Goal: Task Accomplishment & Management: Use online tool/utility

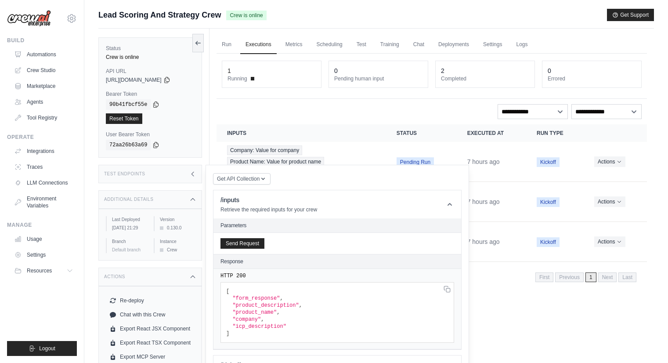
scroll to position [283, 0]
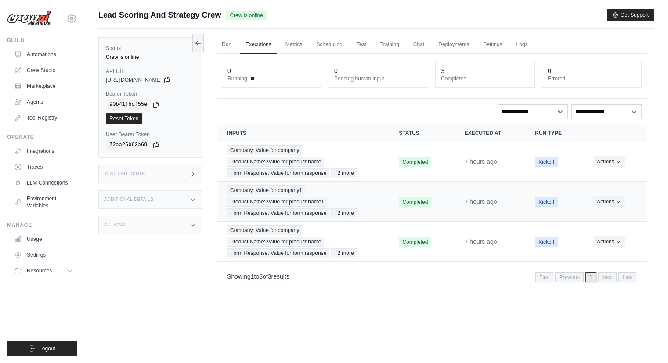
scroll to position [37, 0]
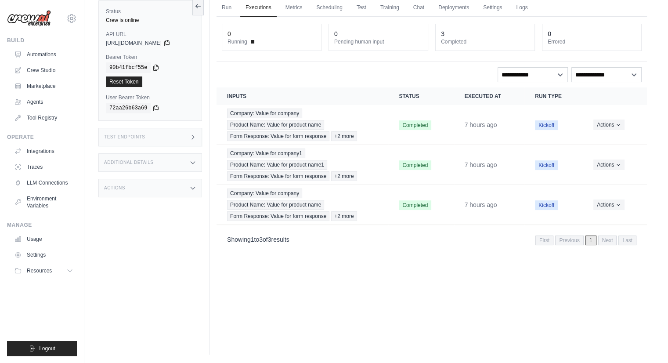
click at [156, 164] on div "Additional Details" at bounding box center [150, 162] width 104 height 18
click at [152, 129] on div "Test Endpoints" at bounding box center [150, 137] width 104 height 18
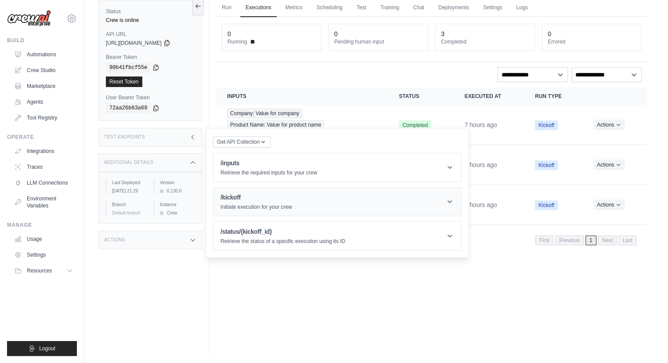
click at [267, 203] on p "Initiate execution for your crew" at bounding box center [256, 206] width 72 height 7
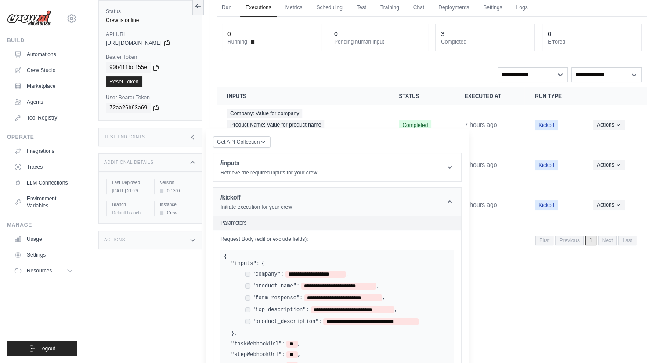
scroll to position [111, 0]
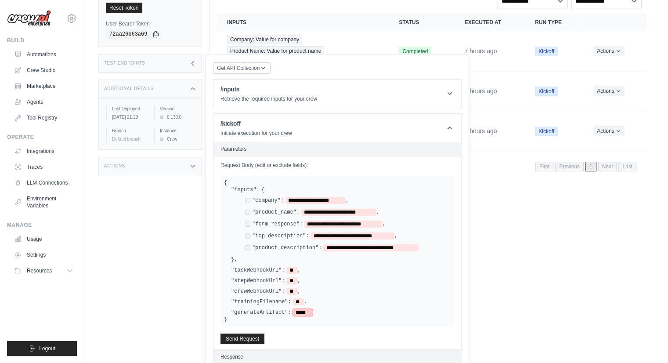
click at [297, 309] on span "*****" at bounding box center [303, 312] width 20 height 7
click at [245, 333] on button "Send Request" at bounding box center [242, 338] width 44 height 11
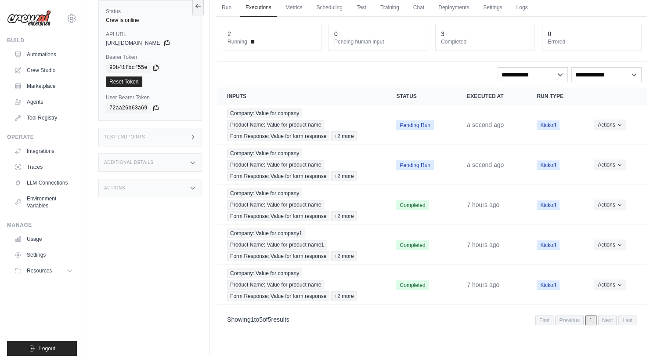
click at [138, 156] on div "Additional Details" at bounding box center [150, 162] width 104 height 18
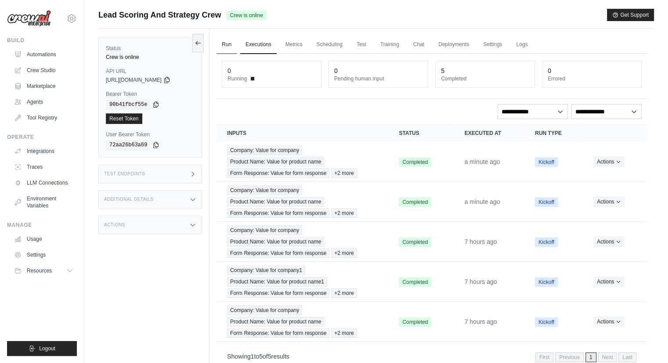
click at [222, 46] on link "Run" at bounding box center [226, 45] width 20 height 18
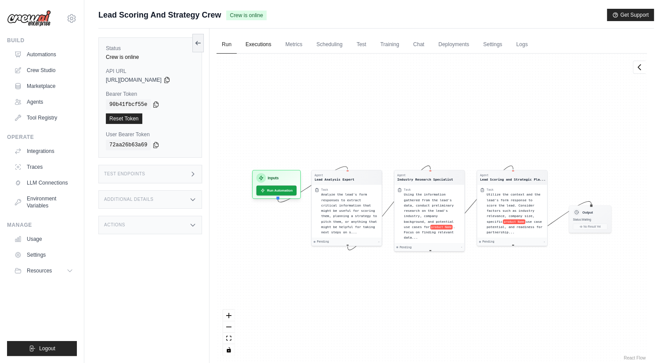
click at [268, 45] on link "Executions" at bounding box center [258, 45] width 36 height 18
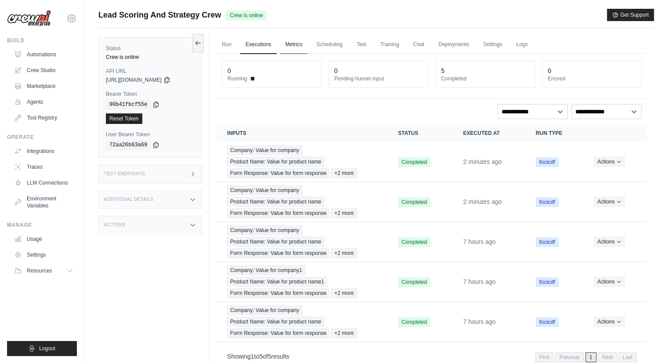
click at [306, 48] on link "Metrics" at bounding box center [294, 45] width 28 height 18
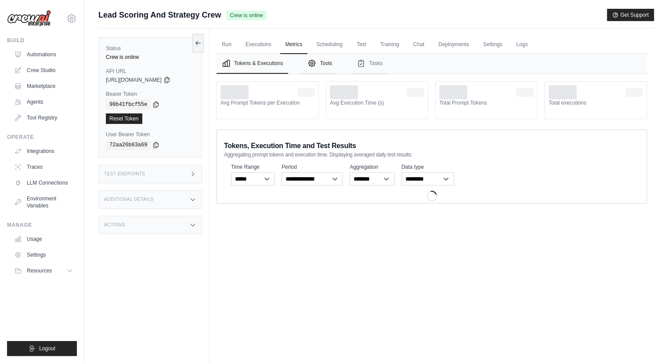
click at [326, 54] on button "Tools" at bounding box center [319, 64] width 35 height 20
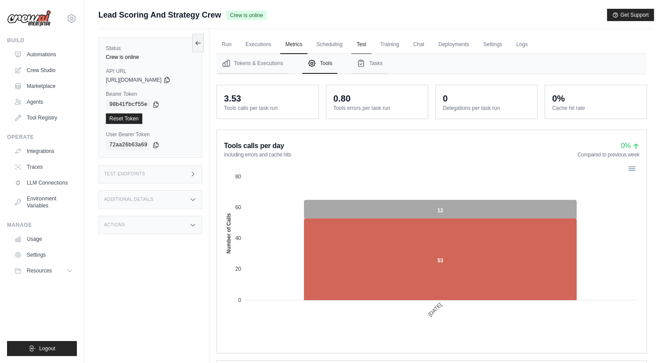
click at [351, 53] on link "Test" at bounding box center [361, 45] width 20 height 18
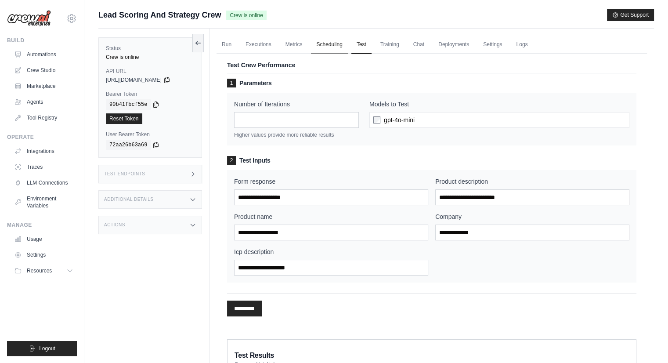
click at [314, 37] on link "Scheduling" at bounding box center [329, 45] width 36 height 18
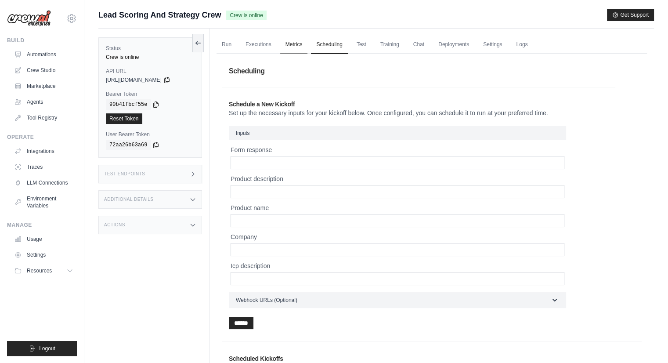
click at [302, 43] on link "Metrics" at bounding box center [294, 45] width 28 height 18
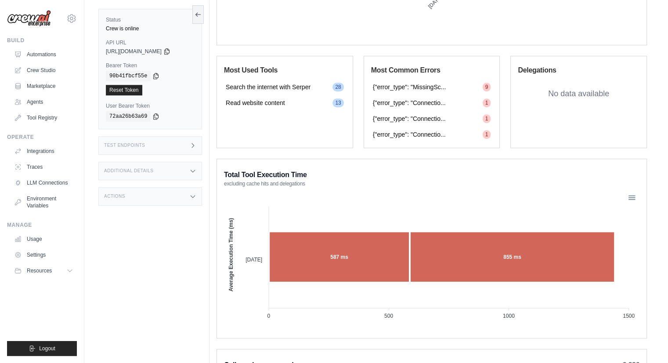
scroll to position [540, 0]
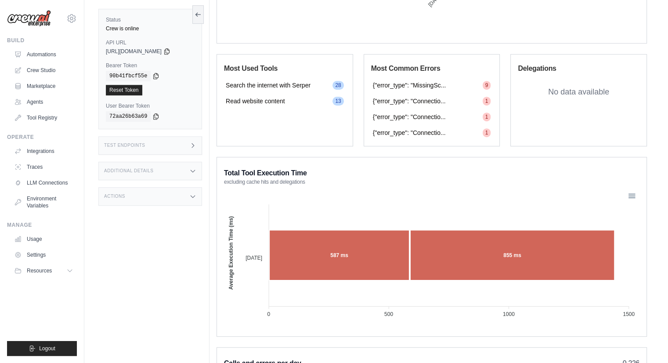
click at [489, 86] on span "9" at bounding box center [487, 85] width 8 height 9
click at [395, 85] on span "{"error_type": "MissingSc..." at bounding box center [409, 85] width 73 height 9
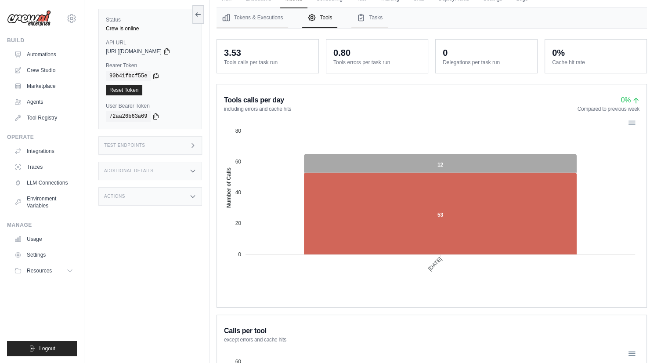
scroll to position [0, 0]
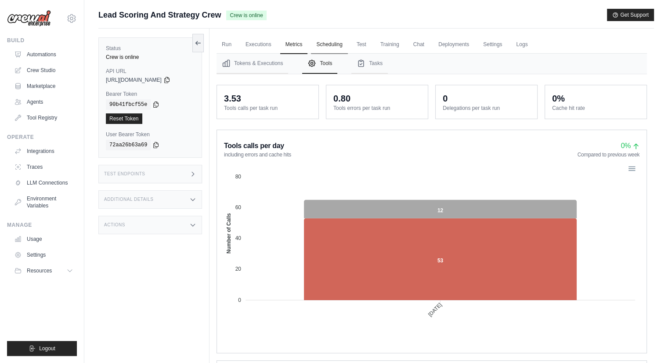
click at [336, 43] on link "Scheduling" at bounding box center [329, 45] width 36 height 18
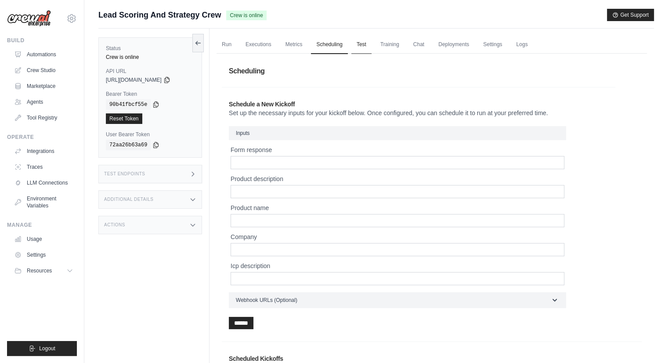
click at [367, 50] on link "Test" at bounding box center [361, 45] width 20 height 18
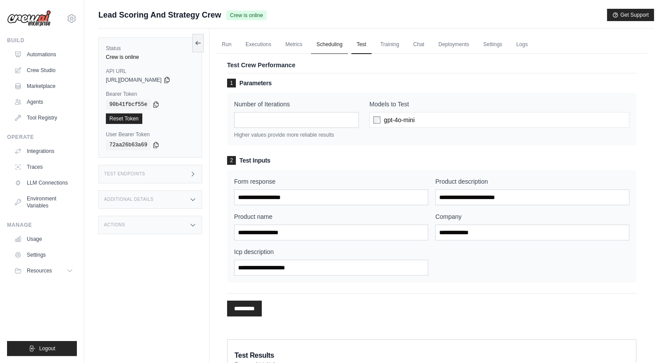
click at [336, 42] on link "Scheduling" at bounding box center [329, 45] width 36 height 18
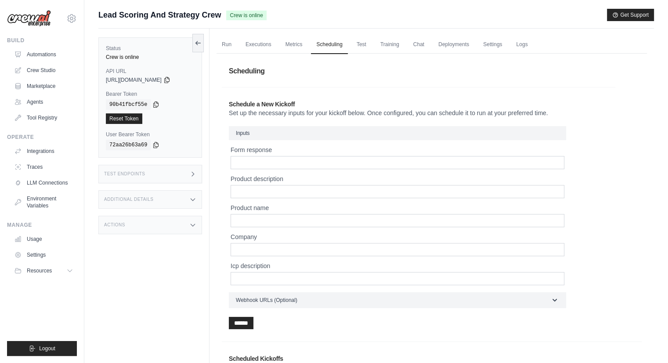
scroll to position [41, 0]
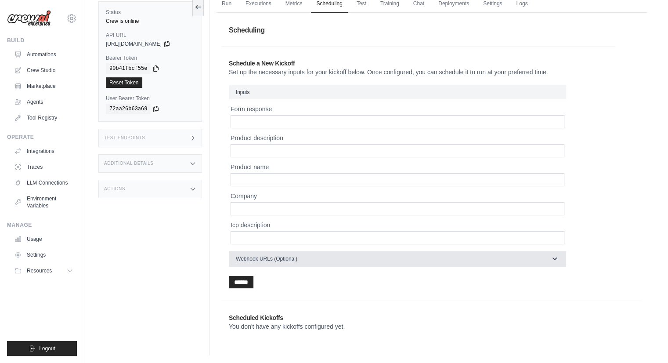
click at [390, 263] on button "Webhook URLs (Optional)" at bounding box center [397, 259] width 337 height 16
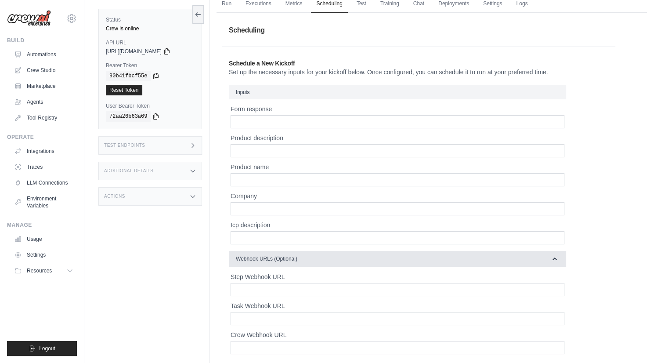
click at [390, 263] on button "Webhook URLs (Optional)" at bounding box center [397, 259] width 337 height 16
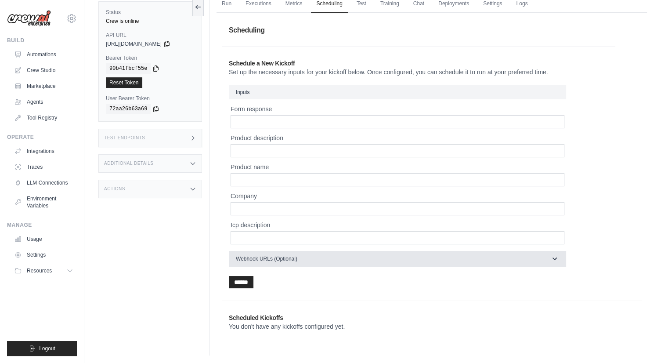
scroll to position [0, 0]
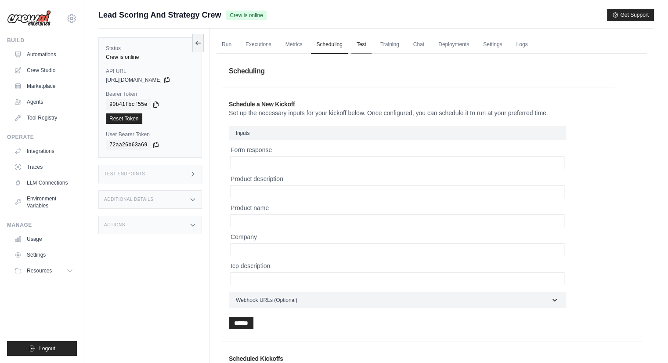
click at [360, 41] on link "Test" at bounding box center [361, 45] width 20 height 18
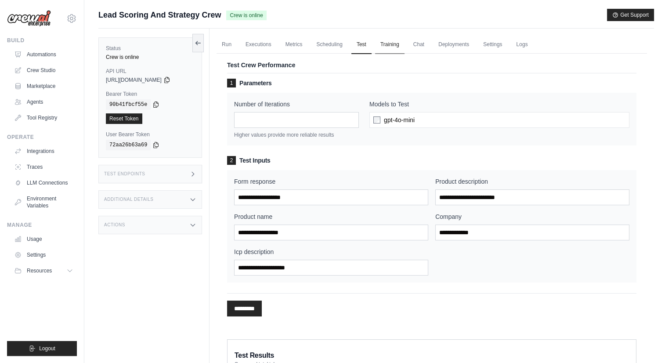
click at [388, 47] on link "Training" at bounding box center [389, 45] width 29 height 18
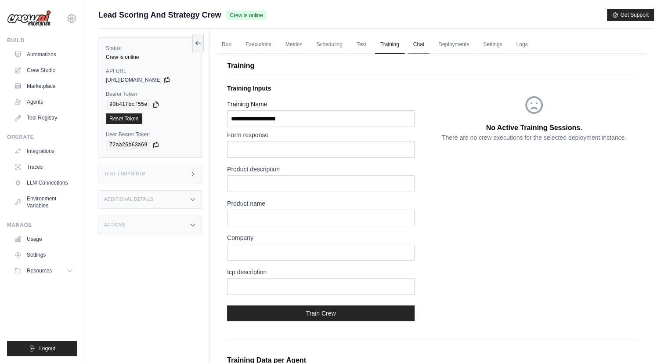
click at [421, 48] on link "Chat" at bounding box center [419, 45] width 22 height 18
click at [221, 46] on link "Run" at bounding box center [226, 45] width 20 height 18
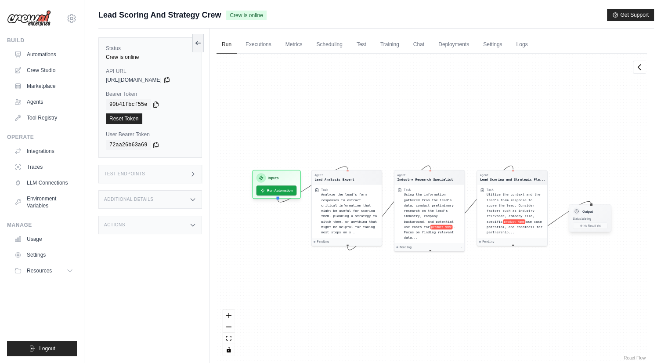
click at [606, 210] on div "Output" at bounding box center [590, 210] width 35 height 7
click at [285, 177] on div "Inputs" at bounding box center [276, 176] width 40 height 10
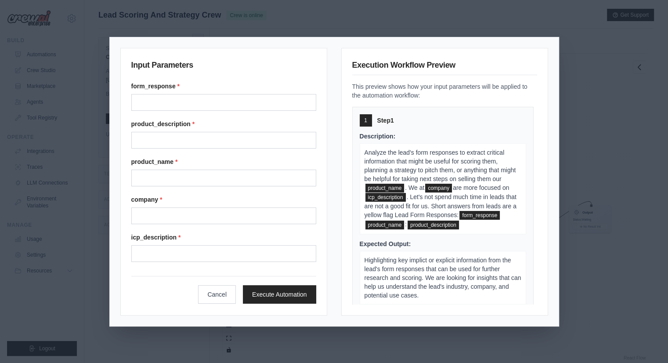
click at [285, 177] on input "Product name" at bounding box center [223, 177] width 185 height 17
click at [572, 96] on div "Input Parameters form_response * product_description * product_name * company *…" at bounding box center [334, 181] width 668 height 363
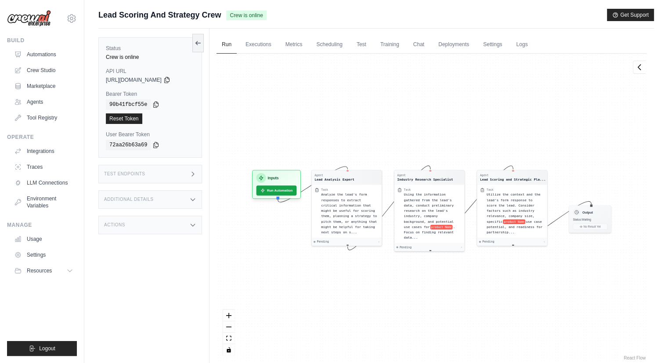
click at [126, 225] on div "Actions" at bounding box center [150, 225] width 104 height 18
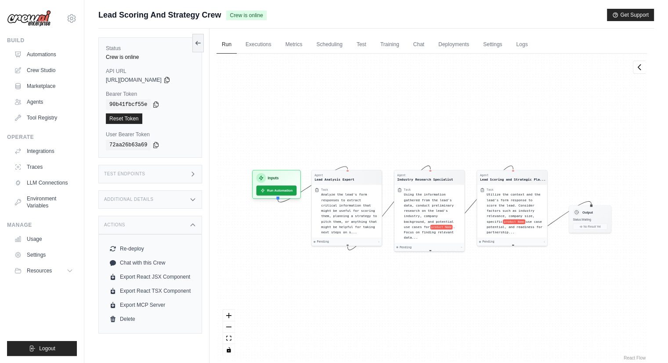
click at [153, 200] on div "Additional Details" at bounding box center [150, 199] width 104 height 18
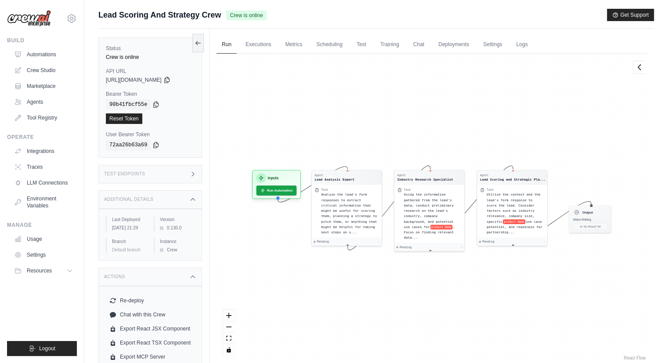
click at [162, 166] on div "Test Endpoints" at bounding box center [150, 174] width 104 height 18
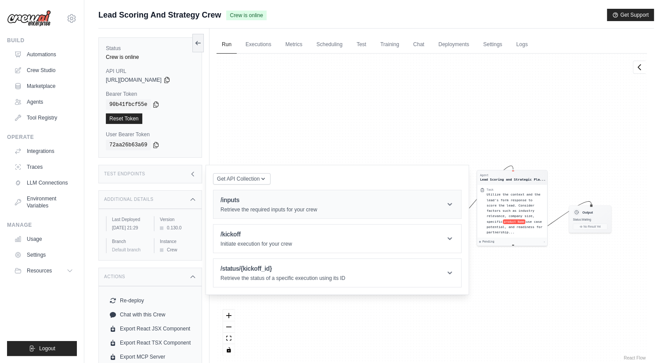
click at [260, 213] on header "/inputs Retrieve the required inputs for your crew" at bounding box center [337, 204] width 248 height 28
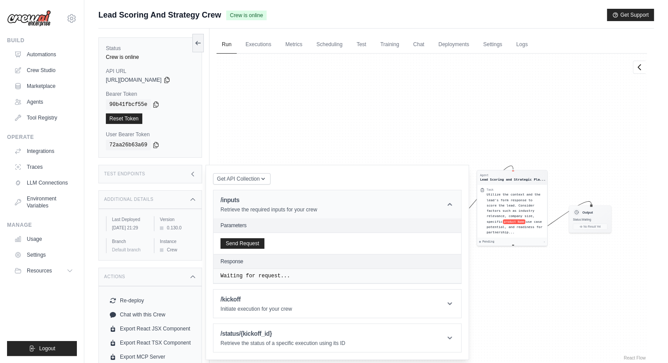
click at [260, 213] on header "/inputs Retrieve the required inputs for your crew" at bounding box center [337, 204] width 248 height 28
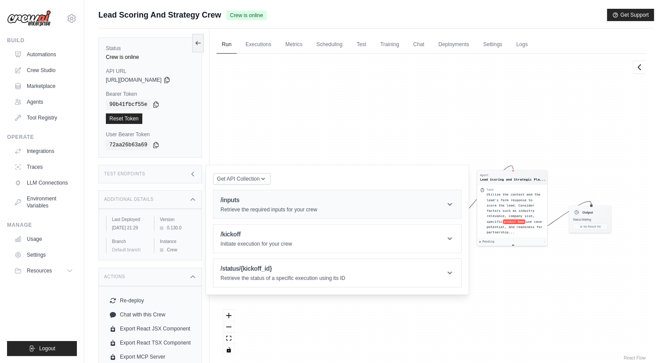
click at [260, 213] on header "/inputs Retrieve the required inputs for your crew" at bounding box center [337, 204] width 248 height 28
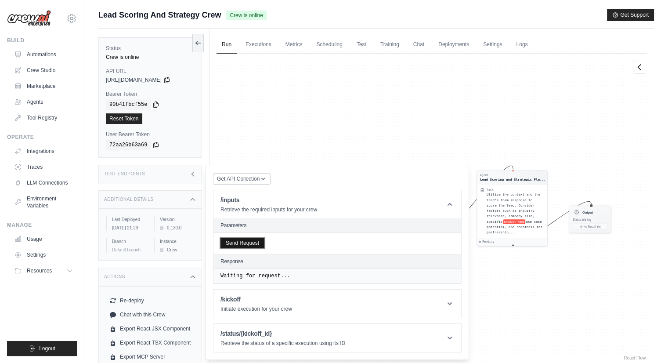
click at [249, 242] on button "Send Request" at bounding box center [242, 243] width 44 height 11
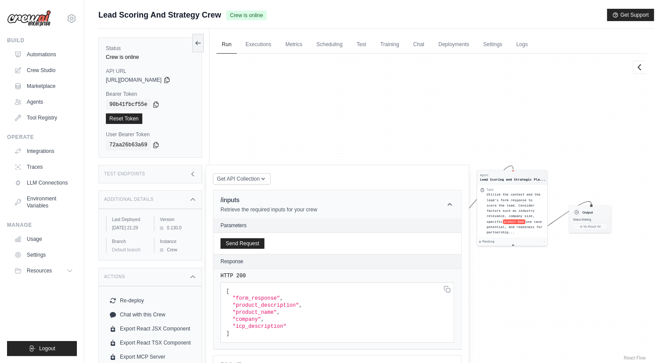
click at [279, 209] on p "Retrieve the required inputs for your crew" at bounding box center [268, 209] width 97 height 7
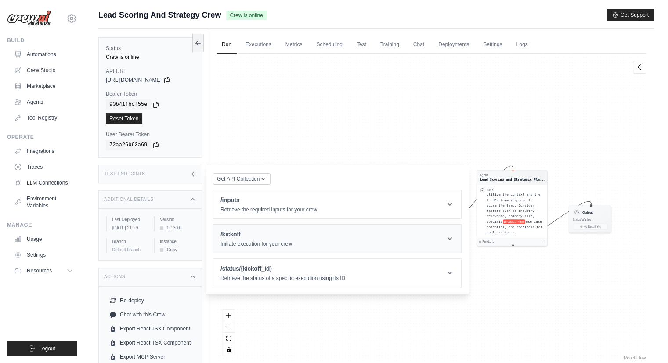
click at [274, 246] on p "Initiate execution for your crew" at bounding box center [256, 243] width 72 height 7
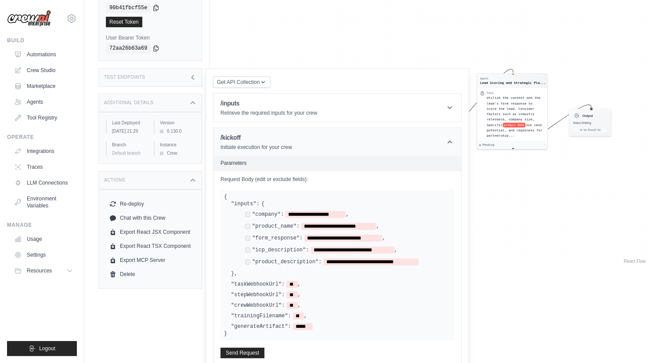
scroll to position [79, 0]
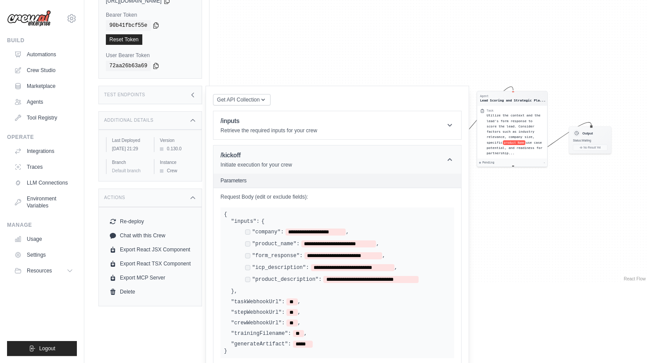
click at [299, 166] on header "/kickoff Initiate execution for your crew" at bounding box center [337, 159] width 248 height 28
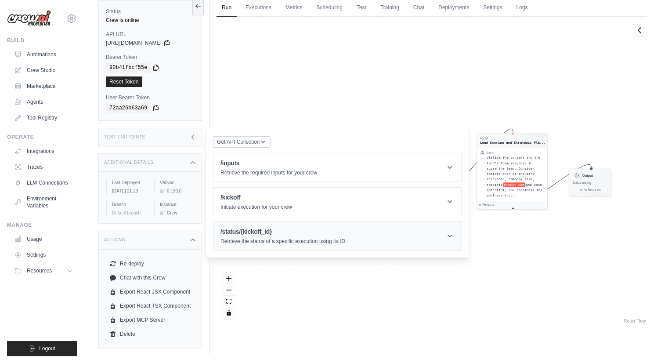
click at [291, 223] on header "/status/{kickoff_id} Retrieve the status of a specific execution using its ID" at bounding box center [337, 236] width 248 height 28
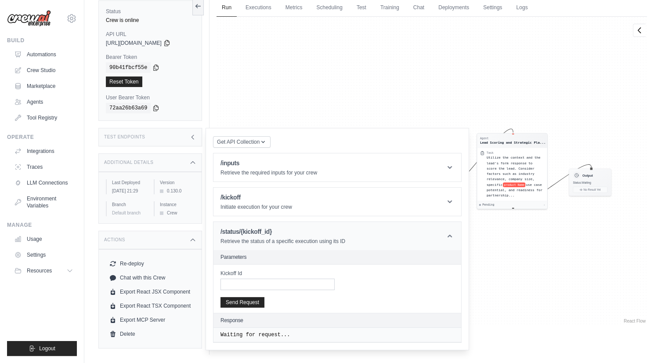
click at [291, 223] on header "/status/{kickoff_id} Retrieve the status of a specific execution using its ID" at bounding box center [337, 236] width 248 height 28
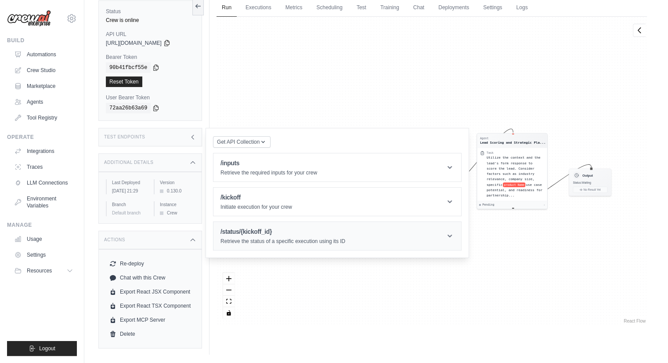
click at [291, 223] on header "/status/{kickoff_id} Retrieve the status of a specific execution using its ID" at bounding box center [337, 236] width 248 height 28
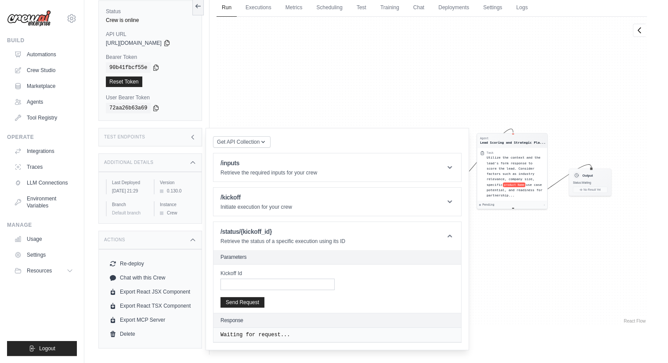
click at [441, 82] on div "Agent Lead Analysis Expert Task Analyze the lead's form responses to extract cr…" at bounding box center [431, 171] width 430 height 308
click at [344, 110] on div "Agent Lead Analysis Expert Task Analyze the lead's form responses to extract cr…" at bounding box center [431, 171] width 430 height 308
click at [40, 70] on link "Crew Studio" at bounding box center [44, 70] width 66 height 14
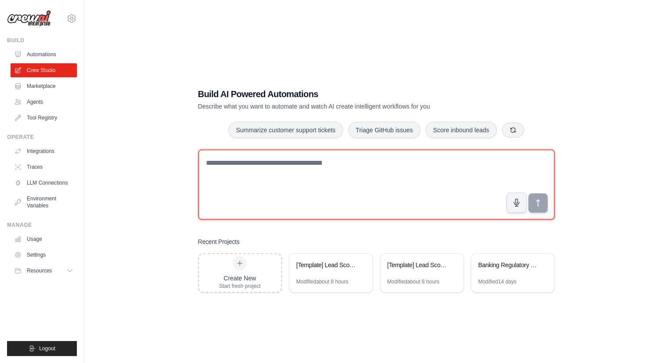
click at [254, 177] on textarea at bounding box center [376, 184] width 357 height 70
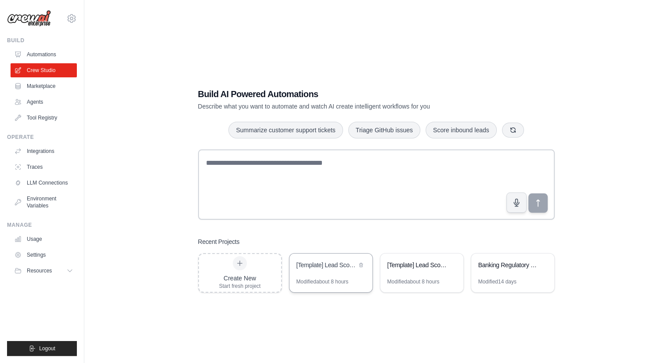
click at [346, 274] on div "[Template] Lead Scoring and Strategy Crew" at bounding box center [330, 265] width 83 height 25
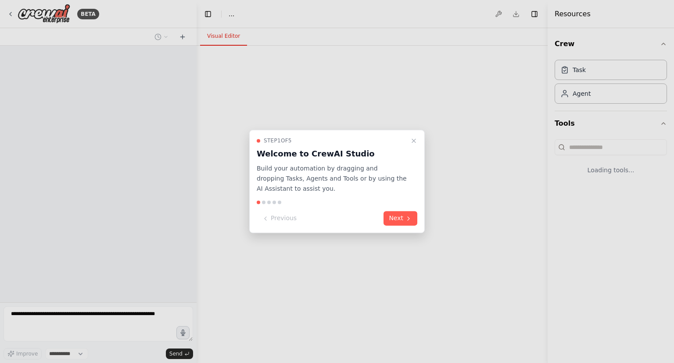
select select "****"
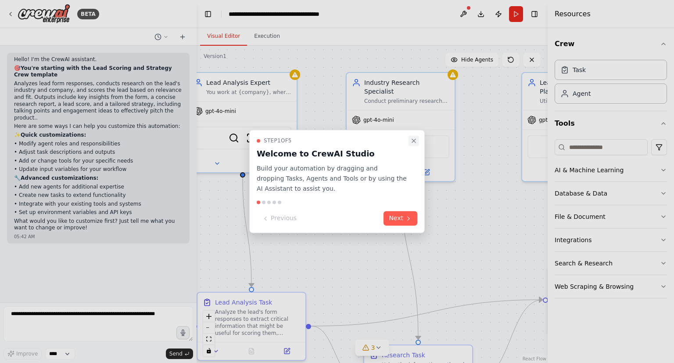
click at [412, 142] on icon "Close walkthrough" at bounding box center [414, 141] width 4 height 4
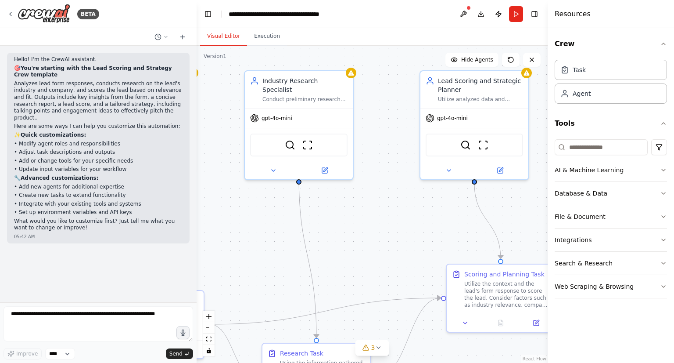
drag, startPoint x: 325, startPoint y: 173, endPoint x: 223, endPoint y: 171, distance: 101.9
click at [223, 171] on div ".deletable-edge-delete-btn { width: 20px; height: 20px; border: 0px solid #ffff…" at bounding box center [372, 204] width 351 height 317
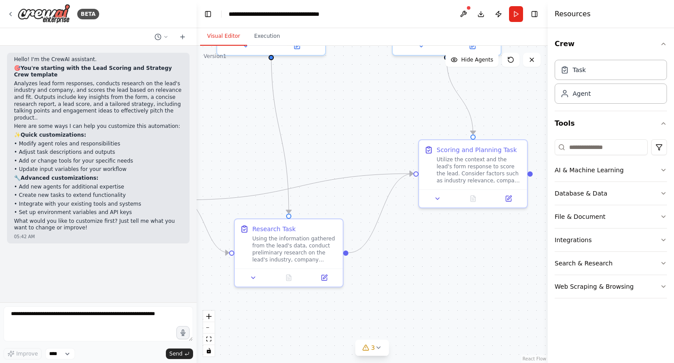
drag, startPoint x: 373, startPoint y: 212, endPoint x: 346, endPoint y: 83, distance: 132.0
click at [346, 83] on div ".deletable-edge-delete-btn { width: 20px; height: 20px; border: 0px solid #ffff…" at bounding box center [372, 204] width 351 height 317
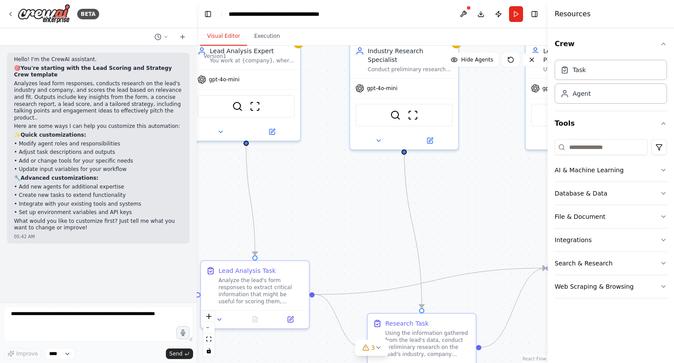
drag, startPoint x: 344, startPoint y: 97, endPoint x: 477, endPoint y: 196, distance: 166.0
click at [477, 196] on div ".deletable-edge-delete-btn { width: 20px; height: 20px; border: 0px solid #ffff…" at bounding box center [372, 204] width 351 height 317
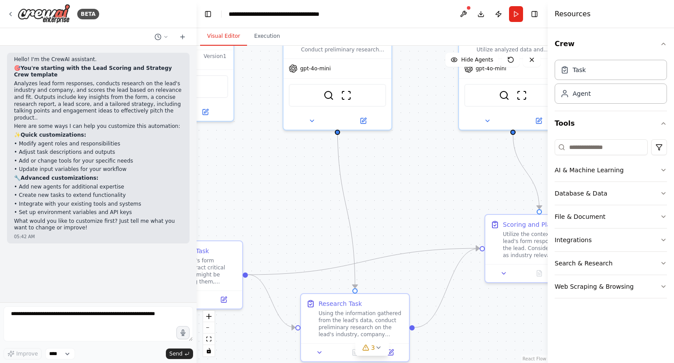
drag, startPoint x: 341, startPoint y: 191, endPoint x: 245, endPoint y: 185, distance: 96.3
click at [245, 185] on div ".deletable-edge-delete-btn { width: 20px; height: 20px; border: 0px solid #ffff…" at bounding box center [372, 204] width 351 height 317
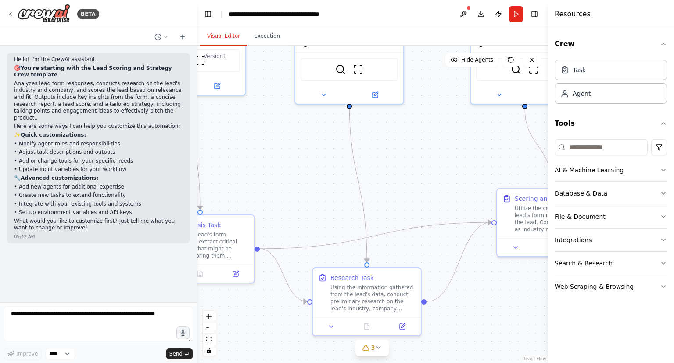
drag, startPoint x: 388, startPoint y: 229, endPoint x: 429, endPoint y: 189, distance: 57.4
click at [429, 189] on div ".deletable-edge-delete-btn { width: 20px; height: 20px; border: 0px solid #ffff…" at bounding box center [372, 204] width 351 height 317
click at [516, 17] on button "Run" at bounding box center [516, 14] width 14 height 16
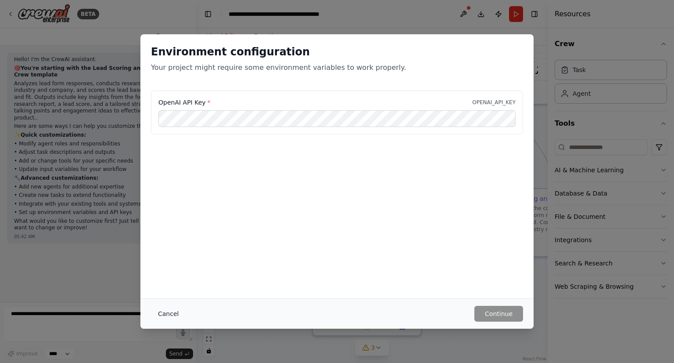
click at [163, 314] on button "Cancel" at bounding box center [168, 314] width 35 height 16
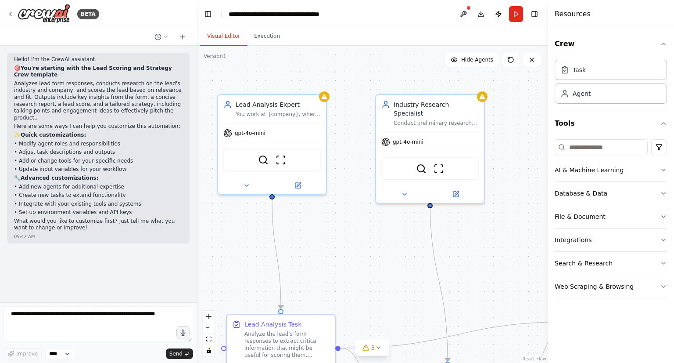
drag, startPoint x: 289, startPoint y: 141, endPoint x: 370, endPoint y: 240, distance: 128.0
click at [370, 240] on div ".deletable-edge-delete-btn { width: 20px; height: 20px; border: 0px solid #ffff…" at bounding box center [372, 204] width 351 height 317
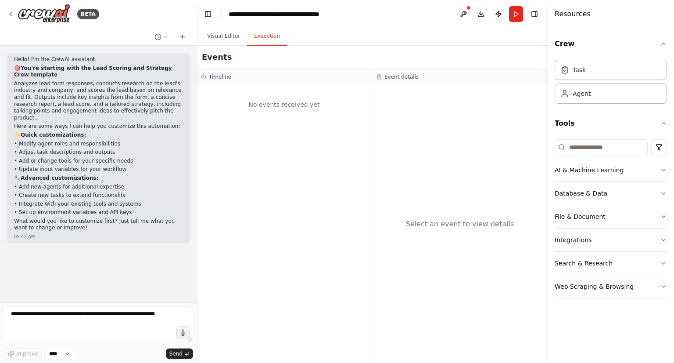
click at [260, 43] on button "Execution" at bounding box center [267, 36] width 40 height 18
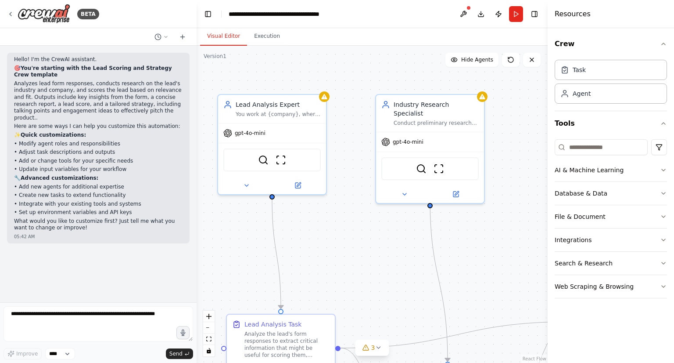
click at [220, 35] on button "Visual Editor" at bounding box center [223, 36] width 47 height 18
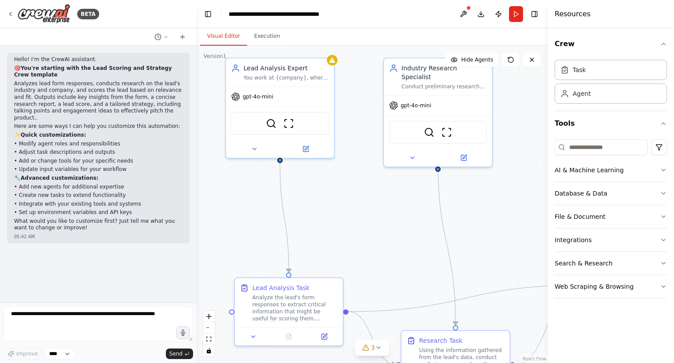
drag, startPoint x: 338, startPoint y: 196, endPoint x: 346, endPoint y: 160, distance: 37.3
click at [346, 160] on div ".deletable-edge-delete-btn { width: 20px; height: 20px; border: 0px solid #ffff…" at bounding box center [372, 204] width 351 height 317
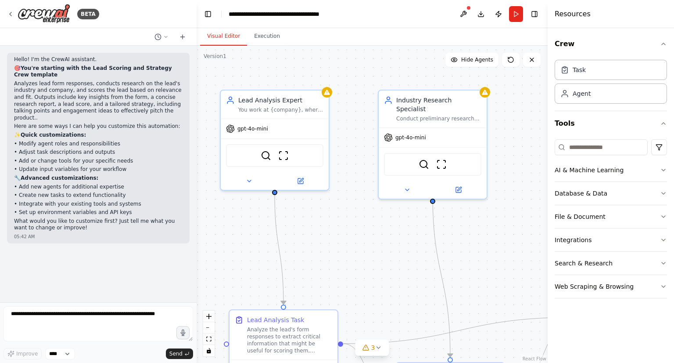
drag, startPoint x: 346, startPoint y: 160, endPoint x: 340, endPoint y: 192, distance: 32.6
click at [340, 192] on div ".deletable-edge-delete-btn { width: 20px; height: 20px; border: 0px solid #ffff…" at bounding box center [372, 204] width 351 height 317
click at [279, 128] on div "gpt-4o-mini" at bounding box center [274, 126] width 108 height 19
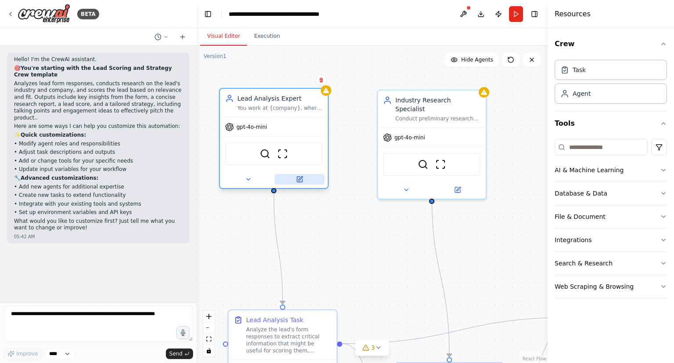
click at [297, 180] on icon at bounding box center [299, 179] width 7 height 7
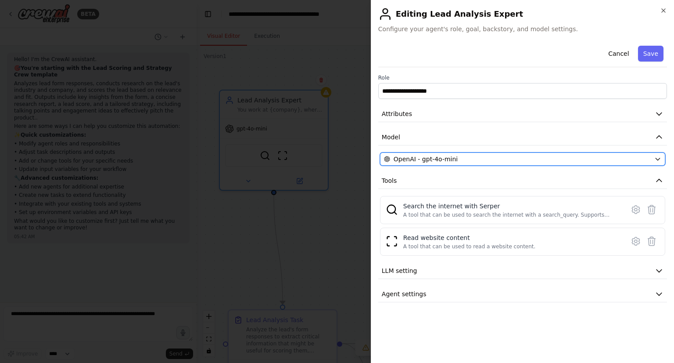
click at [415, 160] on span "OpenAI - gpt-4o-mini" at bounding box center [426, 159] width 64 height 9
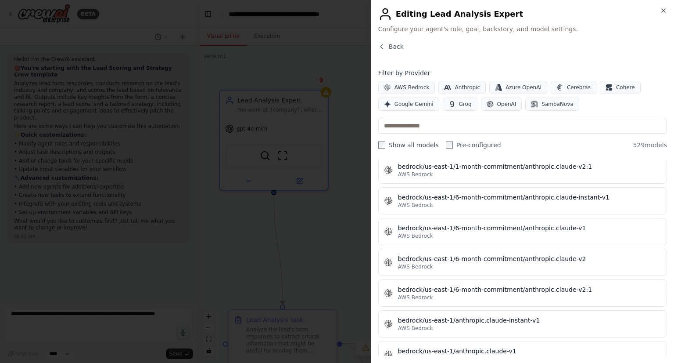
scroll to position [2520, 0]
click at [463, 121] on input "text" at bounding box center [523, 126] width 289 height 16
click at [505, 107] on span "OpenAI" at bounding box center [507, 104] width 19 height 7
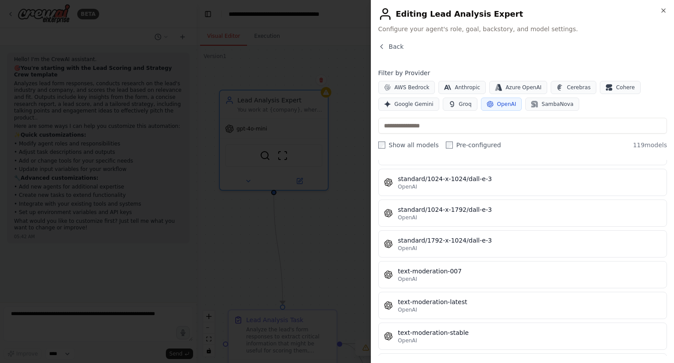
scroll to position [3501, 0]
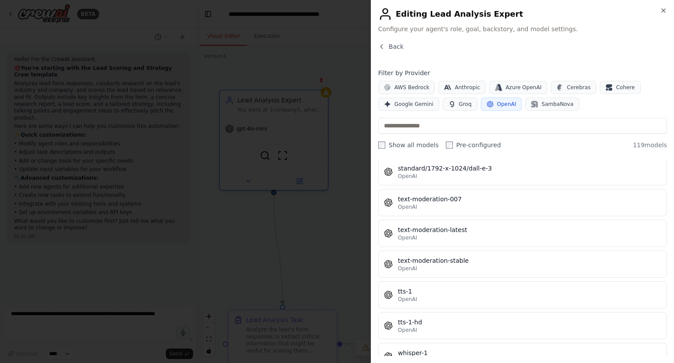
click at [304, 195] on div at bounding box center [337, 181] width 674 height 363
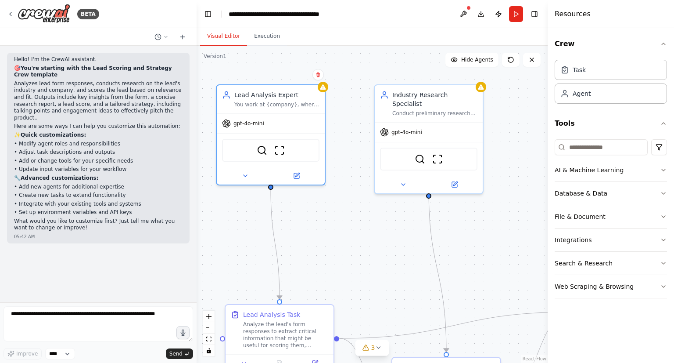
drag, startPoint x: 364, startPoint y: 214, endPoint x: 361, endPoint y: 209, distance: 6.5
click at [361, 209] on div ".deletable-edge-delete-btn { width: 20px; height: 20px; border: 0px solid #ffff…" at bounding box center [372, 204] width 351 height 317
click at [357, 169] on div ".deletable-edge-delete-btn { width: 20px; height: 20px; border: 0px solid #ffff…" at bounding box center [372, 204] width 351 height 317
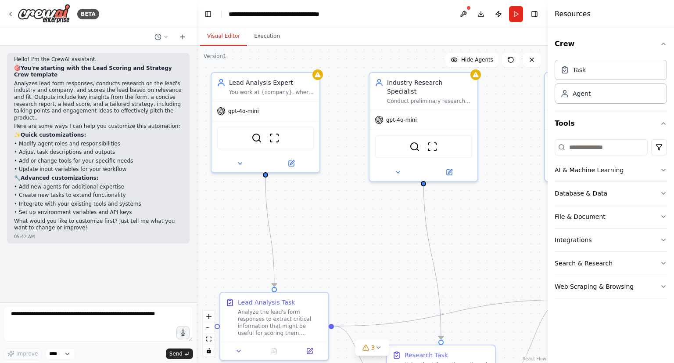
drag, startPoint x: 311, startPoint y: 209, endPoint x: 305, endPoint y: 194, distance: 16.3
click at [305, 194] on div ".deletable-edge-delete-btn { width: 20px; height: 20px; border: 0px solid #ffff…" at bounding box center [372, 204] width 351 height 317
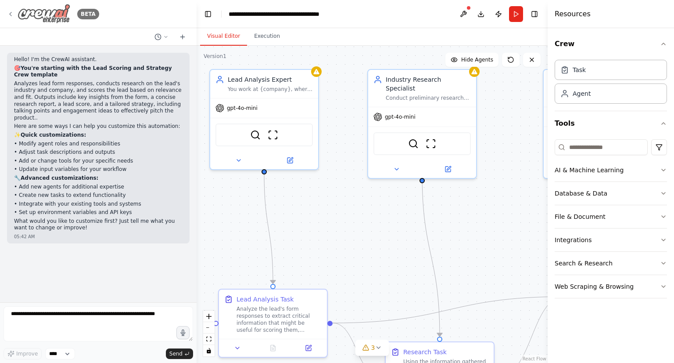
click at [7, 18] on div "BETA" at bounding box center [53, 14] width 92 height 20
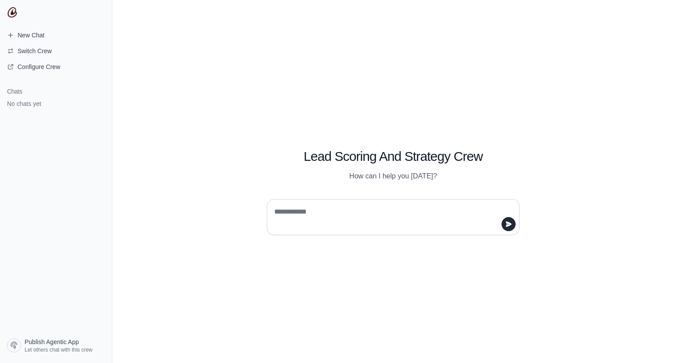
click at [288, 205] on textarea at bounding box center [391, 217] width 236 height 25
type textarea "**********"
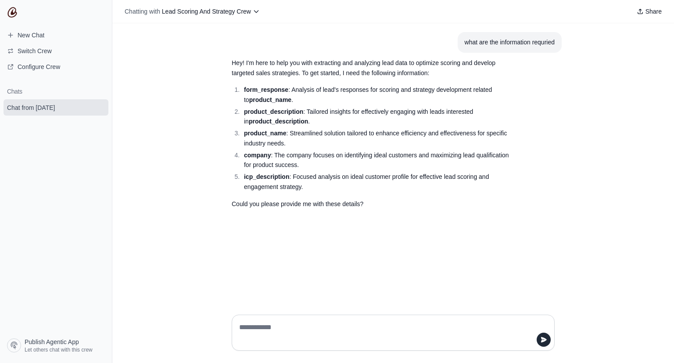
type textarea "*"
type textarea "**********"
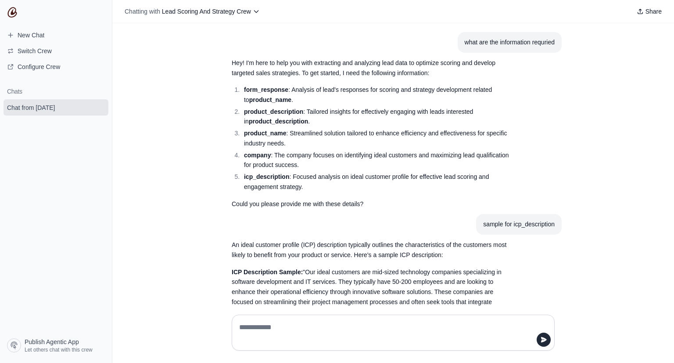
scroll to position [70, 0]
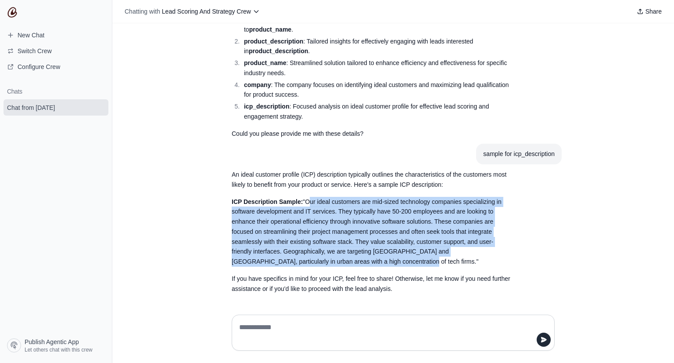
drag, startPoint x: 304, startPoint y: 202, endPoint x: 349, endPoint y: 262, distance: 75.3
click at [349, 262] on p "ICP Description Sample: "Our ideal customers are mid-sized technology companies…" at bounding box center [372, 232] width 281 height 70
copy p "Our ideal customers are mid-sized technology companies specializing in software…"
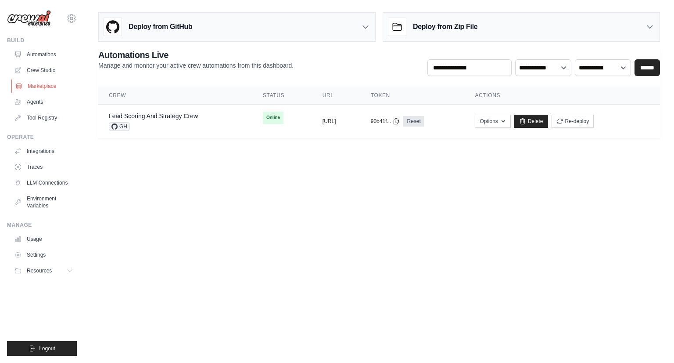
click at [36, 84] on link "Marketplace" at bounding box center [44, 86] width 66 height 14
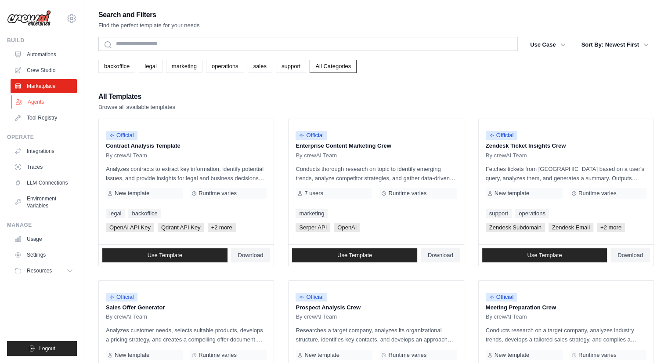
click at [35, 102] on link "Agents" at bounding box center [44, 102] width 66 height 14
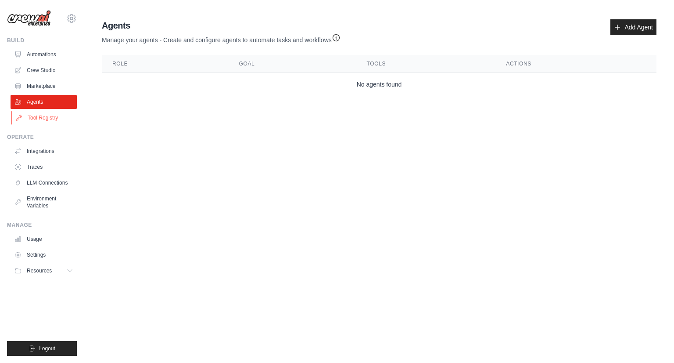
click at [35, 113] on link "Tool Registry" at bounding box center [44, 118] width 66 height 14
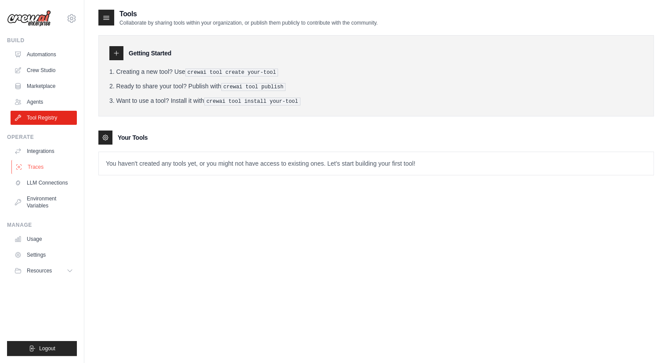
click at [37, 167] on link "Traces" at bounding box center [44, 167] width 66 height 14
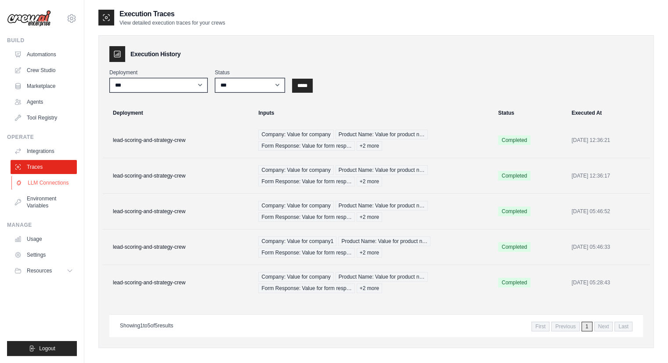
click at [40, 184] on link "LLM Connections" at bounding box center [44, 183] width 66 height 14
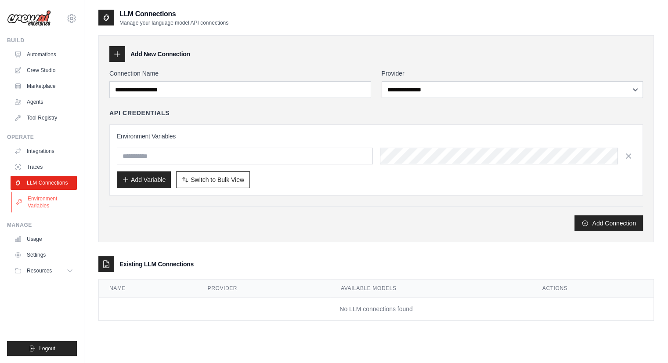
click at [40, 207] on link "Environment Variables" at bounding box center [44, 201] width 66 height 21
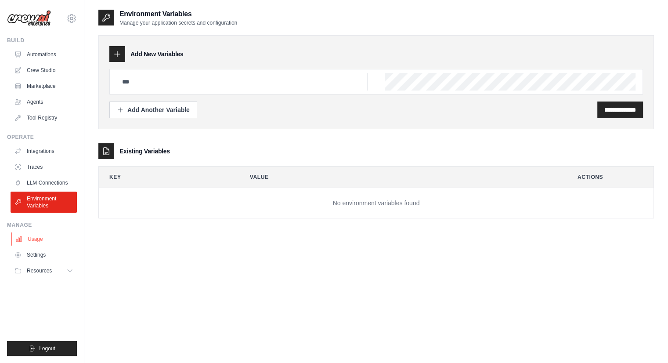
click at [36, 235] on link "Usage" at bounding box center [44, 239] width 66 height 14
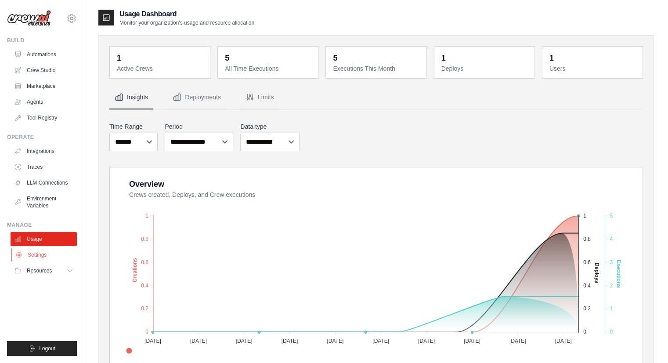
click at [37, 253] on link "Settings" at bounding box center [44, 255] width 66 height 14
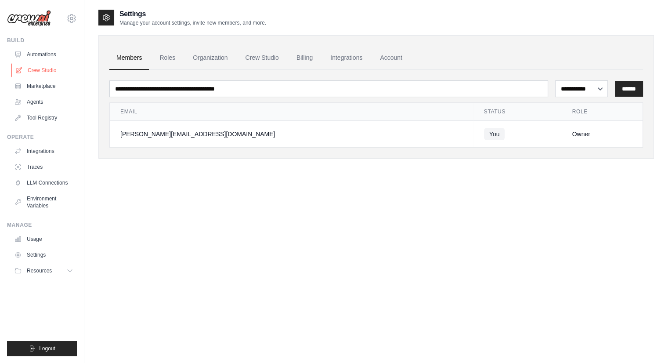
click at [47, 67] on link "Crew Studio" at bounding box center [44, 70] width 66 height 14
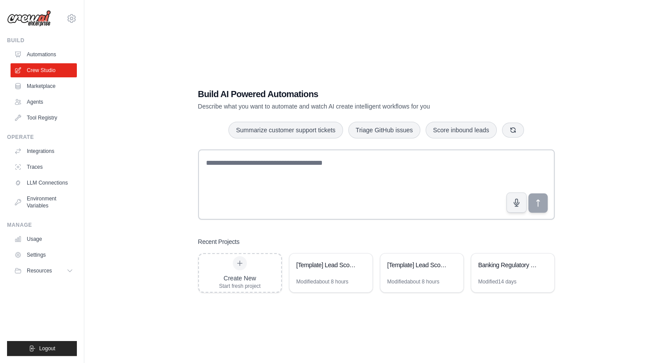
click at [47, 51] on link "Automations" at bounding box center [44, 54] width 66 height 14
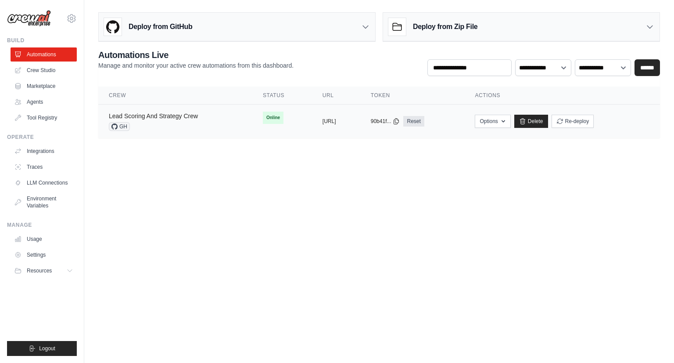
click at [148, 116] on link "Lead Scoring And Strategy Crew" at bounding box center [153, 115] width 89 height 7
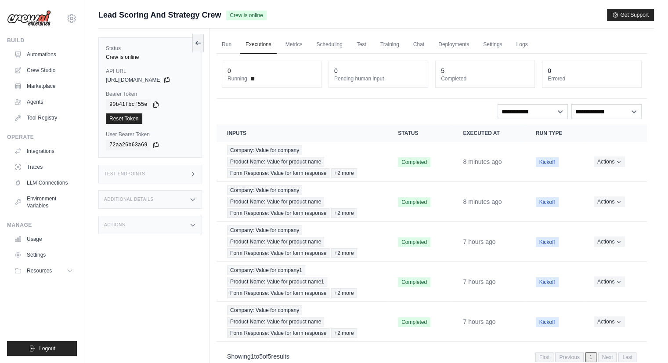
click at [166, 201] on div "Additional Details" at bounding box center [150, 199] width 104 height 18
click at [163, 166] on div "Test Endpoints" at bounding box center [150, 174] width 104 height 18
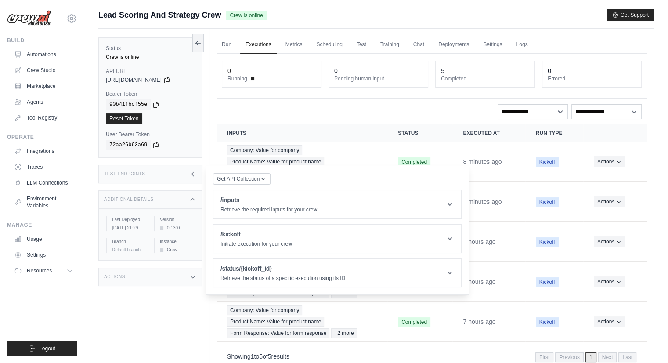
click at [163, 166] on div "Test Endpoints" at bounding box center [150, 174] width 104 height 18
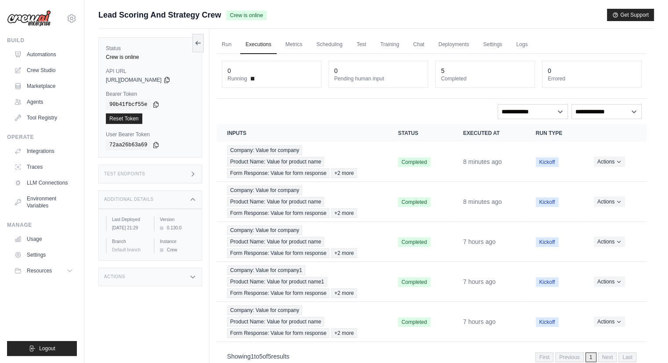
click at [135, 280] on div "Actions" at bounding box center [150, 276] width 104 height 18
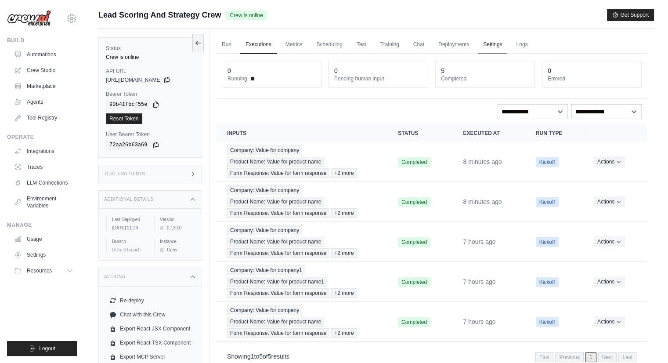
click at [499, 50] on link "Settings" at bounding box center [492, 45] width 29 height 18
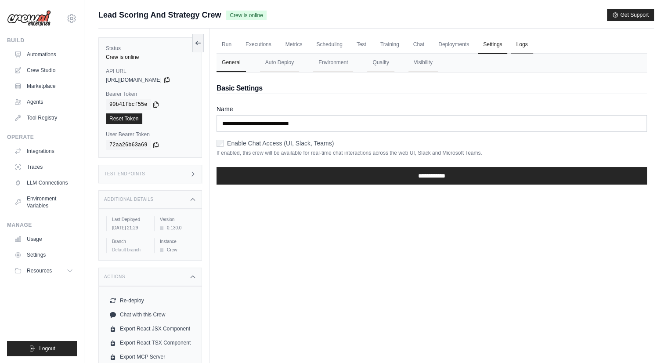
click at [526, 49] on link "Logs" at bounding box center [522, 45] width 22 height 18
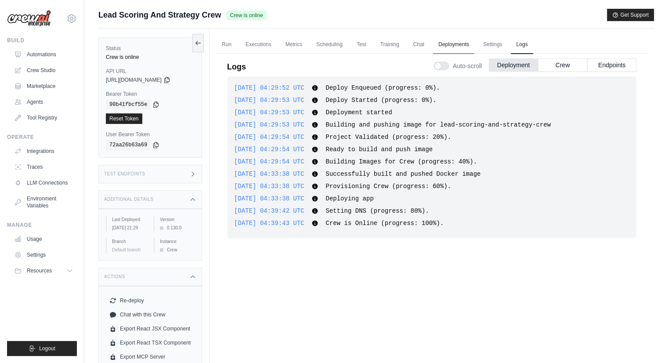
click at [464, 44] on link "Deployments" at bounding box center [453, 45] width 41 height 18
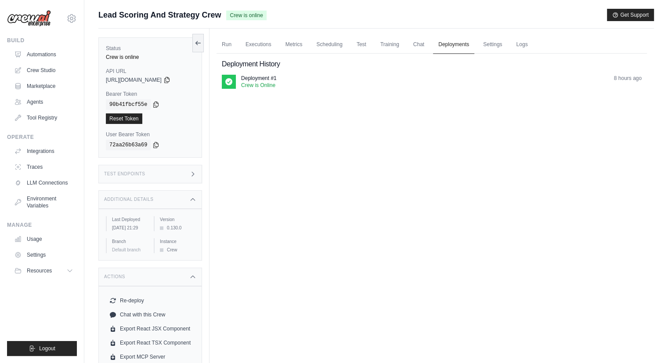
click at [437, 44] on link "Deployments" at bounding box center [453, 45] width 41 height 18
click at [419, 44] on link "Chat" at bounding box center [419, 45] width 22 height 18
click at [392, 44] on link "Training" at bounding box center [389, 45] width 29 height 18
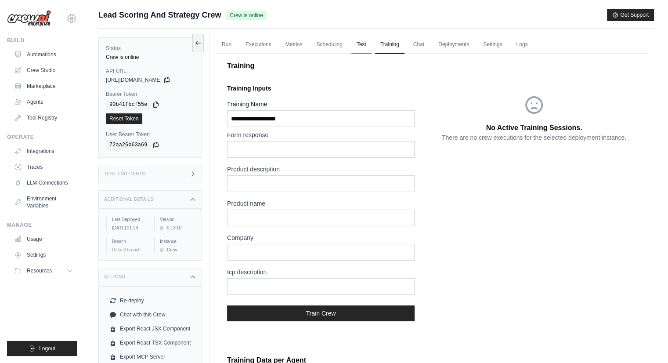
click at [353, 42] on link "Test" at bounding box center [361, 45] width 20 height 18
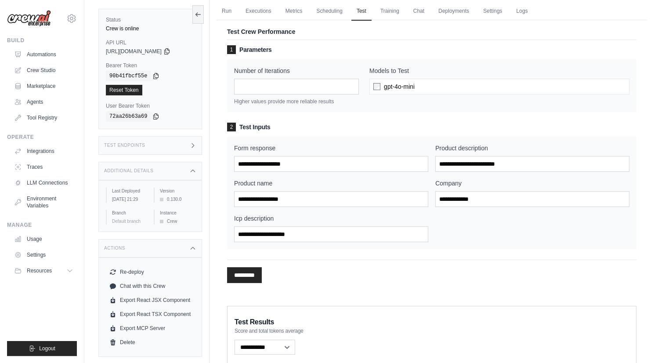
scroll to position [32, 0]
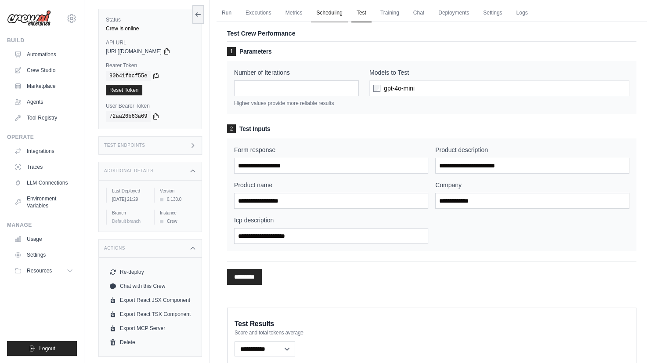
click at [330, 7] on link "Scheduling" at bounding box center [329, 13] width 36 height 18
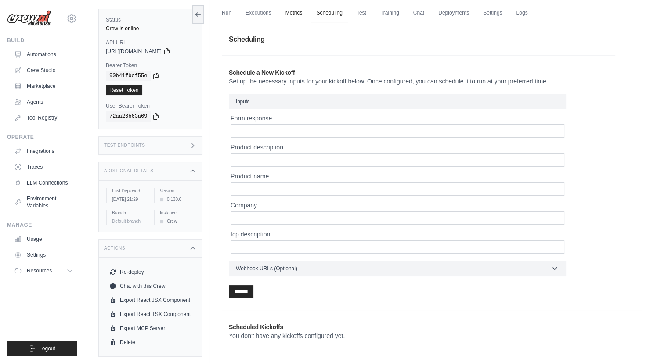
click at [297, 18] on link "Metrics" at bounding box center [294, 13] width 28 height 18
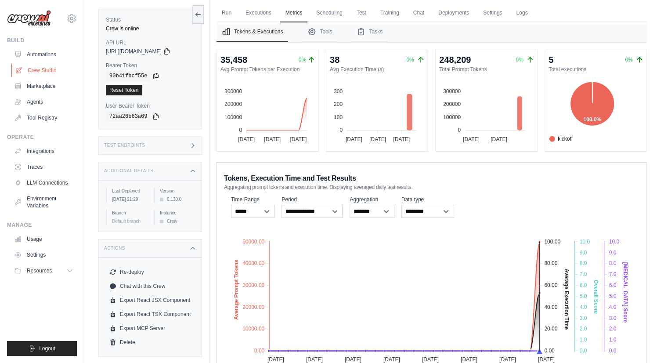
click at [40, 69] on link "Crew Studio" at bounding box center [44, 70] width 66 height 14
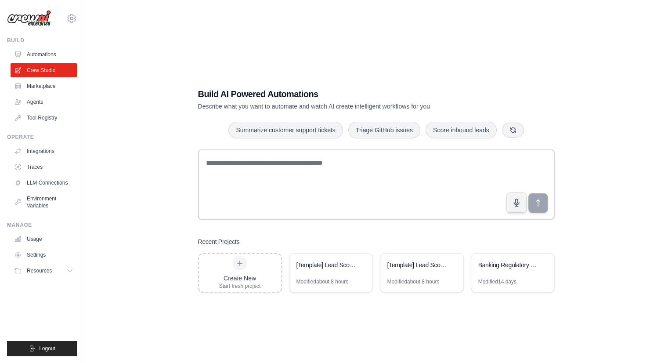
click at [50, 84] on link "Marketplace" at bounding box center [44, 86] width 66 height 14
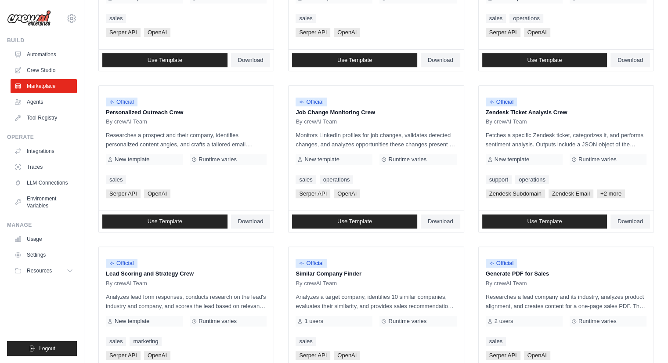
scroll to position [450, 0]
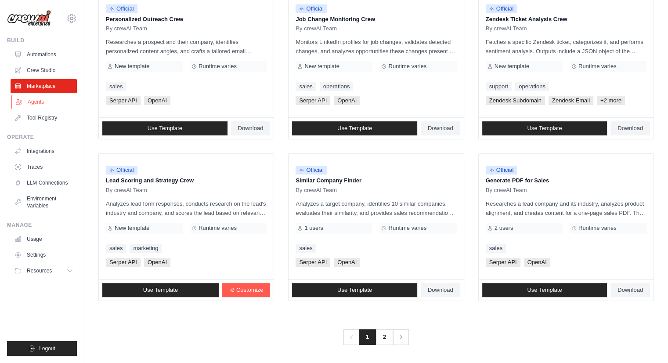
click at [24, 99] on link "Agents" at bounding box center [44, 102] width 66 height 14
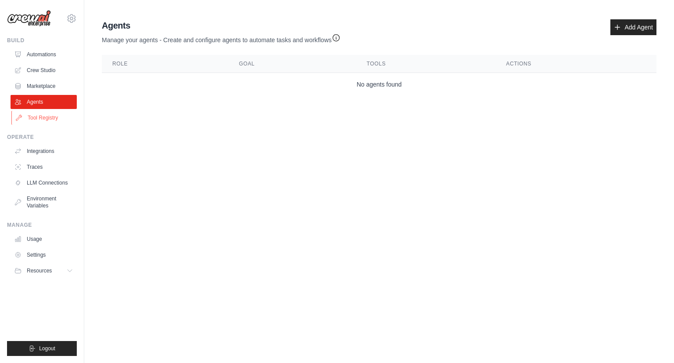
click at [37, 124] on link "Tool Registry" at bounding box center [44, 118] width 66 height 14
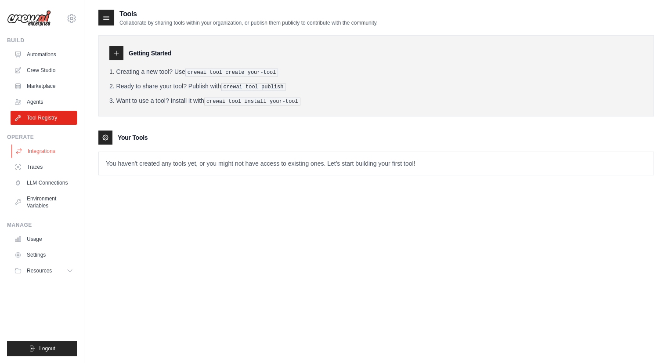
click at [32, 153] on link "Integrations" at bounding box center [44, 151] width 66 height 14
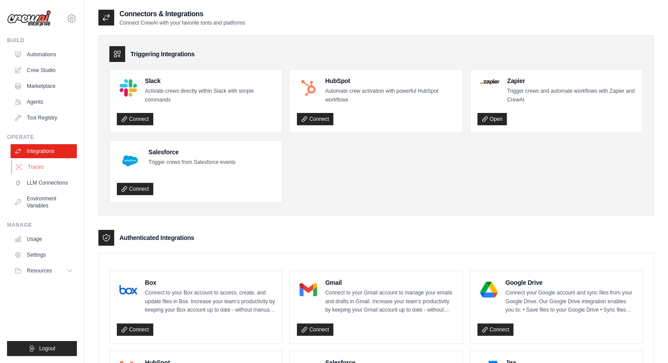
click at [34, 162] on link "Traces" at bounding box center [44, 167] width 66 height 14
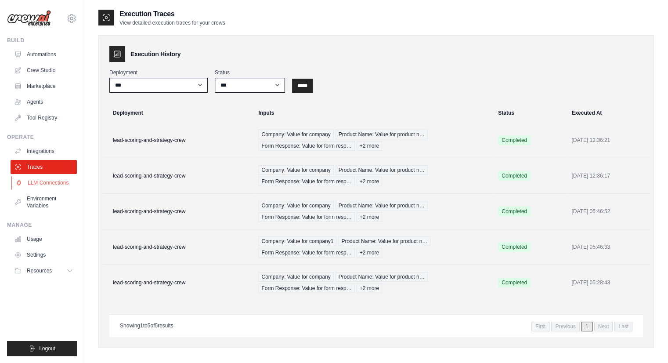
click at [38, 178] on link "LLM Connections" at bounding box center [44, 183] width 66 height 14
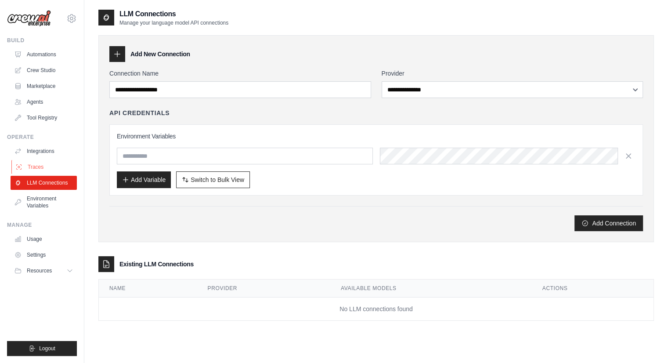
click at [40, 165] on link "Traces" at bounding box center [44, 167] width 66 height 14
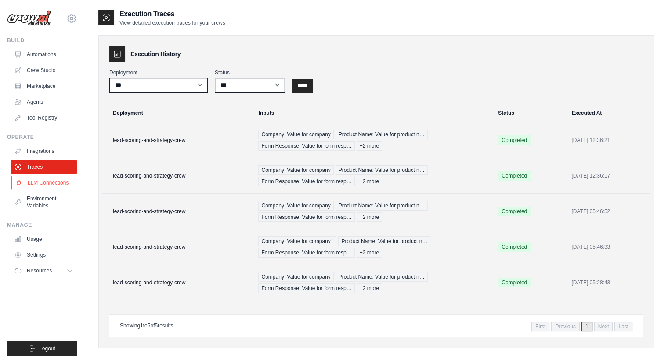
click at [42, 180] on link "LLM Connections" at bounding box center [44, 183] width 66 height 14
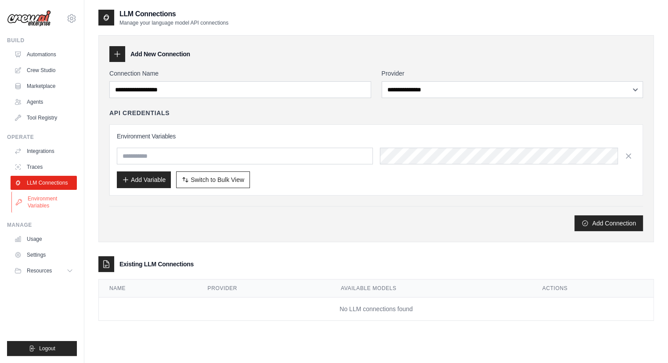
click at [41, 200] on link "Environment Variables" at bounding box center [44, 201] width 66 height 21
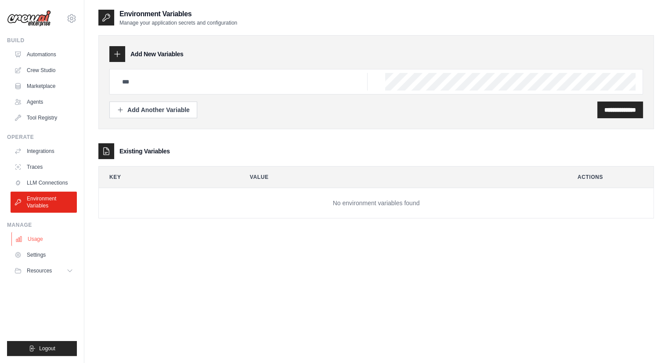
click at [35, 238] on link "Usage" at bounding box center [44, 239] width 66 height 14
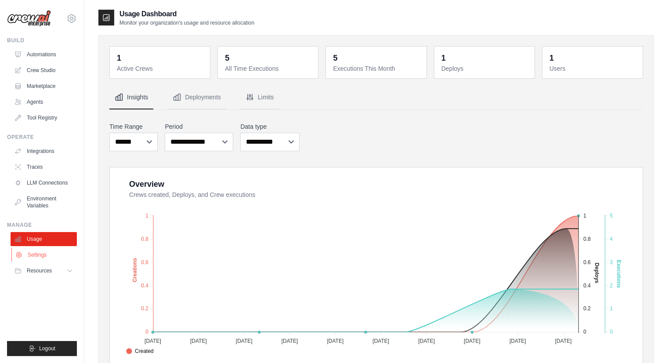
click at [36, 250] on link "Settings" at bounding box center [44, 255] width 66 height 14
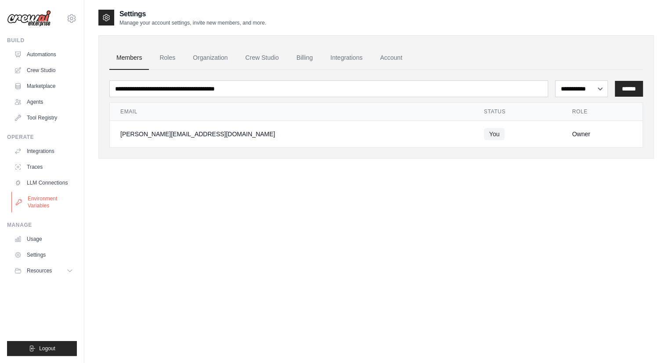
click at [40, 191] on link "Environment Variables" at bounding box center [44, 201] width 66 height 21
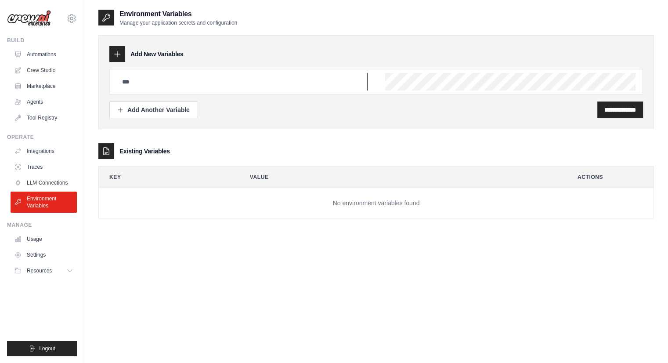
click at [185, 79] on input "text" at bounding box center [242, 82] width 251 height 18
click at [40, 65] on link "Crew Studio" at bounding box center [44, 70] width 66 height 14
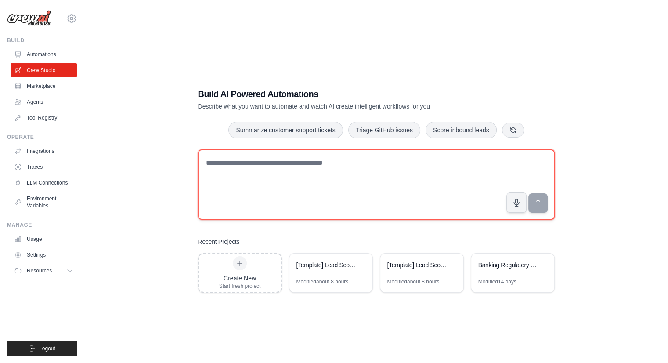
click at [292, 186] on textarea at bounding box center [376, 184] width 357 height 70
type textarea "**********"
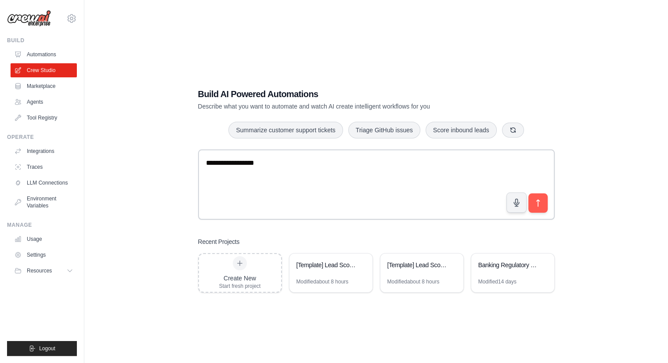
click at [425, 57] on div "**********" at bounding box center [375, 190] width 555 height 363
click at [41, 61] on link "Automations" at bounding box center [44, 54] width 66 height 14
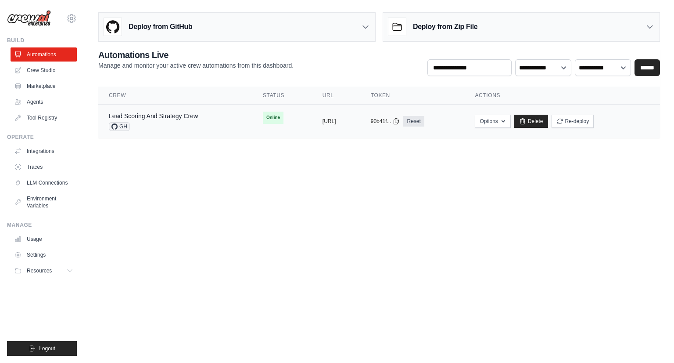
click at [160, 131] on td "Lead Scoring And Strategy Crew GH" at bounding box center [175, 122] width 154 height 34
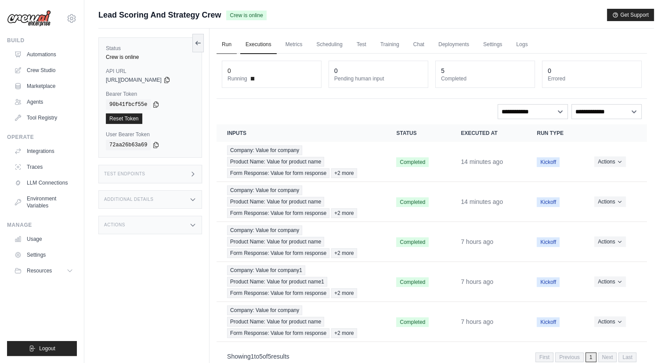
click at [227, 47] on link "Run" at bounding box center [226, 45] width 20 height 18
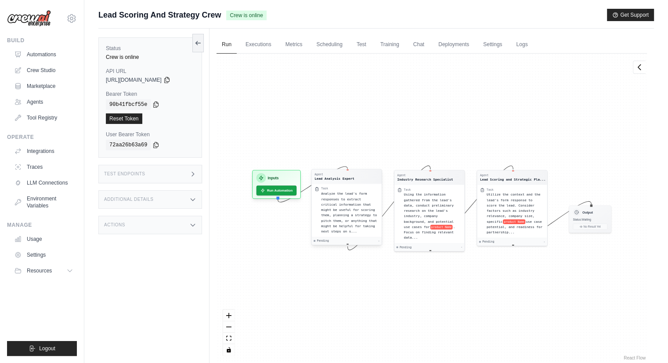
click at [352, 219] on span "Analyze the lead's form responses to extract critical information that might be…" at bounding box center [349, 211] width 56 height 41
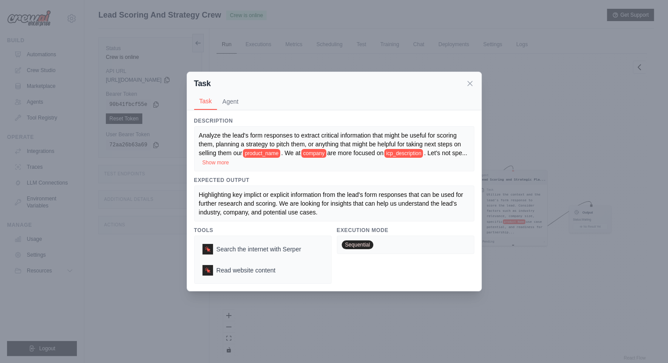
click at [352, 219] on div "Highlighting key implict or explicit information from the lead's form responses…" at bounding box center [334, 203] width 280 height 36
click at [465, 85] on icon at bounding box center [469, 83] width 9 height 9
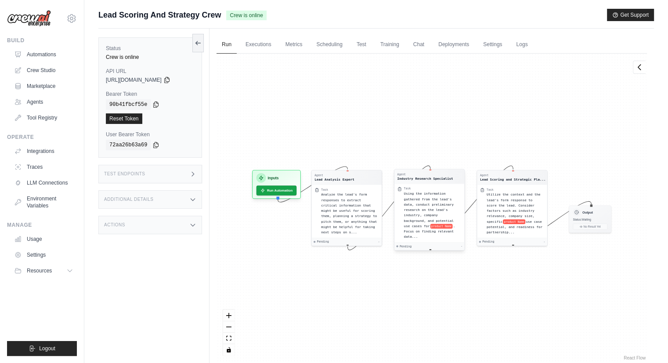
click at [454, 208] on div "Using the information gathered from the lead's data, conduct preliminary resear…" at bounding box center [433, 215] width 58 height 48
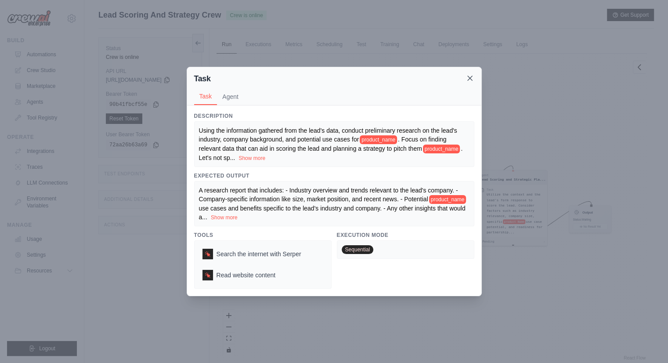
click at [470, 78] on icon at bounding box center [470, 78] width 4 height 4
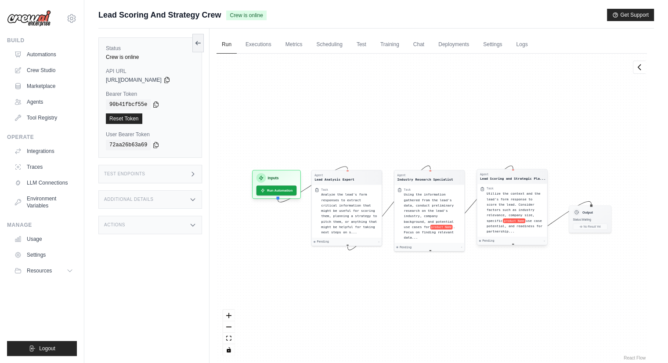
click at [528, 196] on div "Utilize the context and the lead's form response to score the lead. Consider fa…" at bounding box center [516, 212] width 58 height 43
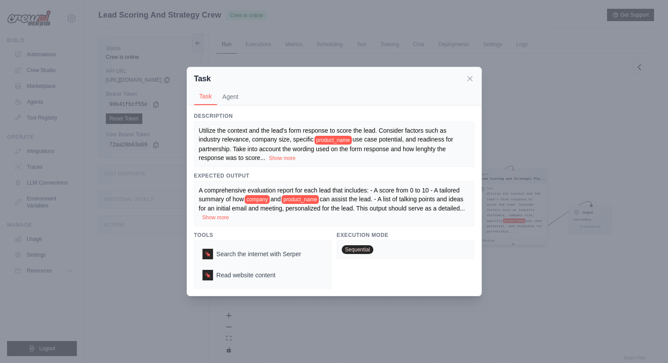
click at [528, 196] on div "Task Task Agent Description Utilize the context and the lead's form response to…" at bounding box center [334, 181] width 668 height 363
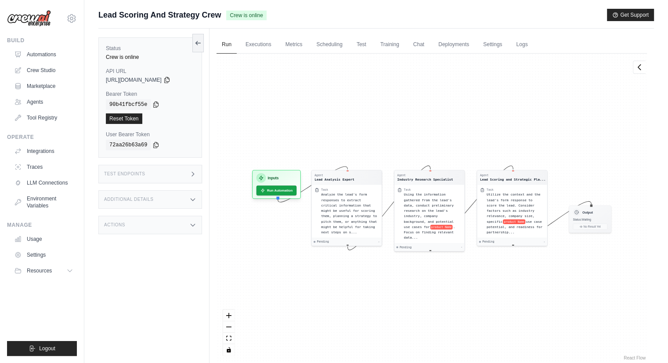
click at [476, 198] on icon "Edge from b3888eea9c0ae7488d09a95aab66a593 to 700540dd8c1661dab848f705549ef31d" at bounding box center [471, 205] width 83 height 79
click at [483, 202] on div "Task Utilize the context and the lead's form response to score the lead. Consid…" at bounding box center [512, 210] width 64 height 47
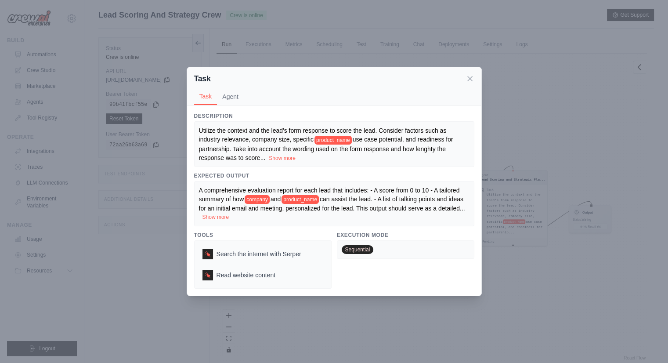
click at [229, 217] on button "Show more" at bounding box center [215, 216] width 27 height 7
click at [469, 76] on icon at bounding box center [470, 78] width 4 height 4
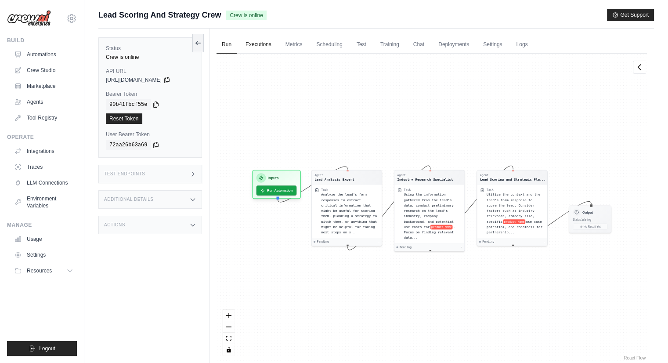
click at [261, 39] on link "Executions" at bounding box center [258, 45] width 36 height 18
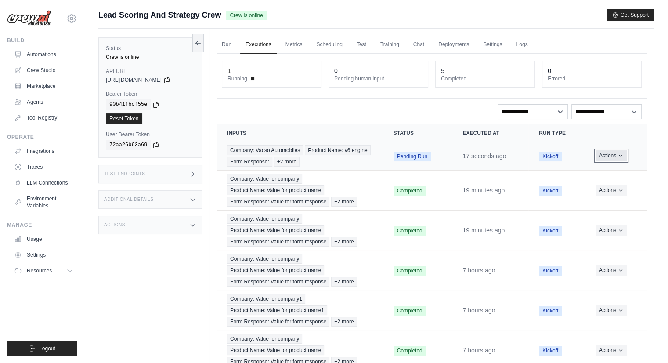
click at [618, 156] on icon "Actions for execution" at bounding box center [620, 155] width 5 height 5
click at [613, 169] on link "View Details" at bounding box center [608, 172] width 56 height 14
click at [375, 157] on td "Company: Vacso Automobiles Product Name: v6 engine Form Response: +2 more" at bounding box center [299, 156] width 166 height 29
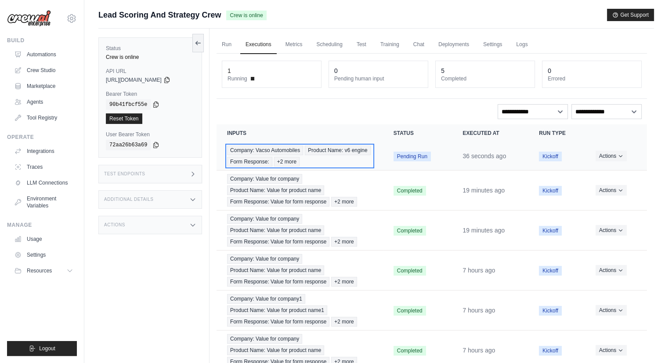
click at [293, 159] on span "+2 more" at bounding box center [286, 162] width 25 height 10
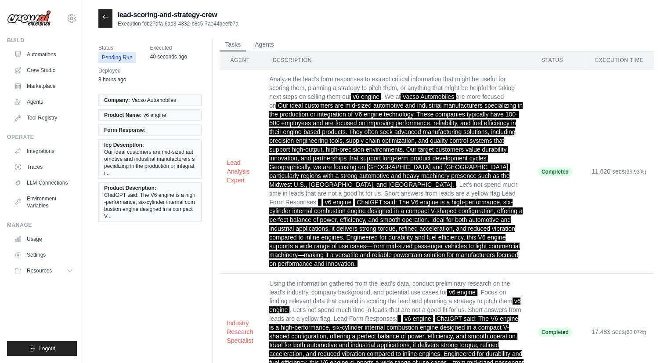
click at [270, 52] on th "Description" at bounding box center [396, 60] width 269 height 18
click at [261, 39] on button "Agents" at bounding box center [264, 44] width 30 height 13
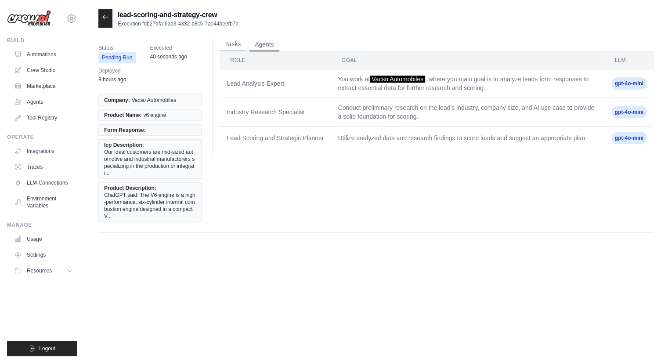
click at [233, 46] on button "Tasks" at bounding box center [233, 44] width 26 height 13
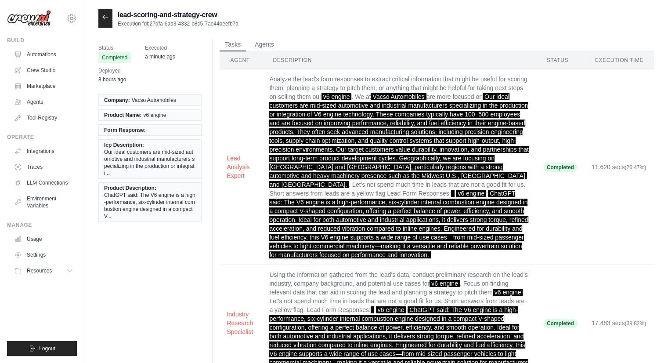
click at [105, 18] on icon at bounding box center [105, 17] width 7 height 7
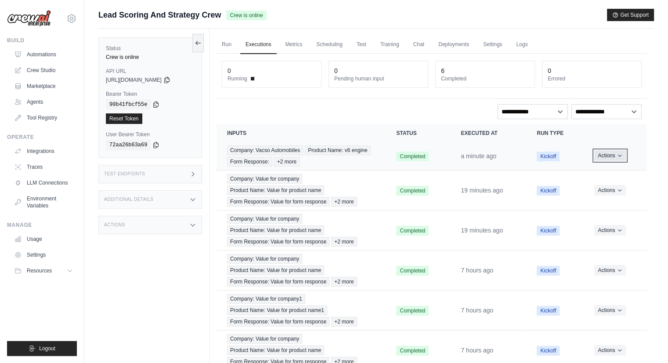
click at [615, 155] on button "Actions" at bounding box center [609, 155] width 31 height 11
click at [612, 169] on link "View Details" at bounding box center [608, 172] width 56 height 14
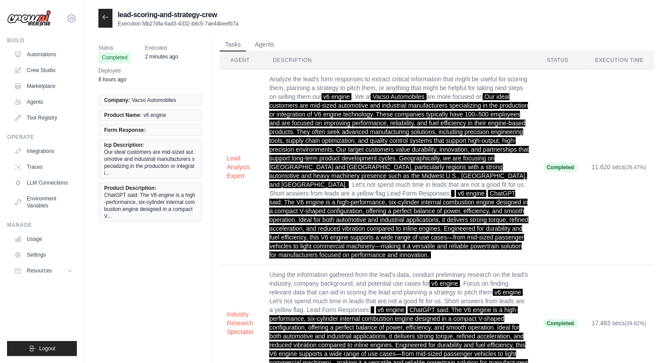
click at [100, 19] on div at bounding box center [105, 18] width 14 height 19
click at [104, 19] on icon at bounding box center [105, 17] width 7 height 7
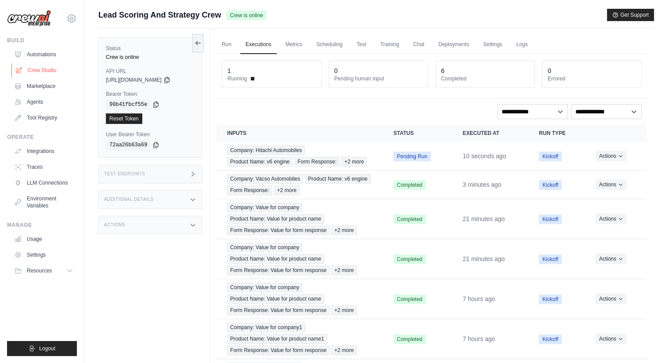
click at [31, 73] on link "Crew Studio" at bounding box center [44, 70] width 66 height 14
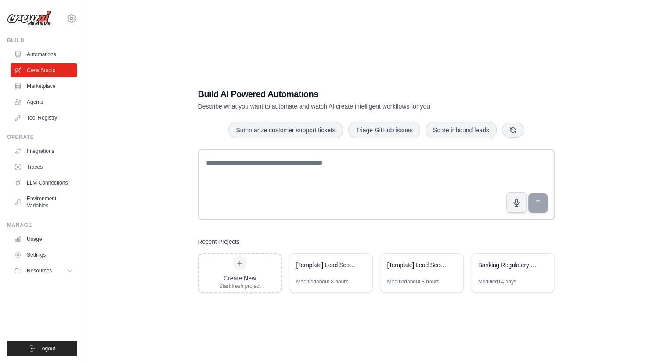
click at [41, 54] on link "Automations" at bounding box center [44, 54] width 66 height 14
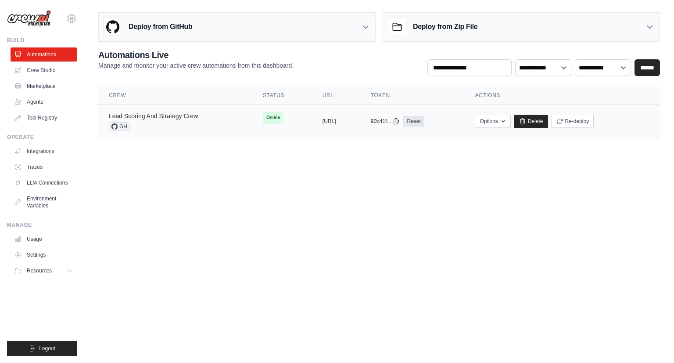
click at [144, 112] on link "Lead Scoring And Strategy Crew" at bounding box center [153, 115] width 89 height 7
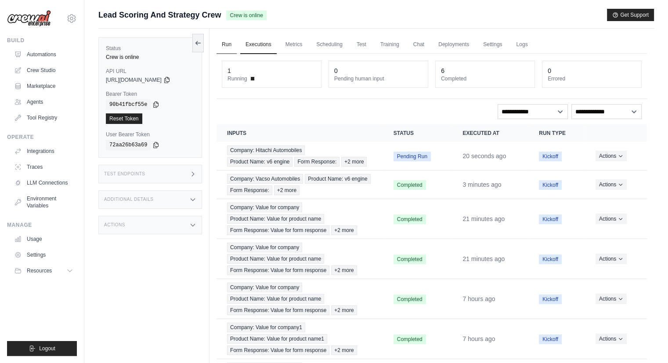
click at [224, 43] on link "Run" at bounding box center [226, 45] width 20 height 18
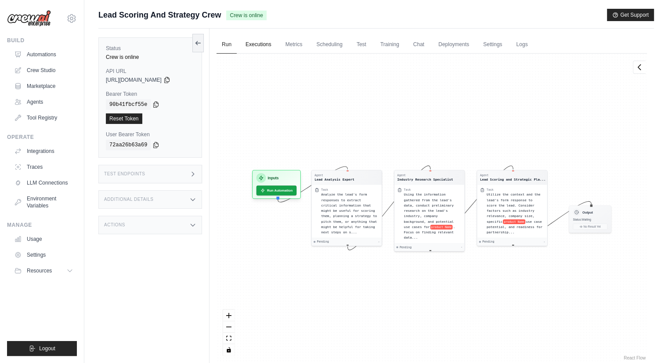
click at [251, 46] on link "Executions" at bounding box center [258, 45] width 36 height 18
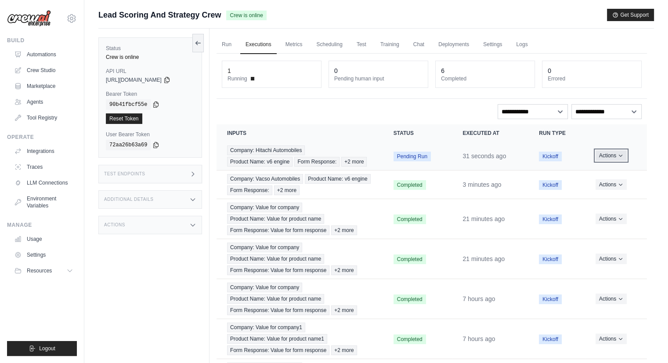
click at [620, 155] on icon "Actions for execution" at bounding box center [620, 155] width 5 height 5
click at [611, 167] on link "View Details" at bounding box center [608, 172] width 56 height 14
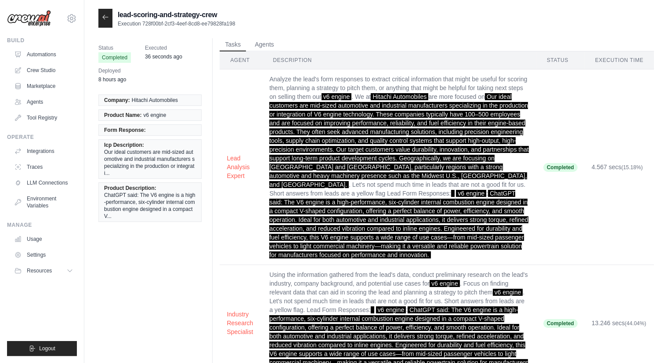
click at [103, 17] on icon at bounding box center [105, 17] width 5 height 4
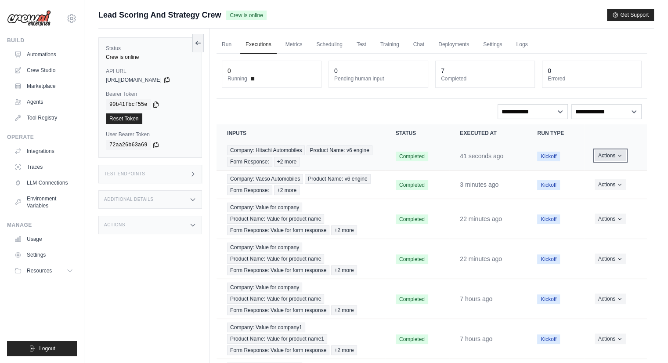
click at [607, 157] on button "Actions" at bounding box center [610, 155] width 31 height 11
click at [606, 171] on link "View Details" at bounding box center [608, 172] width 56 height 14
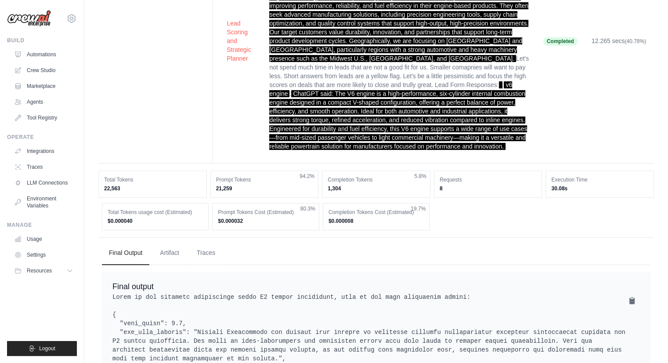
scroll to position [573, 0]
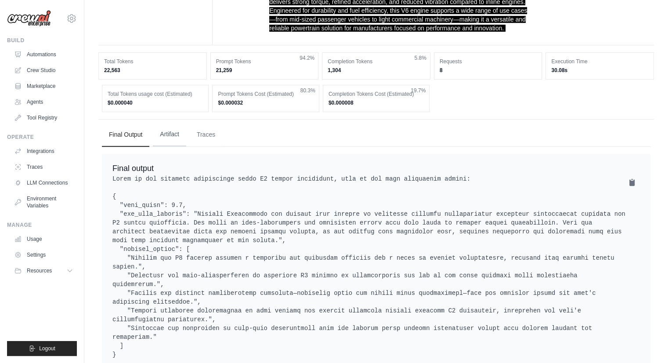
click at [178, 130] on button "Artifact" at bounding box center [169, 135] width 33 height 24
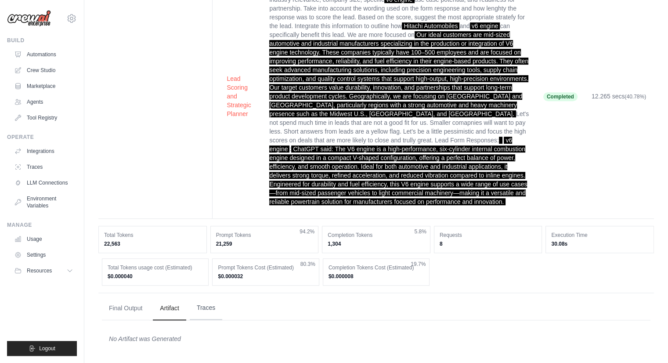
click at [201, 307] on button "Traces" at bounding box center [206, 308] width 32 height 24
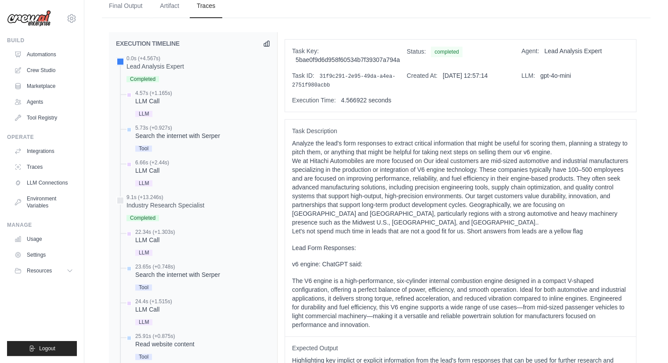
scroll to position [679, 0]
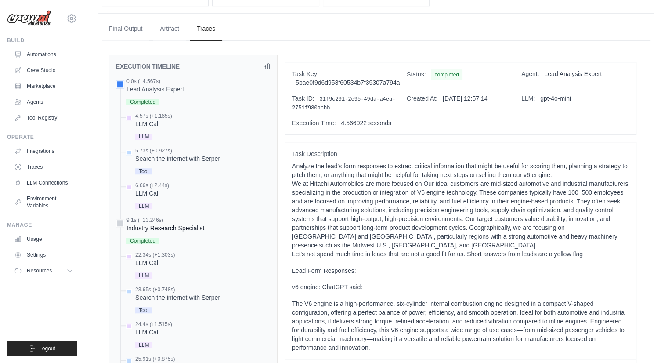
click at [163, 224] on div "Industry Research Specialist" at bounding box center [165, 228] width 78 height 9
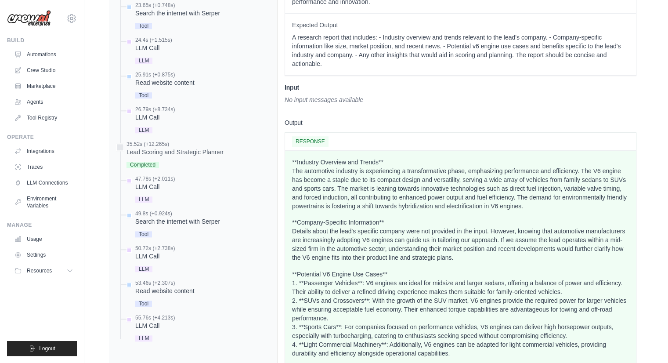
scroll to position [974, 0]
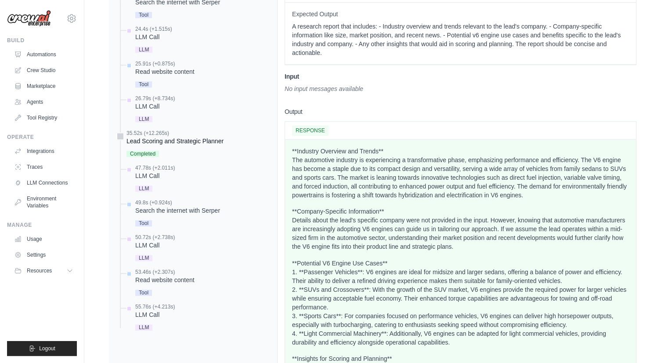
click at [159, 143] on div "Lead Scoring and Strategic Planner" at bounding box center [174, 141] width 97 height 9
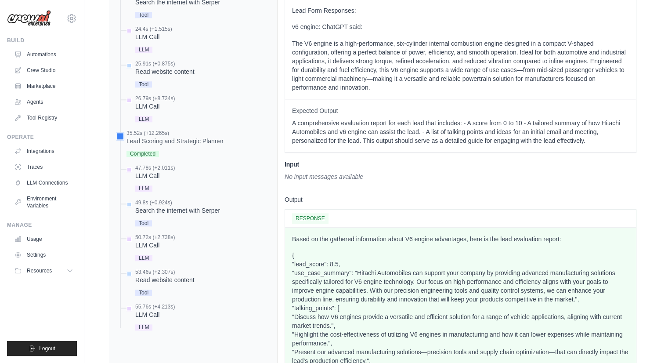
scroll to position [1054, 0]
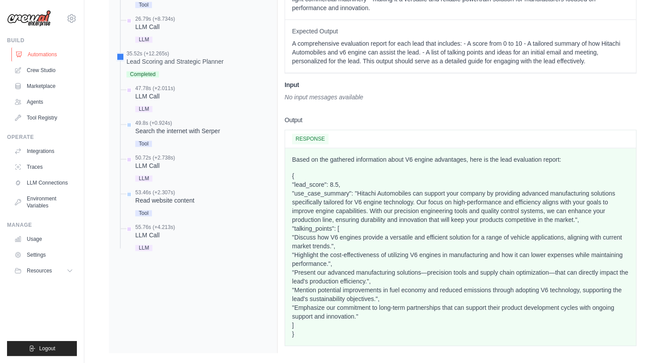
click at [40, 57] on link "Automations" at bounding box center [44, 54] width 66 height 14
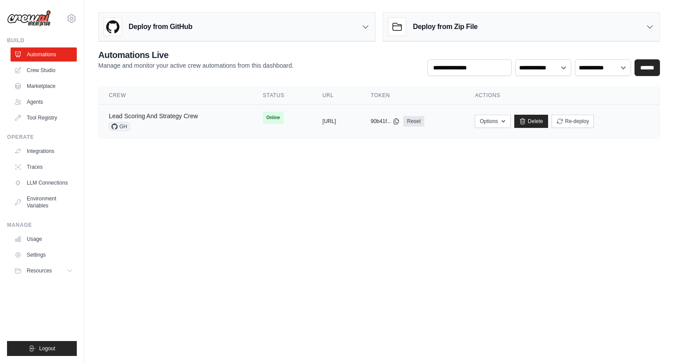
click at [153, 115] on link "Lead Scoring And Strategy Crew" at bounding box center [153, 115] width 89 height 7
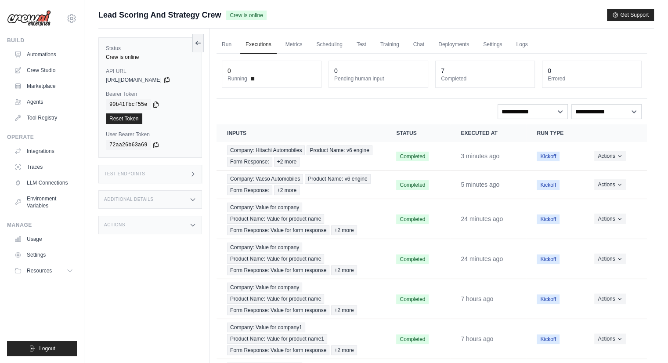
click at [156, 175] on div "Test Endpoints" at bounding box center [150, 174] width 104 height 18
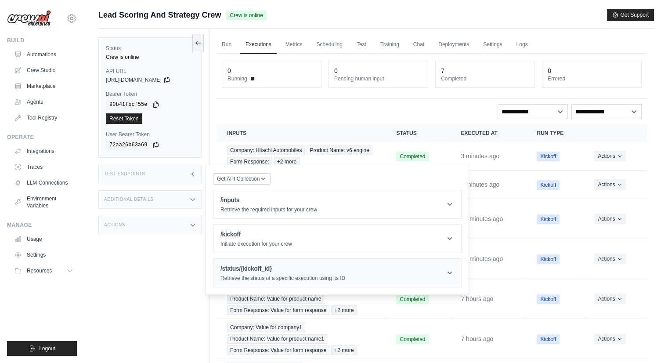
click at [232, 268] on h1 "/status/{kickoff_id}" at bounding box center [282, 268] width 125 height 9
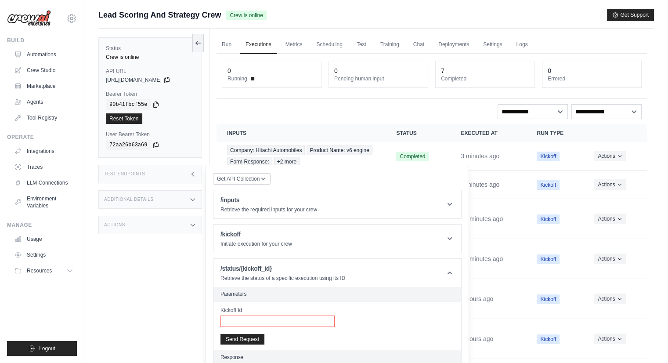
click at [273, 319] on input "Kickoff Id" at bounding box center [277, 320] width 114 height 11
paste input "**********"
type input "**********"
click at [252, 338] on button "Send Request" at bounding box center [242, 338] width 44 height 11
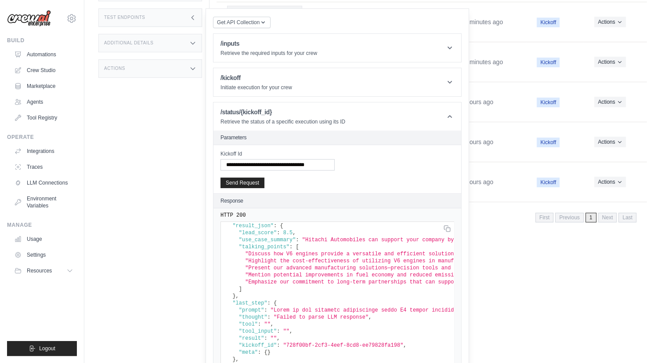
scroll to position [36, 0]
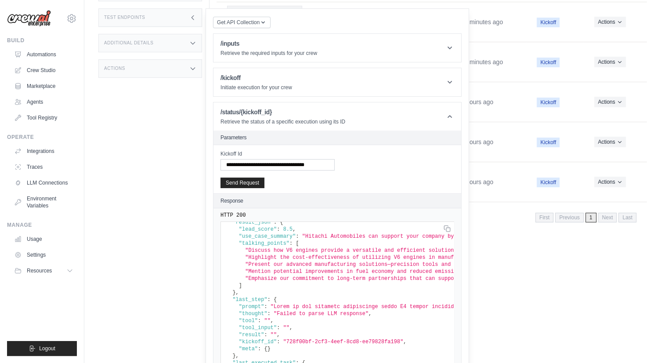
click at [489, 244] on html "senthilraj.shan@gmail.com Settings Build Automations Crew Studio Resources Blog" at bounding box center [334, 23] width 668 height 440
click at [53, 76] on link "Crew Studio" at bounding box center [44, 70] width 66 height 14
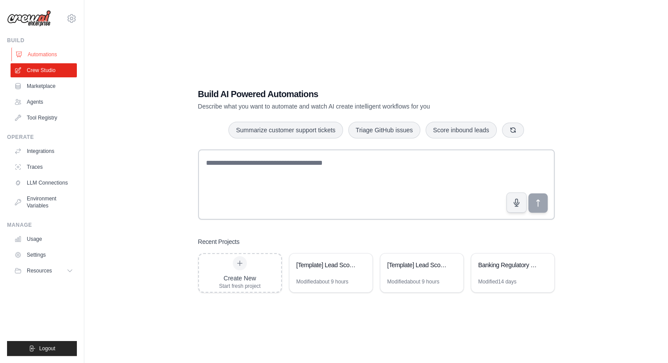
click at [35, 51] on link "Automations" at bounding box center [44, 54] width 66 height 14
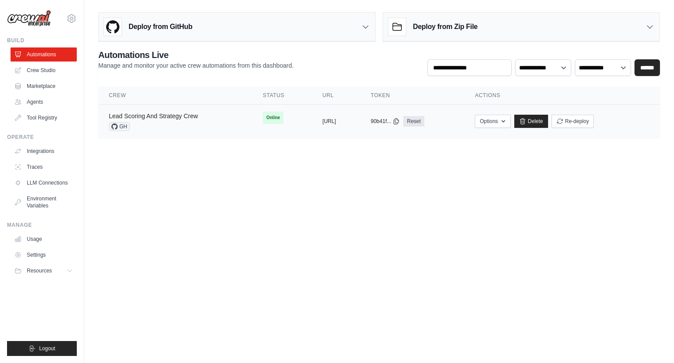
click at [143, 115] on link "Lead Scoring And Strategy Crew" at bounding box center [153, 115] width 89 height 7
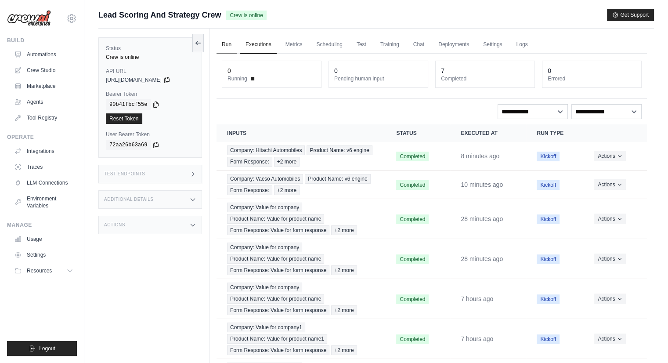
click at [230, 44] on link "Run" at bounding box center [226, 45] width 20 height 18
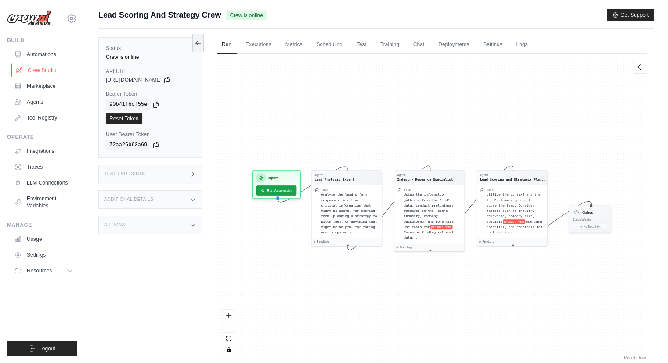
click at [55, 74] on link "Crew Studio" at bounding box center [44, 70] width 66 height 14
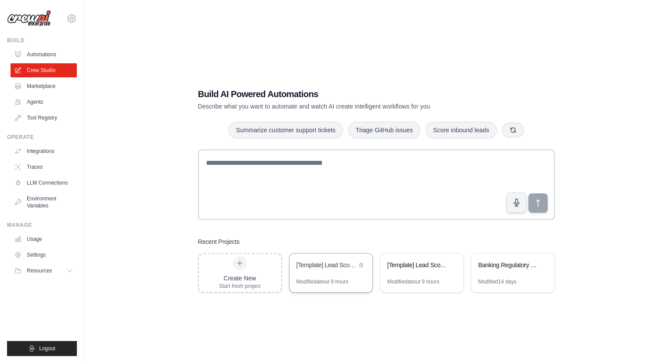
click at [339, 279] on div "Modified about 9 hours" at bounding box center [322, 281] width 52 height 7
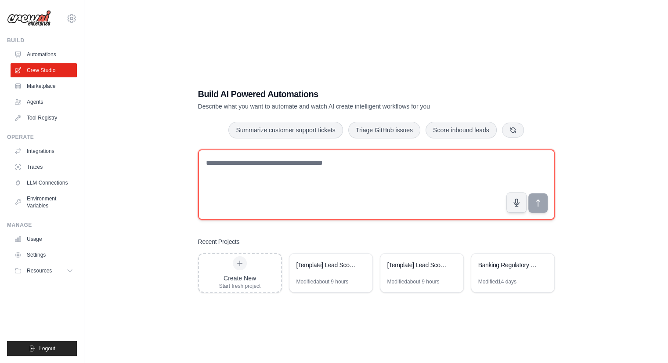
click at [260, 186] on textarea at bounding box center [376, 184] width 357 height 70
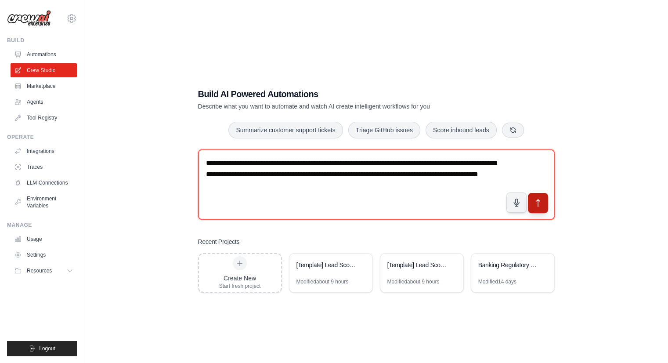
type textarea "**********"
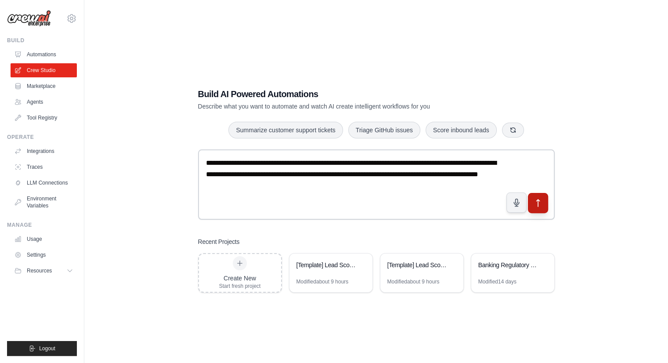
click at [537, 202] on icon "submit" at bounding box center [537, 202] width 9 height 9
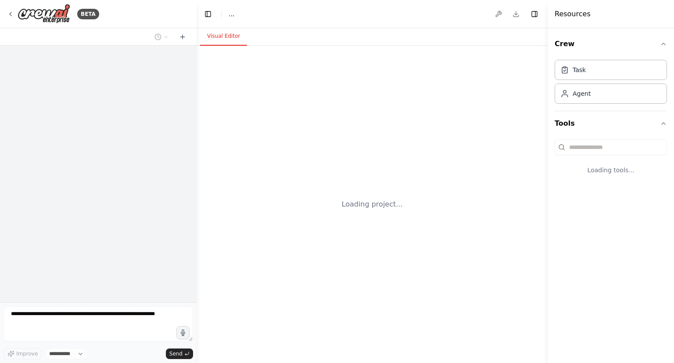
select select "****"
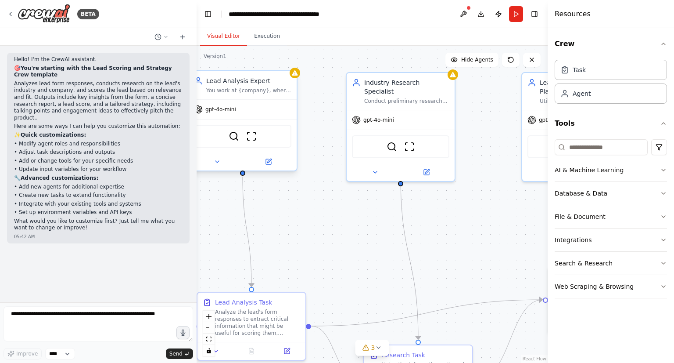
click at [251, 87] on div "You work at {company}, where you main goal is to analyze leads form responses t…" at bounding box center [248, 90] width 85 height 7
click at [267, 159] on icon at bounding box center [268, 161] width 5 height 5
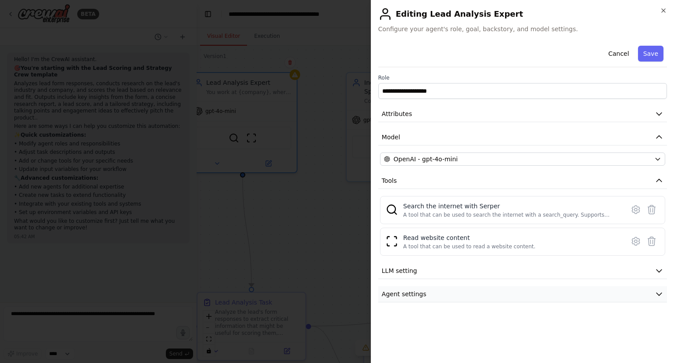
click at [466, 288] on button "Agent settings" at bounding box center [523, 294] width 289 height 16
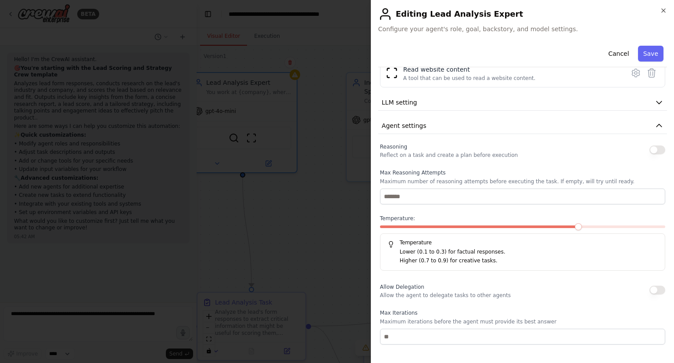
scroll to position [129, 0]
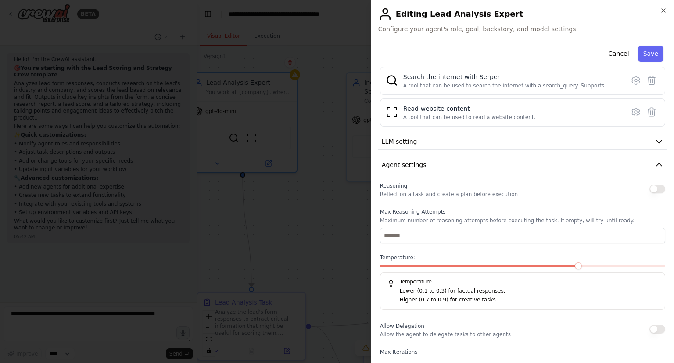
click at [462, 150] on div "**********" at bounding box center [523, 194] width 289 height 562
click at [469, 145] on button "LLM setting" at bounding box center [523, 141] width 289 height 16
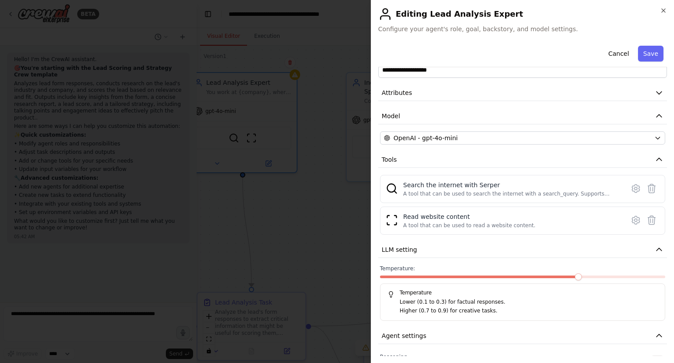
scroll to position [0, 0]
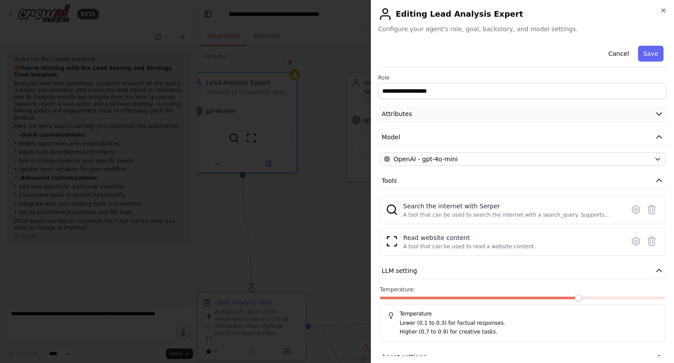
click at [436, 119] on button "Attributes" at bounding box center [523, 114] width 289 height 16
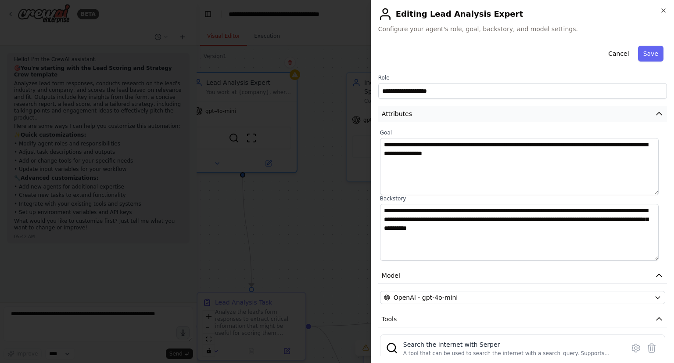
click at [439, 117] on button "Attributes" at bounding box center [523, 114] width 289 height 16
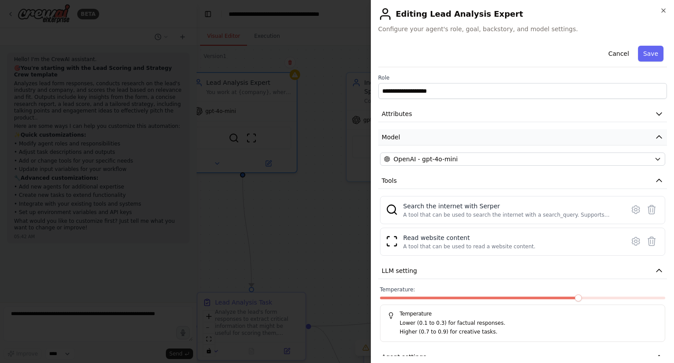
click at [436, 139] on button "Model" at bounding box center [523, 137] width 289 height 16
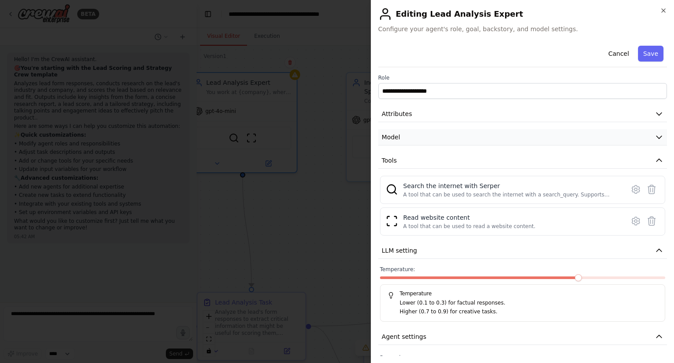
click at [436, 139] on button "Model" at bounding box center [523, 137] width 289 height 16
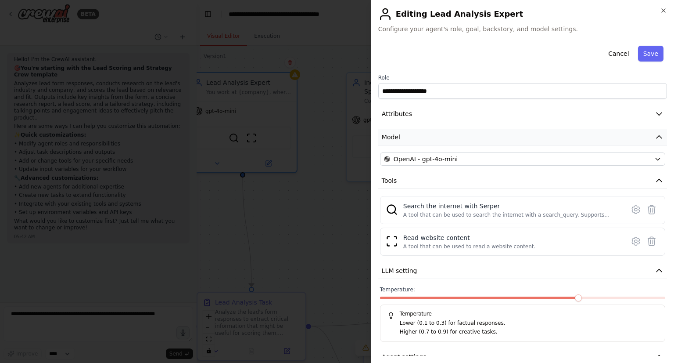
click at [436, 139] on button "Model" at bounding box center [523, 137] width 289 height 16
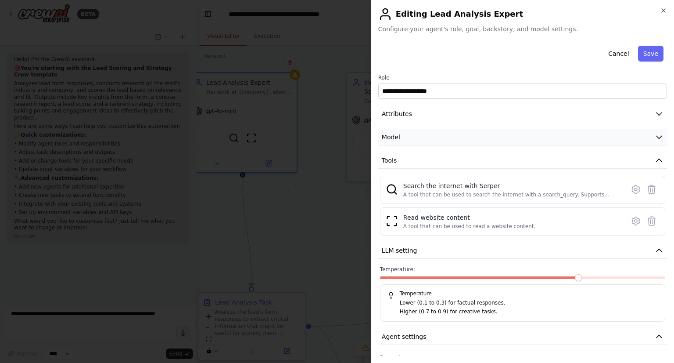
click at [436, 139] on button "Model" at bounding box center [523, 137] width 289 height 16
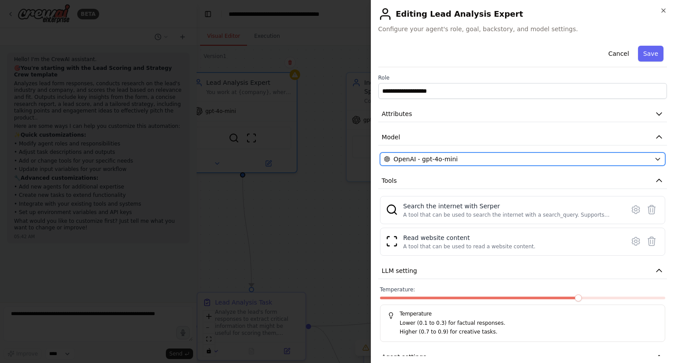
click at [482, 163] on button "OpenAI - gpt-4o-mini" at bounding box center [522, 158] width 285 height 13
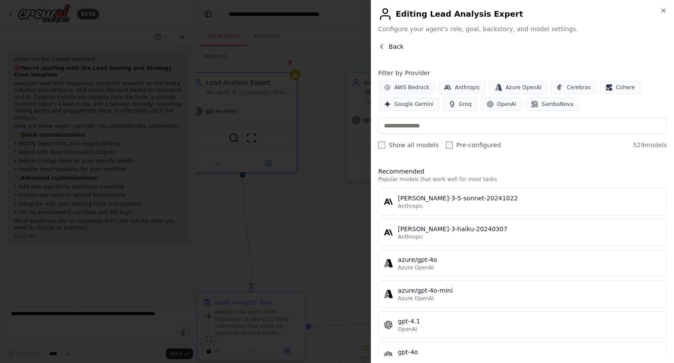
click at [389, 47] on span "Back" at bounding box center [396, 46] width 15 height 9
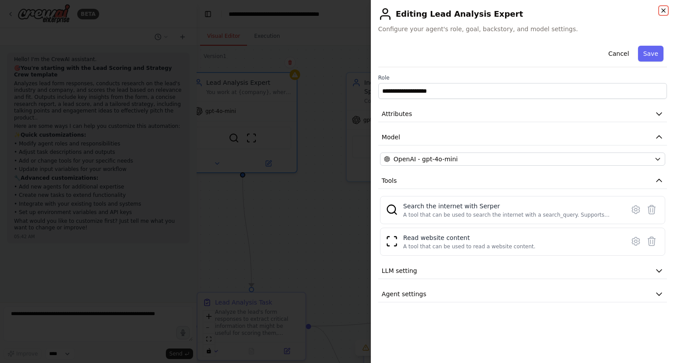
click at [662, 14] on icon "button" at bounding box center [663, 10] width 7 height 7
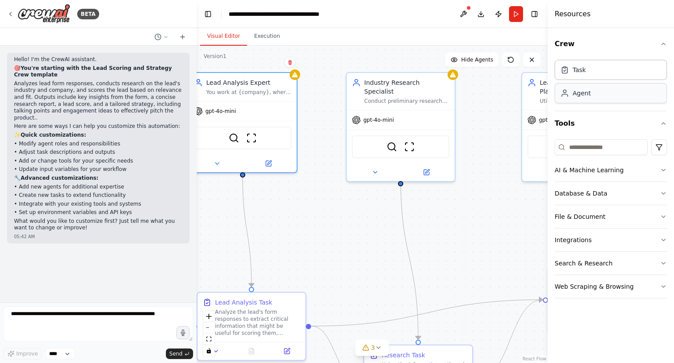
click at [580, 97] on div "Agent" at bounding box center [582, 93] width 18 height 9
click at [635, 174] on button "AI & Machine Learning" at bounding box center [611, 170] width 112 height 23
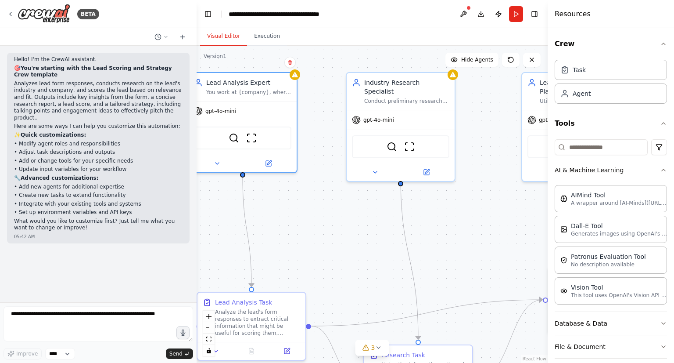
click at [635, 174] on button "AI & Machine Learning" at bounding box center [611, 170] width 112 height 23
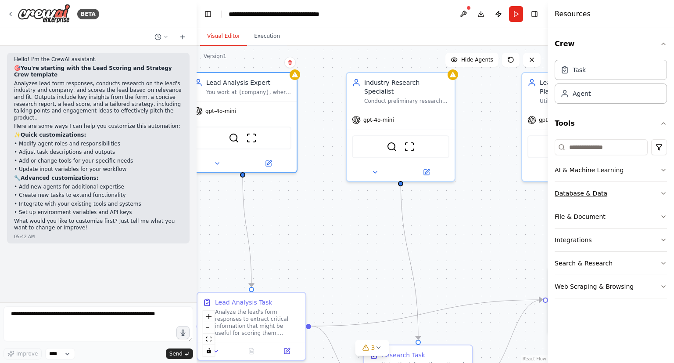
click at [637, 196] on button "Database & Data" at bounding box center [611, 193] width 112 height 23
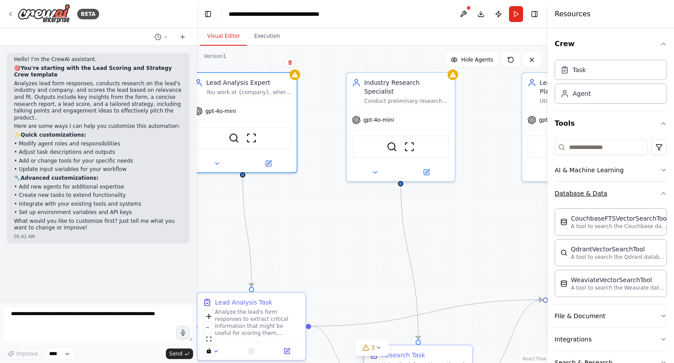
click at [637, 196] on button "Database & Data" at bounding box center [611, 193] width 112 height 23
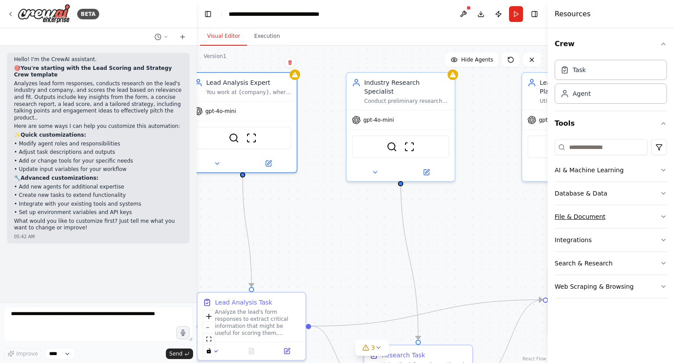
click at [636, 217] on button "File & Document" at bounding box center [611, 216] width 112 height 23
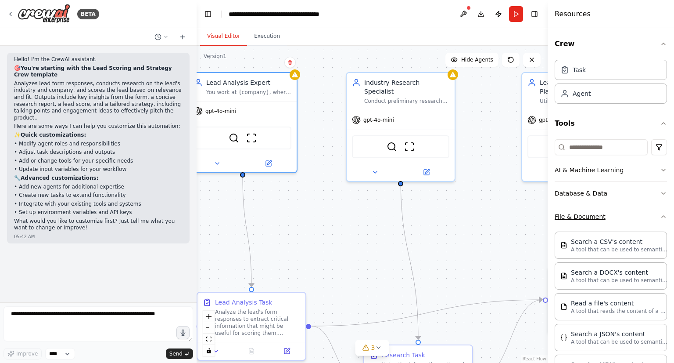
click at [636, 217] on button "File & Document" at bounding box center [611, 216] width 112 height 23
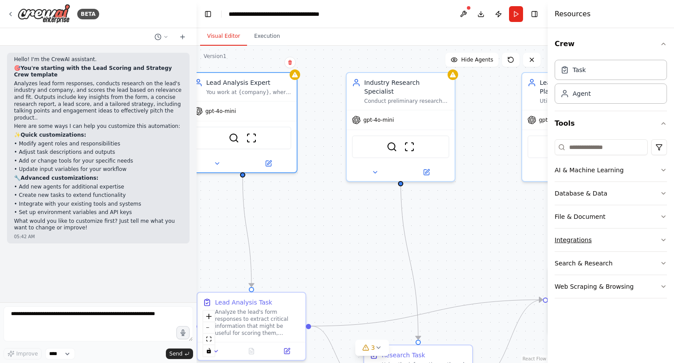
click at [641, 250] on button "Integrations" at bounding box center [611, 239] width 112 height 23
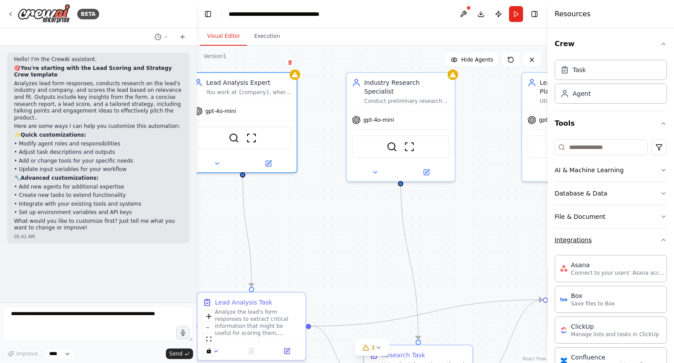
click at [645, 249] on button "Integrations" at bounding box center [611, 239] width 112 height 23
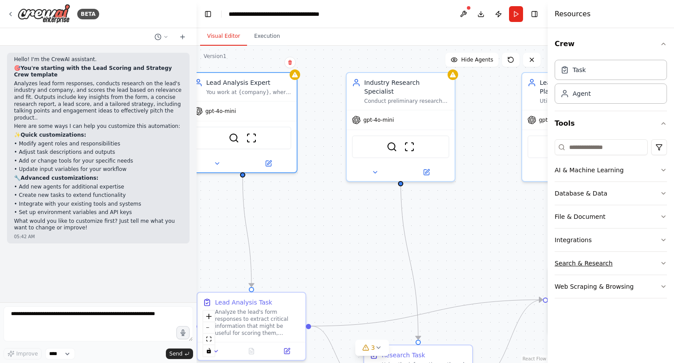
click at [646, 271] on button "Search & Research" at bounding box center [611, 263] width 112 height 23
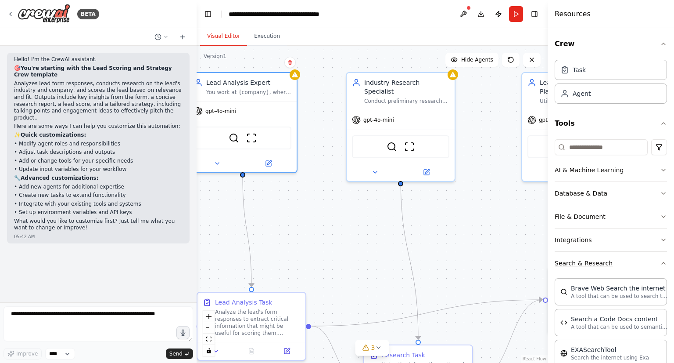
click at [646, 271] on button "Search & Research" at bounding box center [611, 263] width 112 height 23
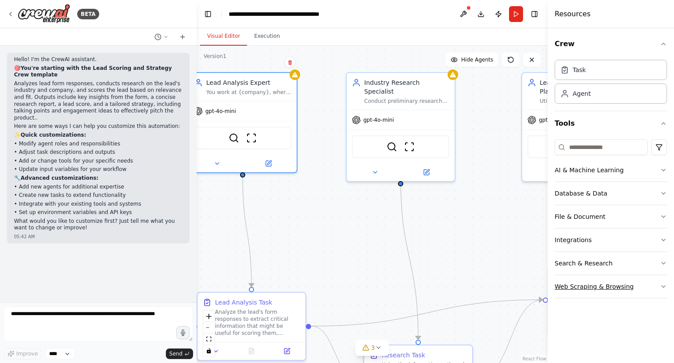
click at [645, 284] on button "Web Scraping & Browsing" at bounding box center [611, 286] width 112 height 23
click at [614, 54] on button "Crew" at bounding box center [611, 44] width 112 height 25
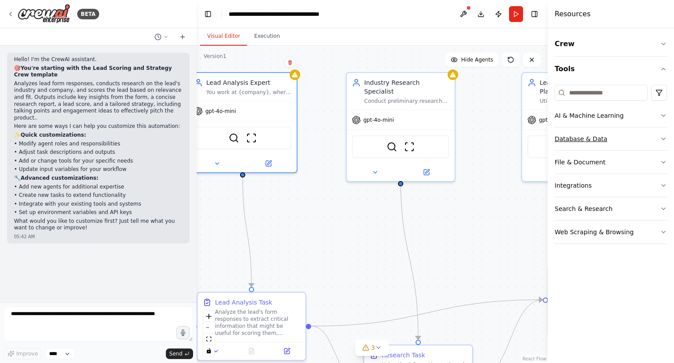
click at [643, 138] on button "Database & Data" at bounding box center [611, 138] width 112 height 23
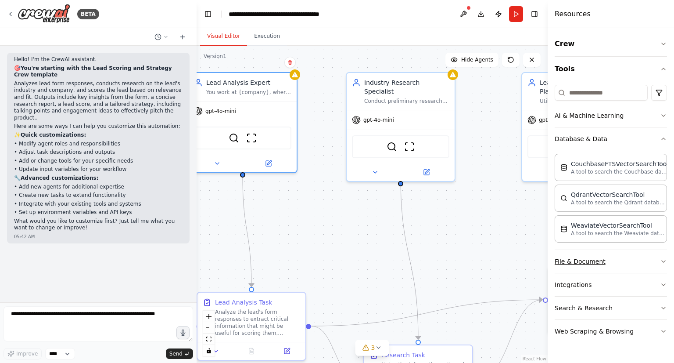
click at [634, 270] on button "File & Document" at bounding box center [611, 261] width 112 height 23
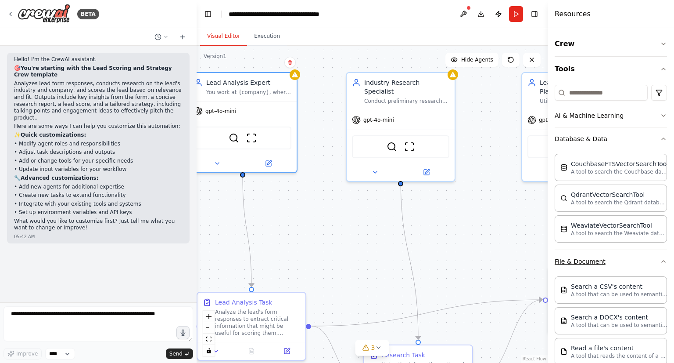
click at [639, 260] on button "File & Document" at bounding box center [611, 261] width 112 height 23
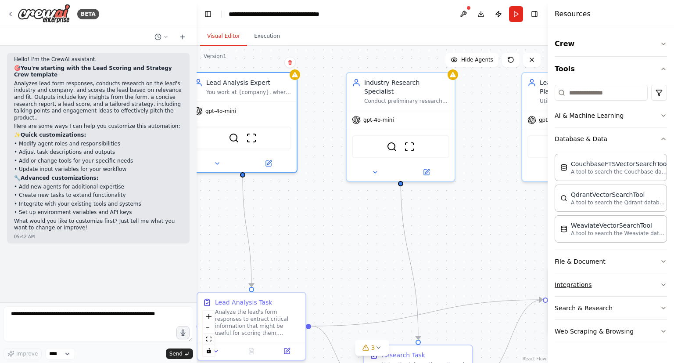
click at [636, 290] on button "Integrations" at bounding box center [611, 284] width 112 height 23
click at [631, 109] on button "AI & Machine Learning" at bounding box center [611, 115] width 112 height 23
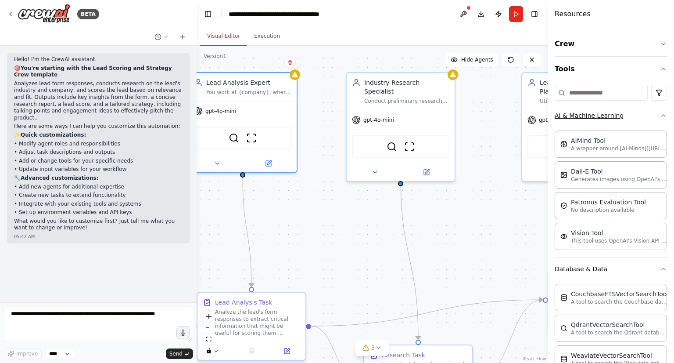
click at [631, 109] on button "AI & Machine Learning" at bounding box center [611, 115] width 112 height 23
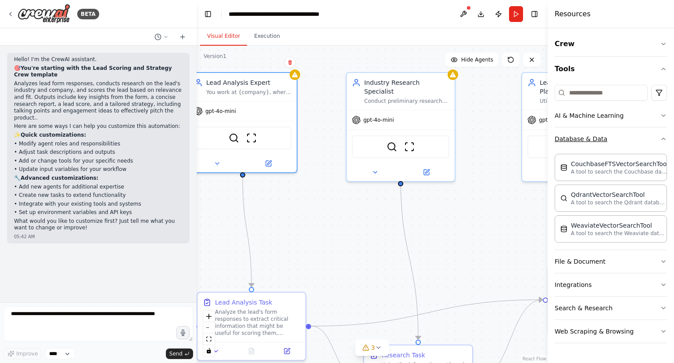
click at [631, 131] on button "Database & Data" at bounding box center [611, 138] width 112 height 23
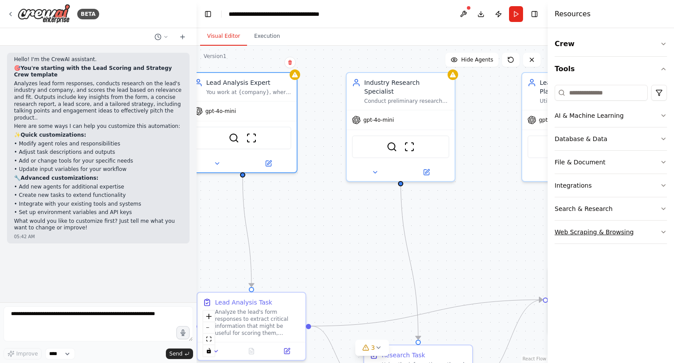
click at [628, 230] on button "Web Scraping & Browsing" at bounding box center [611, 231] width 112 height 23
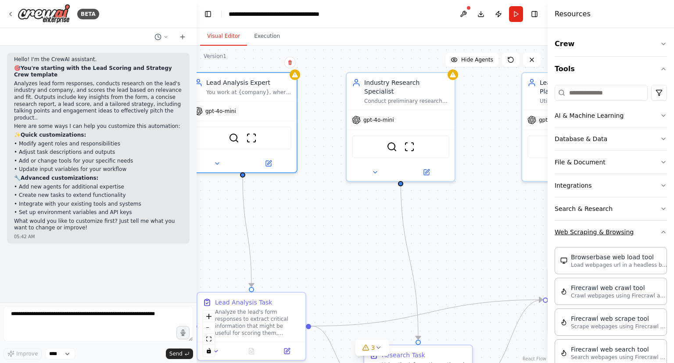
click at [636, 231] on button "Web Scraping & Browsing" at bounding box center [611, 231] width 112 height 23
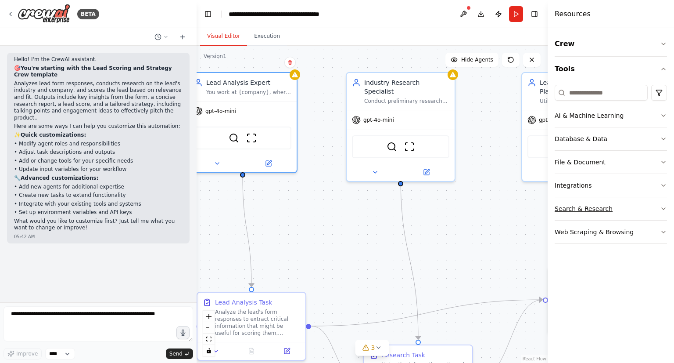
click at [640, 205] on button "Search & Research" at bounding box center [611, 208] width 112 height 23
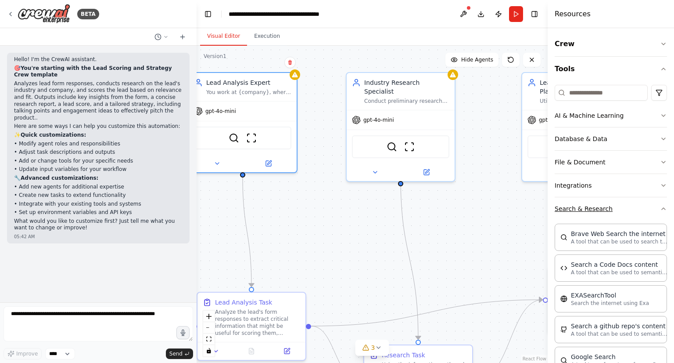
click at [640, 205] on button "Search & Research" at bounding box center [611, 208] width 112 height 23
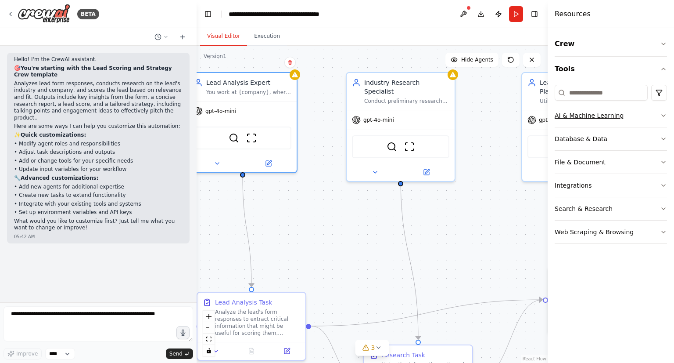
click at [639, 124] on button "AI & Machine Learning" at bounding box center [611, 115] width 112 height 23
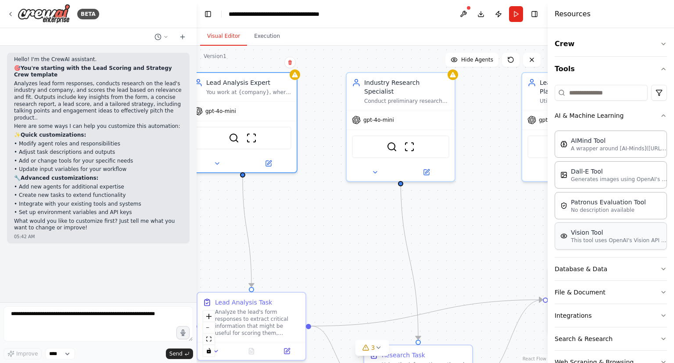
scroll to position [24, 0]
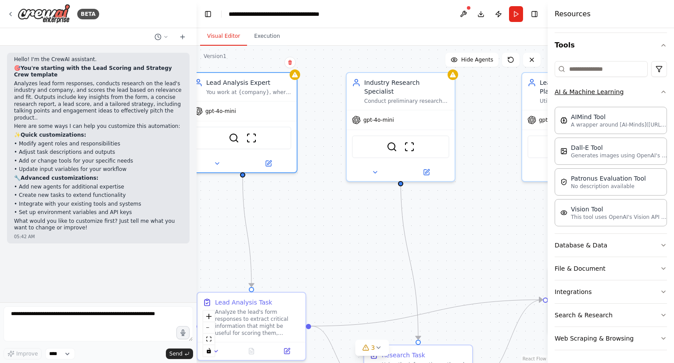
click at [652, 89] on button "AI & Machine Learning" at bounding box center [611, 91] width 112 height 23
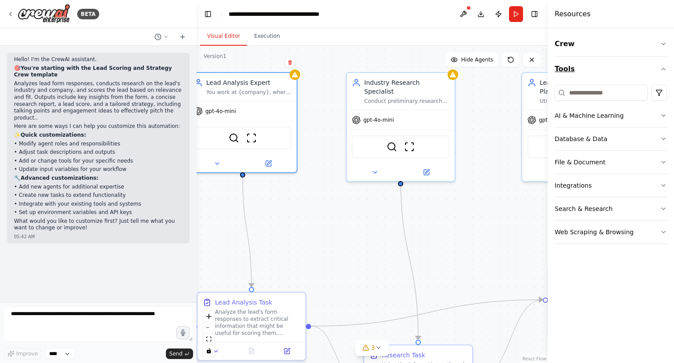
click at [602, 78] on button "Tools" at bounding box center [611, 69] width 112 height 25
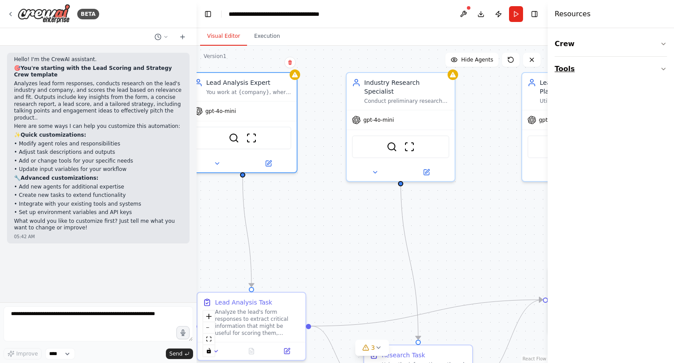
click at [602, 78] on button "Tools" at bounding box center [611, 69] width 112 height 25
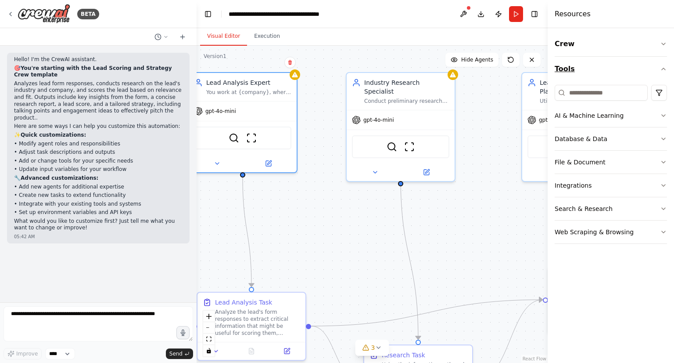
click at [602, 78] on button "Tools" at bounding box center [611, 69] width 112 height 25
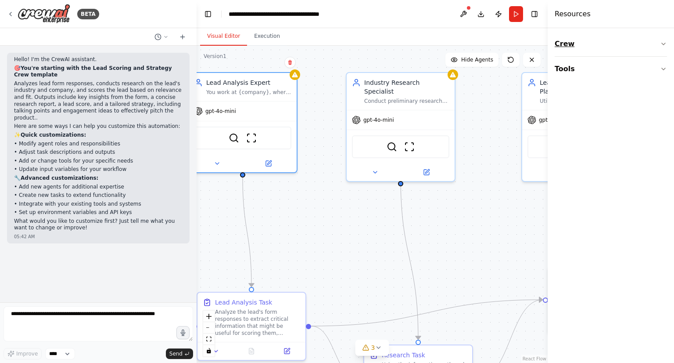
click at [598, 49] on button "Crew" at bounding box center [611, 44] width 112 height 25
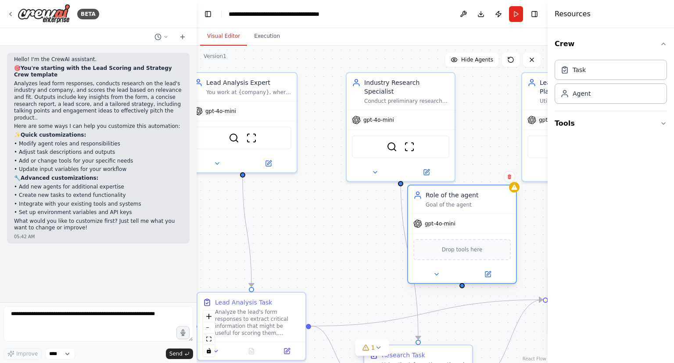
drag, startPoint x: 522, startPoint y: 228, endPoint x: 435, endPoint y: 207, distance: 89.5
click at [435, 207] on div "Role of the agent Goal of the agent" at bounding box center [468, 200] width 85 height 18
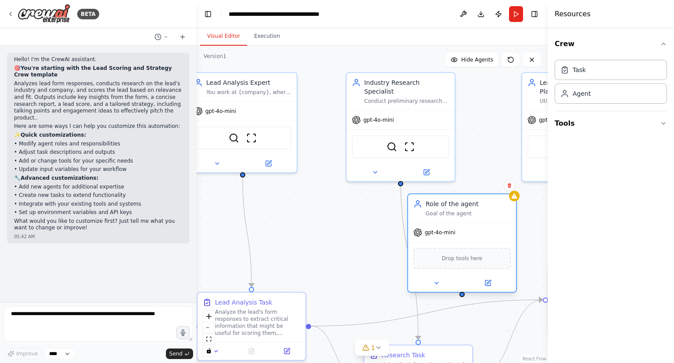
click at [465, 260] on span "Drop tools here" at bounding box center [462, 258] width 41 height 9
click at [441, 285] on button at bounding box center [437, 283] width 50 height 11
drag, startPoint x: 472, startPoint y: 203, endPoint x: 475, endPoint y: 196, distance: 7.9
click at [475, 199] on div "Role of the agent" at bounding box center [468, 203] width 85 height 9
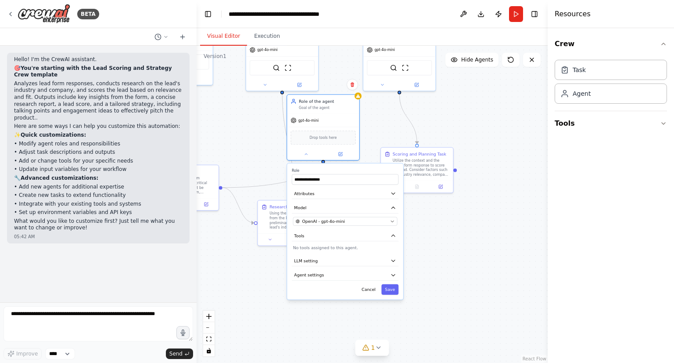
drag, startPoint x: 527, startPoint y: 198, endPoint x: 368, endPoint y: 117, distance: 178.3
click at [368, 117] on div ".deletable-edge-delete-btn { width: 20px; height: 20px; border: 0px solid #ffff…" at bounding box center [372, 204] width 351 height 317
click at [345, 276] on button "Agent settings" at bounding box center [345, 275] width 107 height 11
click at [358, 270] on button "Agent settings" at bounding box center [345, 275] width 107 height 11
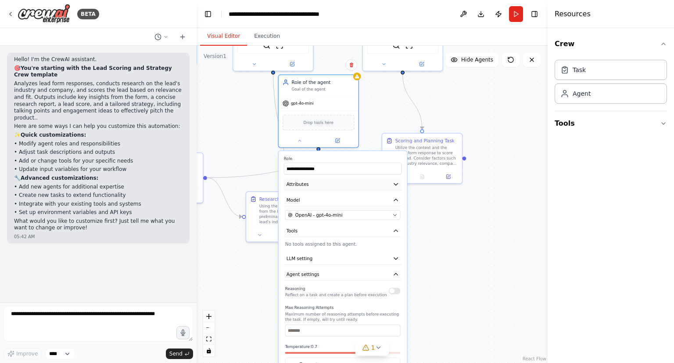
click at [369, 188] on button "Attributes" at bounding box center [343, 184] width 118 height 12
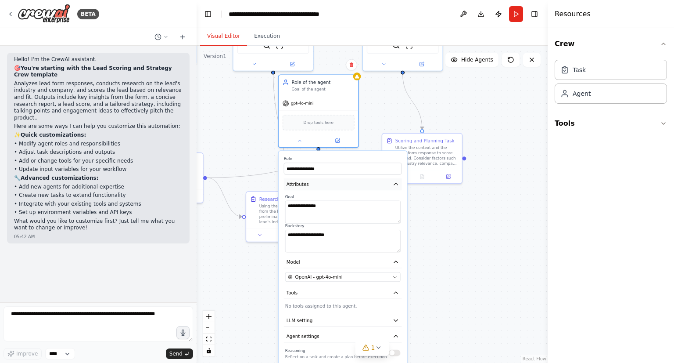
click at [393, 185] on icon "button" at bounding box center [396, 184] width 7 height 7
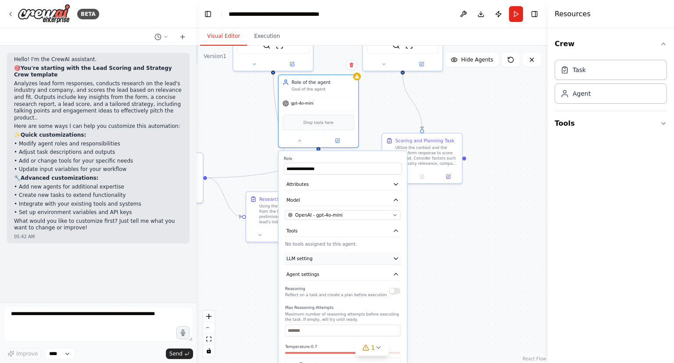
click at [385, 256] on button "LLM setting" at bounding box center [343, 258] width 118 height 12
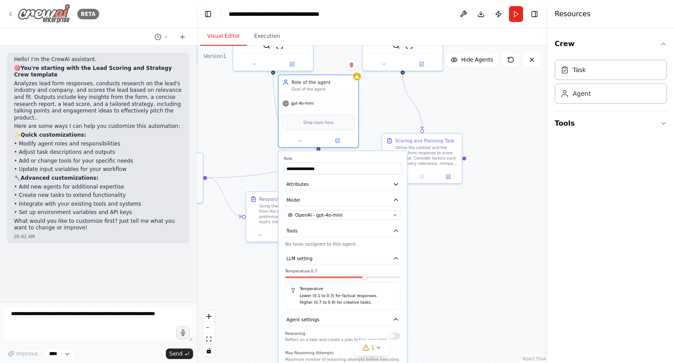
click at [11, 11] on icon at bounding box center [10, 14] width 7 height 7
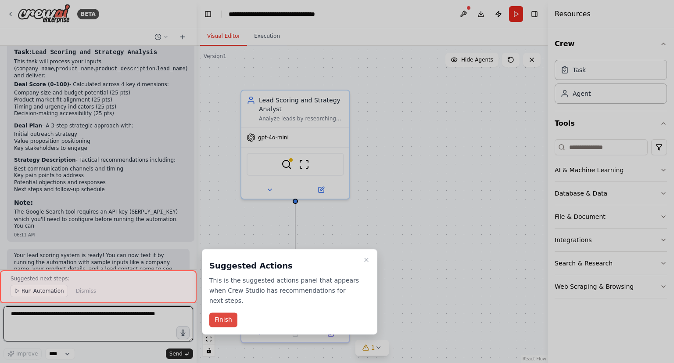
scroll to position [529, 0]
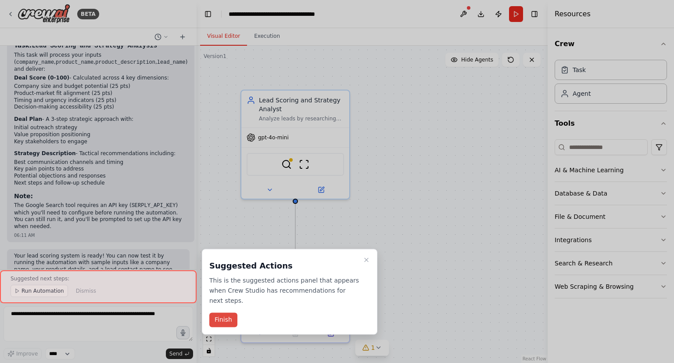
click at [227, 313] on button "Finish" at bounding box center [223, 320] width 28 height 14
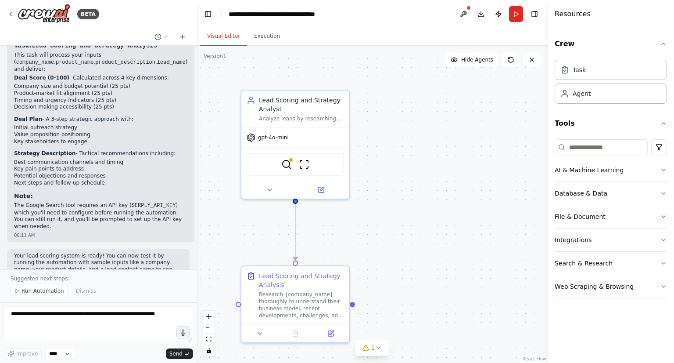
click at [357, 228] on div ".deletable-edge-delete-btn { width: 20px; height: 20px; border: 0px solid #ffff…" at bounding box center [372, 204] width 351 height 317
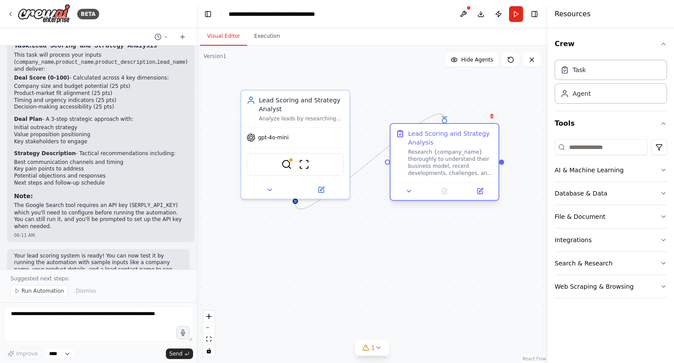
drag, startPoint x: 335, startPoint y: 275, endPoint x: 489, endPoint y: 126, distance: 213.6
click at [489, 129] on div "Lead Scoring and Strategy Analysis" at bounding box center [450, 138] width 85 height 18
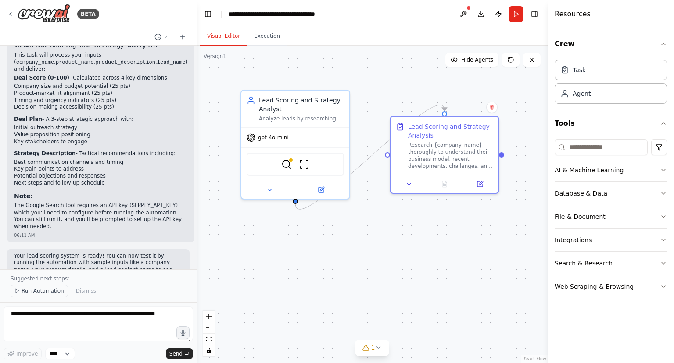
click at [45, 292] on span "Run Automation" at bounding box center [43, 290] width 43 height 7
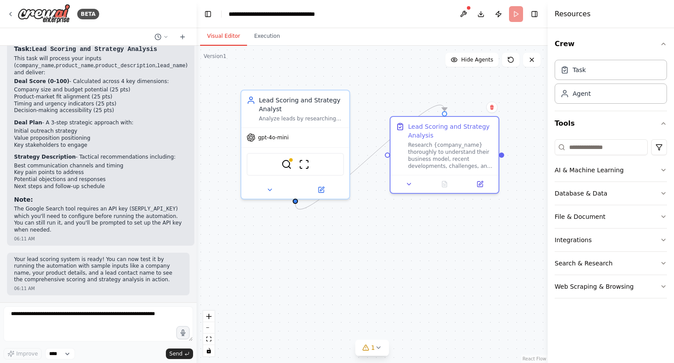
scroll to position [497, 0]
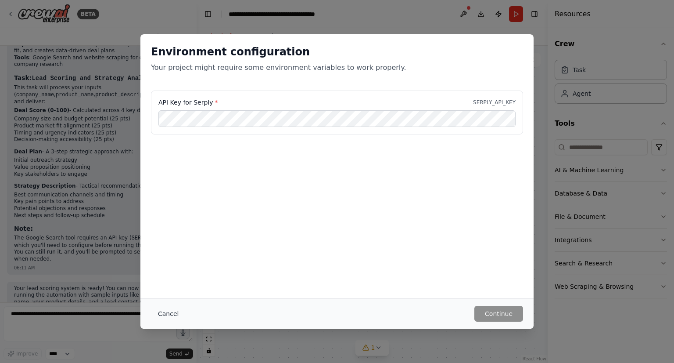
click at [169, 314] on button "Cancel" at bounding box center [168, 314] width 35 height 16
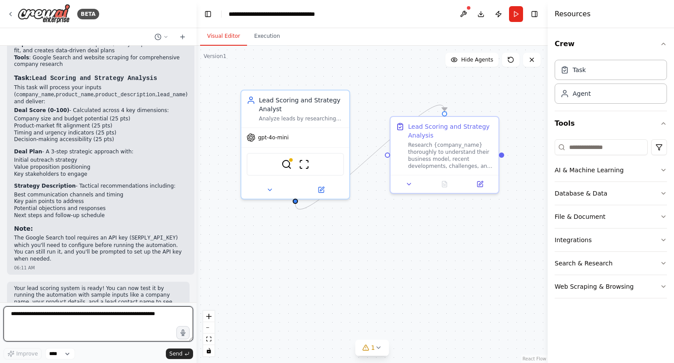
click at [101, 336] on textarea at bounding box center [99, 323] width 190 height 35
type textarea "**********"
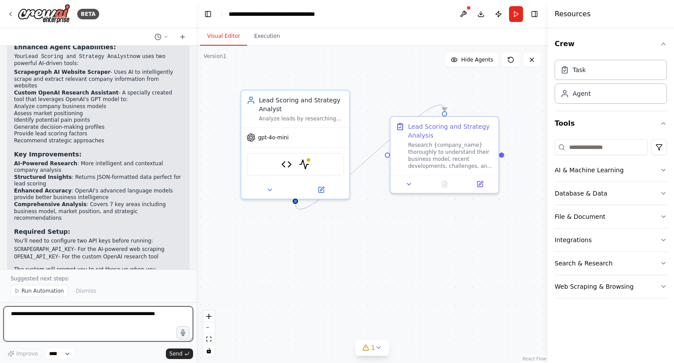
scroll to position [1512, 0]
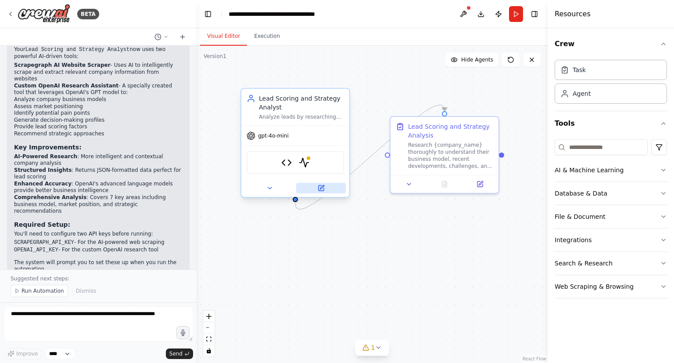
click at [321, 187] on icon at bounding box center [322, 187] width 4 height 4
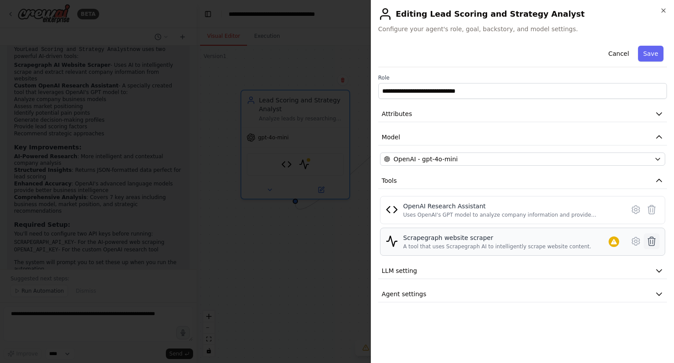
click at [648, 242] on icon at bounding box center [652, 241] width 11 height 11
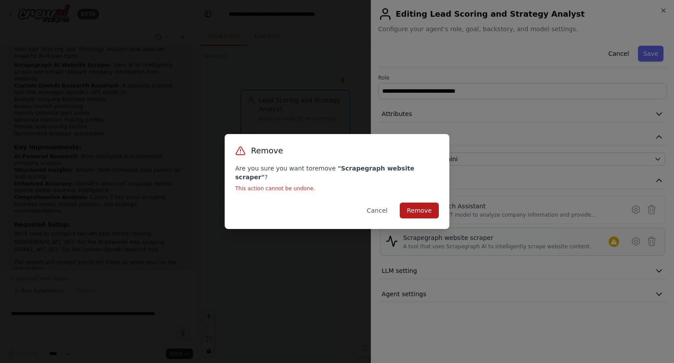
click at [427, 209] on button "Remove" at bounding box center [419, 210] width 39 height 16
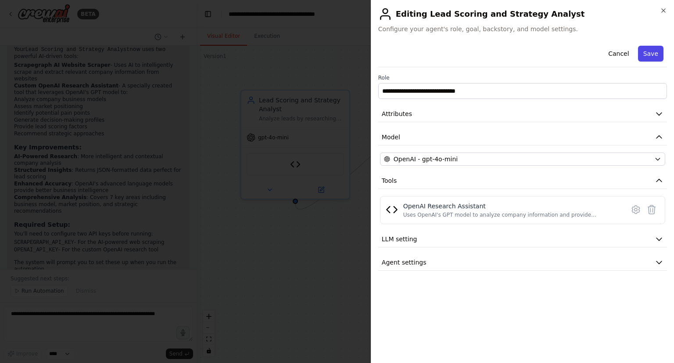
click at [651, 50] on button "Save" at bounding box center [650, 54] width 25 height 16
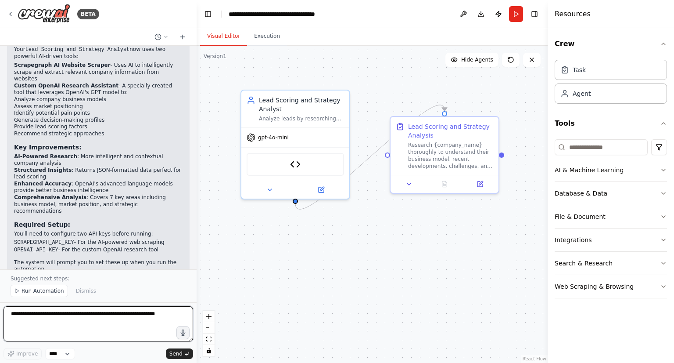
click at [120, 322] on textarea at bounding box center [99, 323] width 190 height 35
click at [46, 290] on span "Run Automation" at bounding box center [43, 290] width 43 height 7
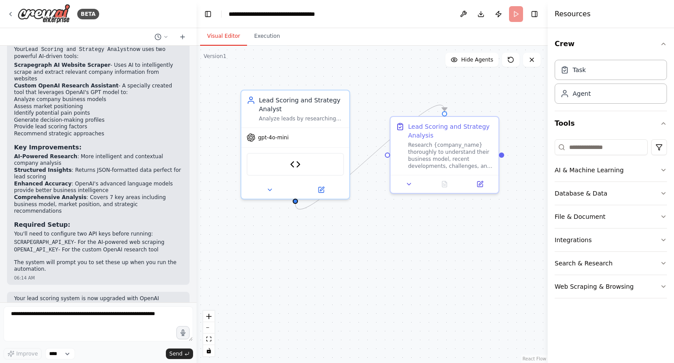
scroll to position [1479, 0]
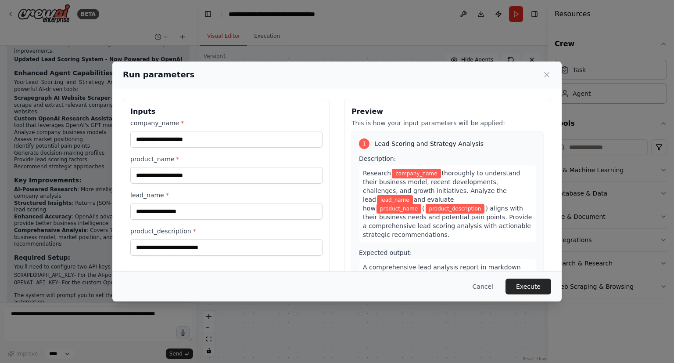
click at [220, 130] on div "company_name *" at bounding box center [226, 133] width 192 height 29
click at [221, 140] on input "company_name *" at bounding box center [226, 139] width 192 height 17
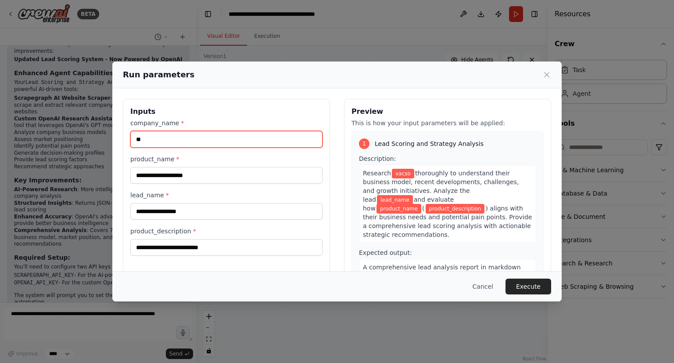
type input "*"
type input "**********"
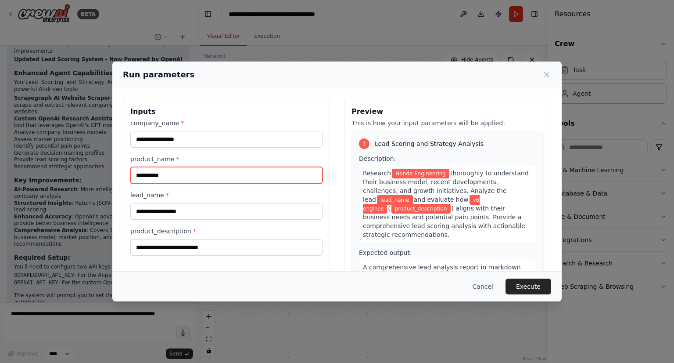
type input "**********"
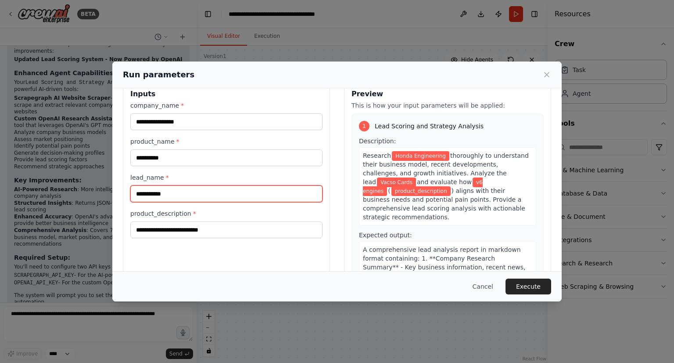
scroll to position [46, 0]
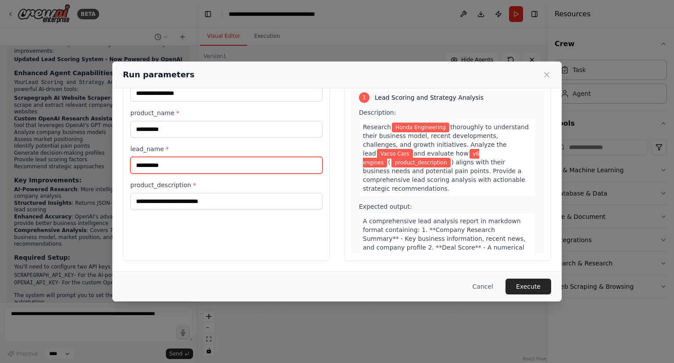
type input "**********"
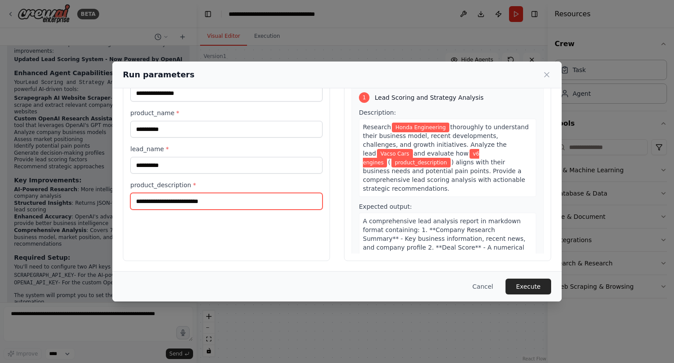
click at [202, 197] on input "product_description *" at bounding box center [226, 201] width 192 height 17
paste input "**********"
type input "**********"
paste input "**********"
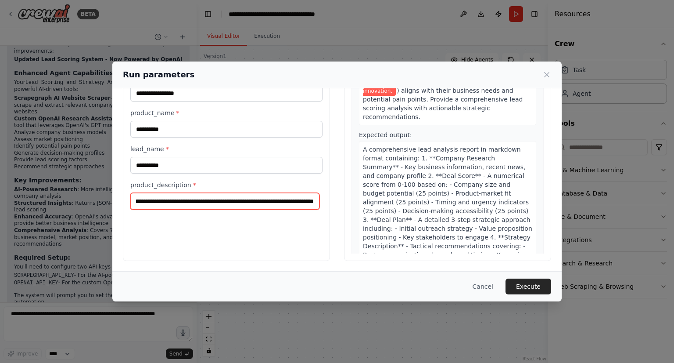
scroll to position [193, 0]
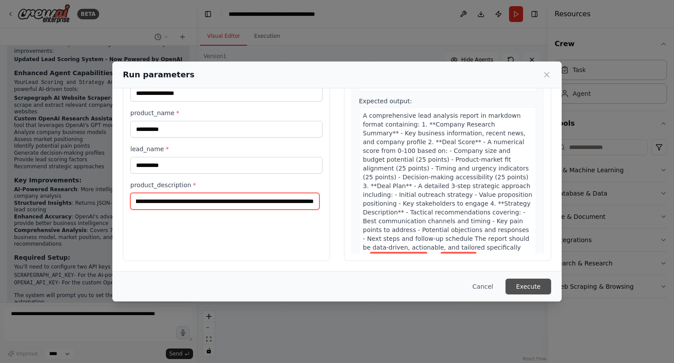
type input "**********"
click at [523, 290] on button "Execute" at bounding box center [529, 286] width 46 height 16
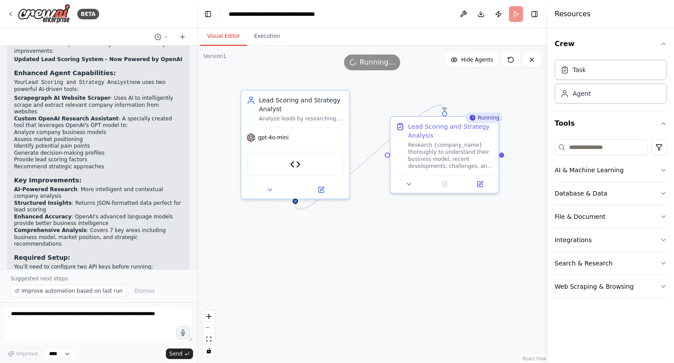
scroll to position [1512, 0]
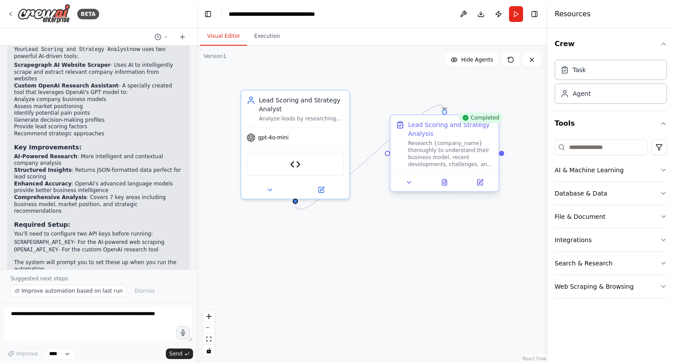
click at [482, 144] on div "Research {company_name} thoroughly to understand their business model, recent d…" at bounding box center [450, 154] width 85 height 28
click at [440, 185] on button at bounding box center [444, 182] width 37 height 11
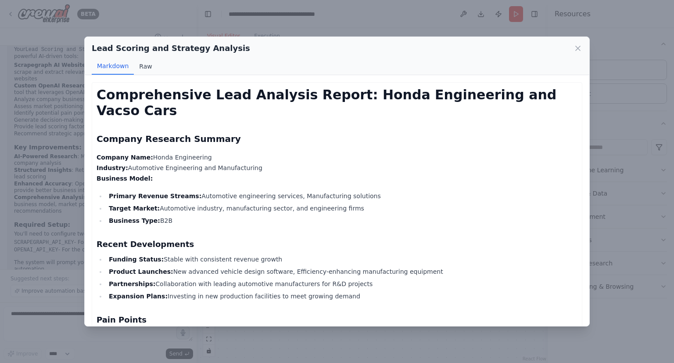
click at [140, 69] on button "Raw" at bounding box center [145, 66] width 23 height 17
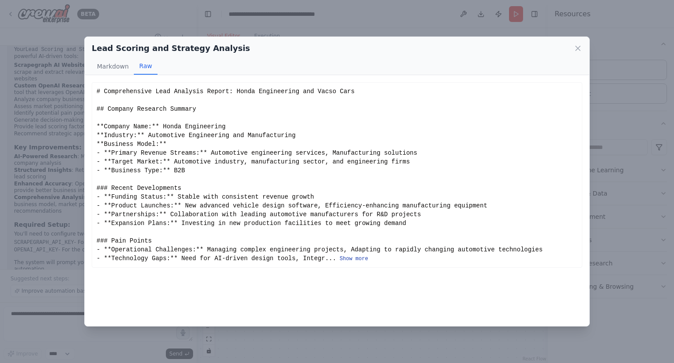
click at [340, 259] on button "Show more" at bounding box center [354, 258] width 29 height 7
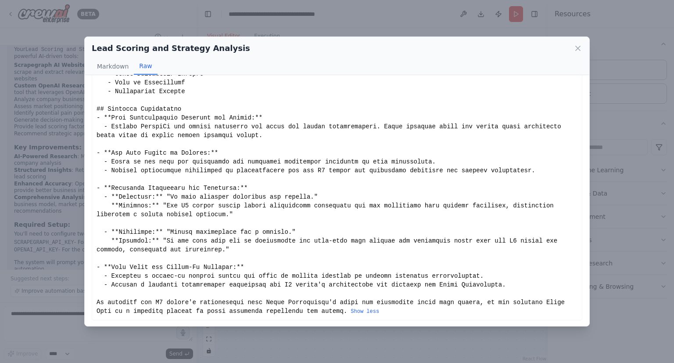
scroll to position [430, 0]
click at [580, 47] on icon at bounding box center [578, 48] width 9 height 9
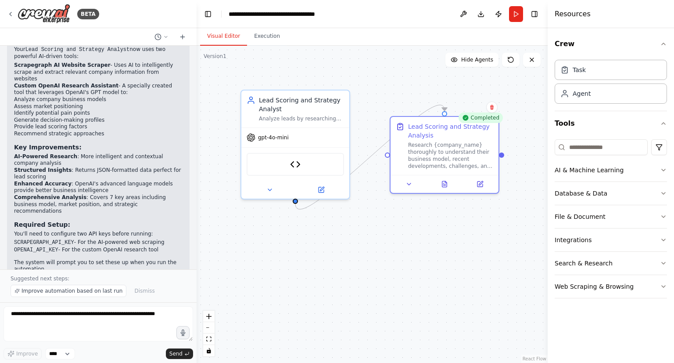
click at [302, 257] on div ".deletable-edge-delete-btn { width: 20px; height: 20px; border: 0px solid #ffff…" at bounding box center [372, 204] width 351 height 317
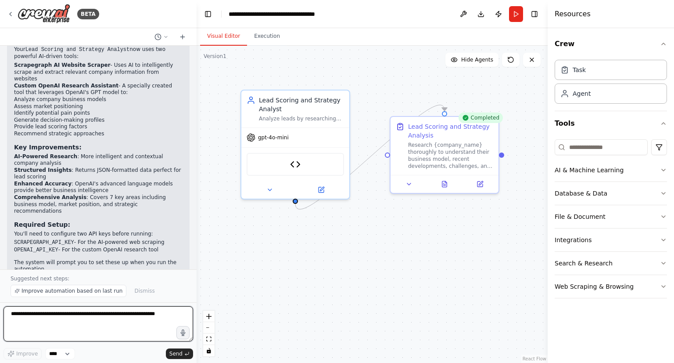
click at [115, 324] on textarea at bounding box center [99, 323] width 190 height 35
click at [56, 329] on textarea at bounding box center [99, 323] width 190 height 35
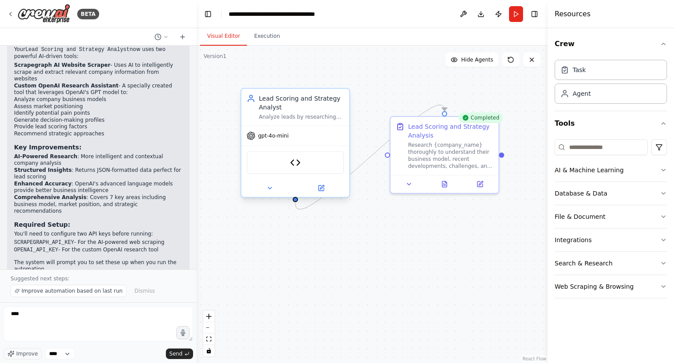
click at [323, 113] on div "Analyze leads by researching {company_name} and evaluating how {product_name} f…" at bounding box center [301, 116] width 85 height 7
click at [425, 137] on div "Lead Scoring and Strategy Analysis Research {company_name} thoroughly to unders…" at bounding box center [450, 143] width 85 height 47
click at [434, 151] on div "Research {company_name} thoroughly to understand their business model, recent d…" at bounding box center [450, 154] width 85 height 28
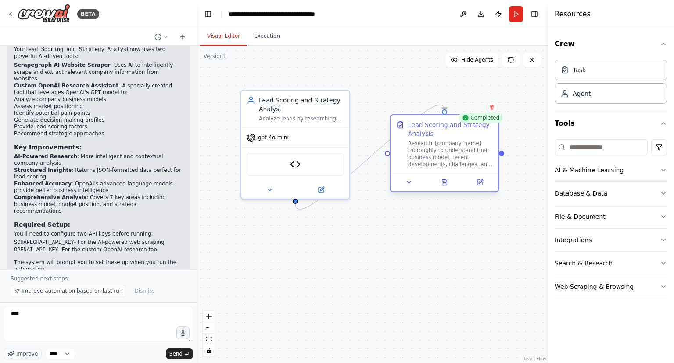
click at [434, 151] on div "Research {company_name} thoroughly to understand their business model, recent d…" at bounding box center [450, 154] width 85 height 28
click at [479, 181] on icon at bounding box center [480, 182] width 5 height 5
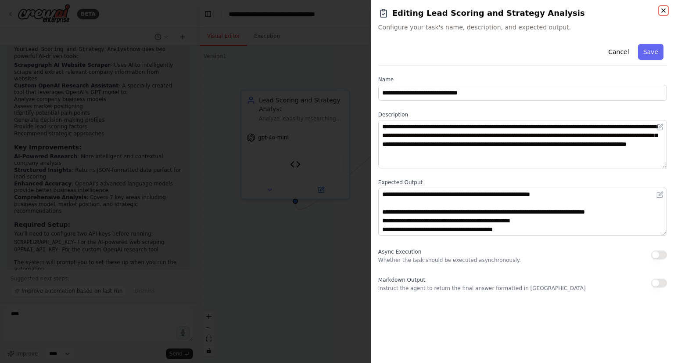
click at [665, 10] on icon "button" at bounding box center [663, 10] width 7 height 7
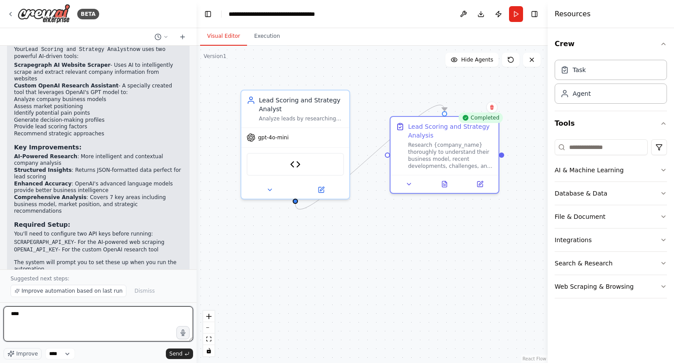
click at [112, 322] on textarea "***" at bounding box center [99, 323] width 190 height 35
click at [147, 314] on textarea "**********" at bounding box center [99, 323] width 190 height 35
type textarea "**********"
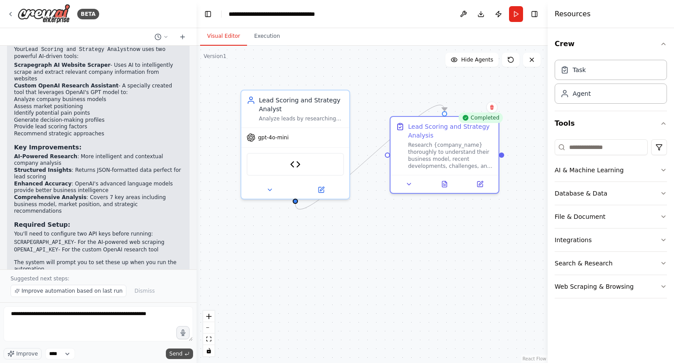
click at [179, 351] on span "Send" at bounding box center [175, 353] width 13 height 7
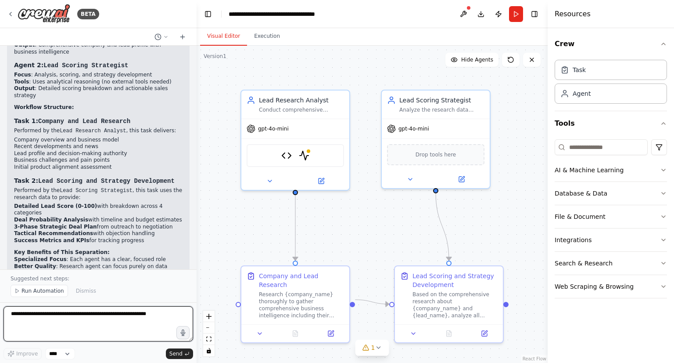
scroll to position [2196, 0]
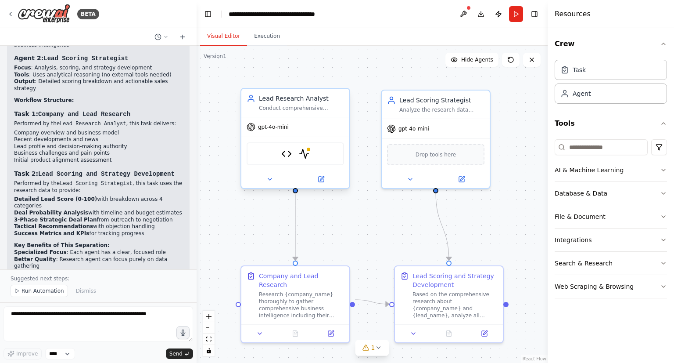
click at [318, 155] on div "OpenAI Research Assistant ScrapegraphScrapeTool" at bounding box center [295, 153] width 97 height 23
click at [306, 154] on img at bounding box center [304, 153] width 11 height 11
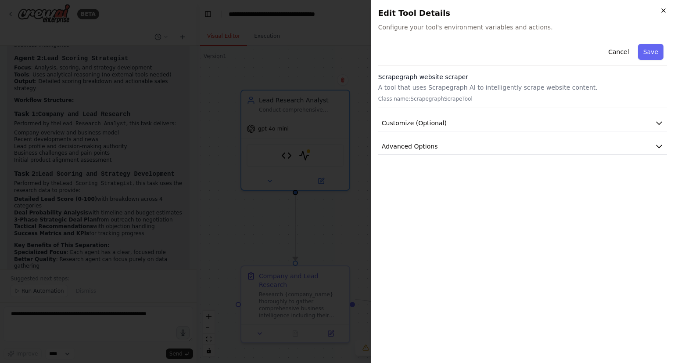
click at [663, 12] on icon "button" at bounding box center [663, 10] width 7 height 7
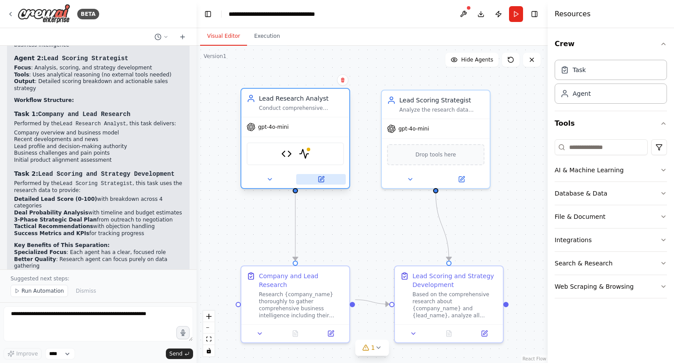
click at [321, 180] on icon at bounding box center [322, 178] width 4 height 4
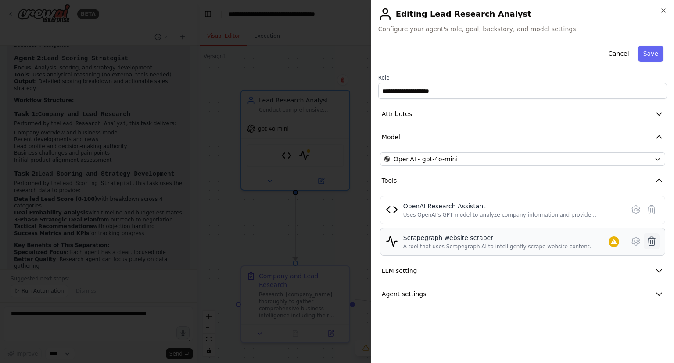
click at [648, 242] on icon at bounding box center [652, 241] width 11 height 11
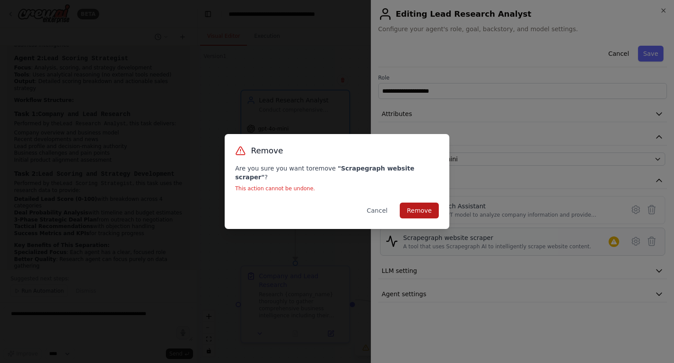
click at [414, 204] on button "Remove" at bounding box center [419, 210] width 39 height 16
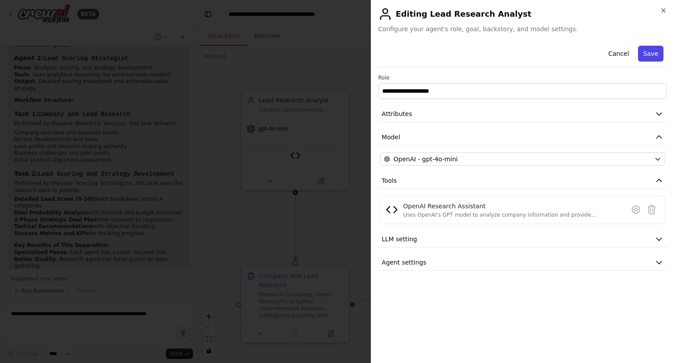
click at [647, 50] on button "Save" at bounding box center [650, 54] width 25 height 16
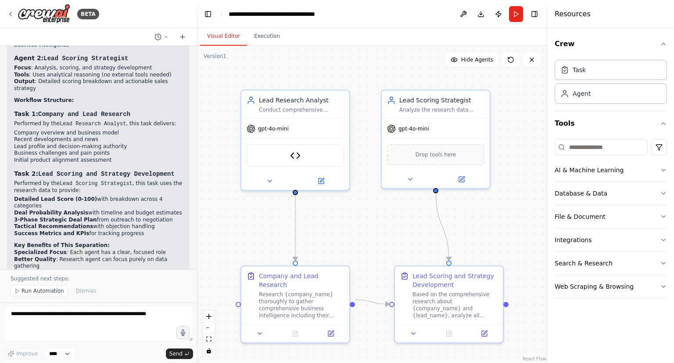
click at [380, 60] on div ".deletable-edge-delete-btn { width: 20px; height: 20px; border: 0px solid #ffff…" at bounding box center [372, 204] width 351 height 317
click at [40, 291] on span "Run Automation" at bounding box center [43, 290] width 43 height 7
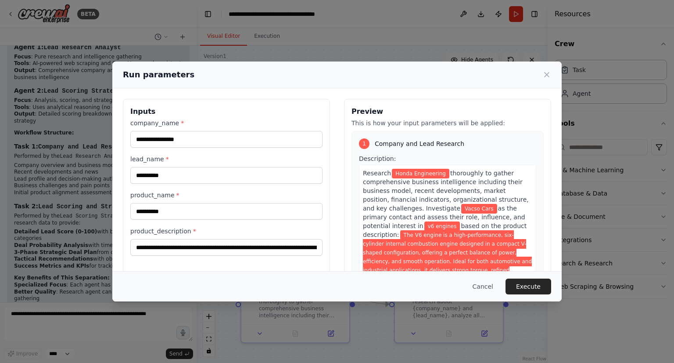
scroll to position [46, 0]
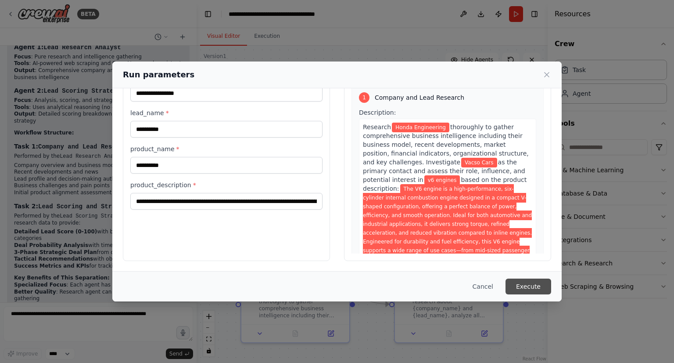
click at [529, 287] on button "Execute" at bounding box center [529, 286] width 46 height 16
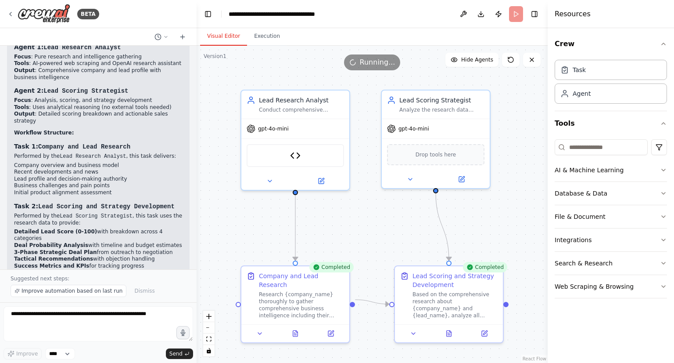
scroll to position [2196, 0]
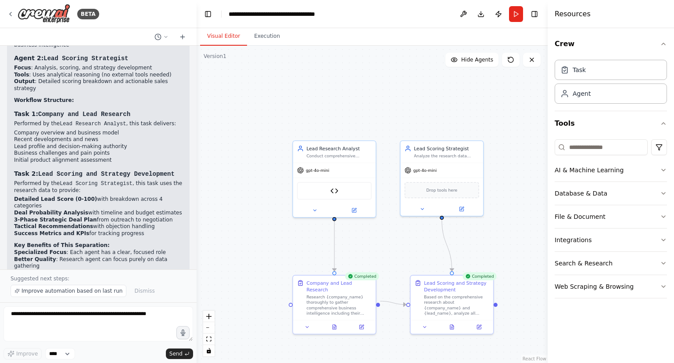
click at [418, 15] on header "**********" at bounding box center [372, 14] width 351 height 28
click at [465, 16] on button at bounding box center [464, 14] width 14 height 16
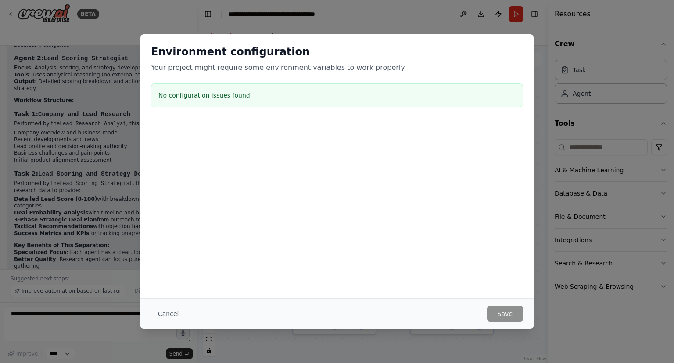
click at [146, 315] on div "Cancel Save" at bounding box center [337, 313] width 393 height 30
click at [173, 313] on button "Cancel" at bounding box center [168, 314] width 35 height 16
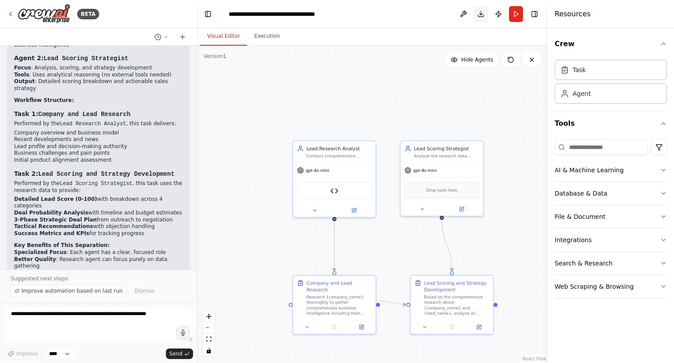
click at [477, 14] on button "Download" at bounding box center [481, 14] width 14 height 16
click at [497, 16] on button "Publish" at bounding box center [499, 14] width 14 height 16
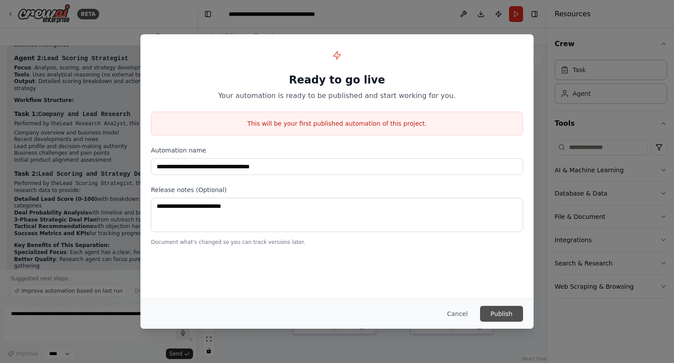
click at [507, 307] on button "Publish" at bounding box center [501, 314] width 43 height 16
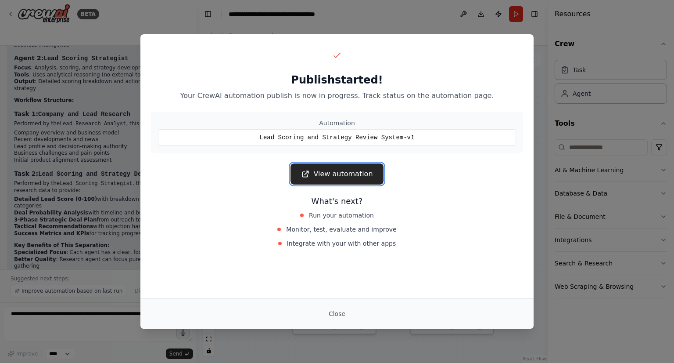
click at [354, 171] on link "View automation" at bounding box center [337, 173] width 93 height 21
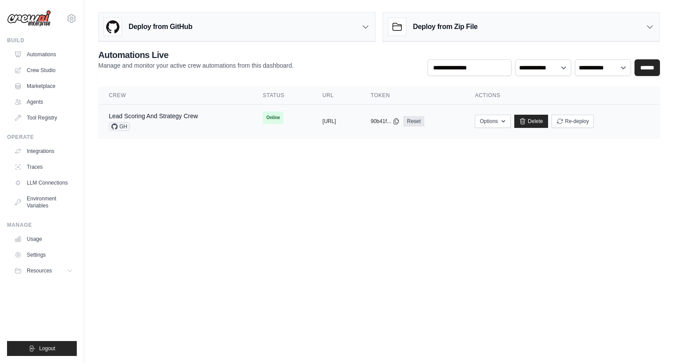
click at [139, 122] on div "GH" at bounding box center [153, 126] width 89 height 9
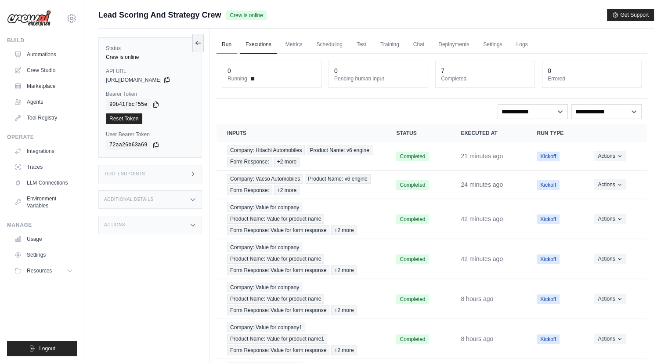
click at [220, 40] on link "Run" at bounding box center [226, 45] width 20 height 18
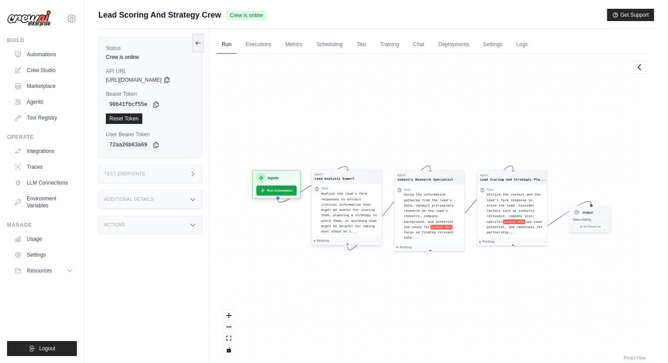
click at [333, 205] on span "Analyze the lead's form responses to extract critical information that might be…" at bounding box center [349, 211] width 56 height 41
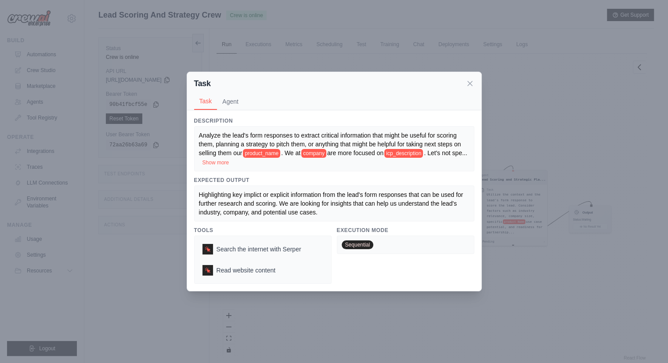
click at [333, 205] on span "Highlighting key implict or explicit information from the lead's form responses…" at bounding box center [332, 203] width 266 height 25
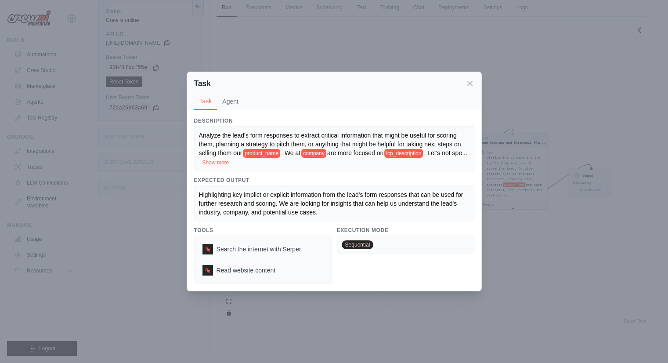
scroll to position [37, 0]
click at [465, 85] on icon at bounding box center [469, 83] width 9 height 9
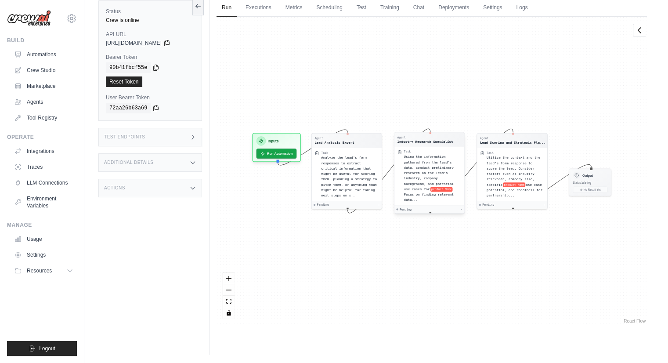
click at [415, 150] on div "Task" at bounding box center [433, 152] width 58 height 4
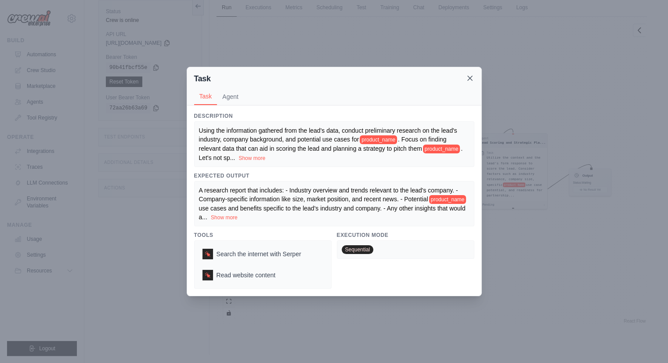
click at [466, 76] on icon at bounding box center [469, 78] width 9 height 9
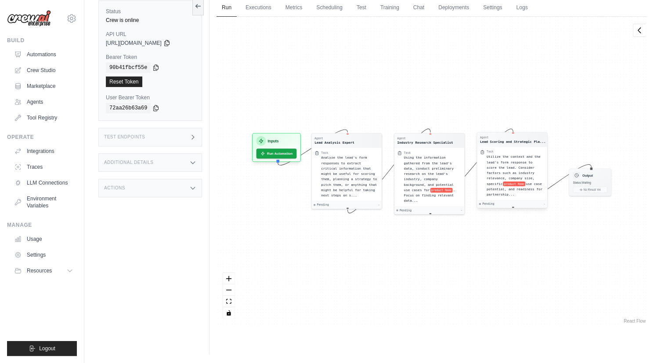
click at [501, 155] on span "Utilize the context and the lead's form response to score the lead. Consider fa…" at bounding box center [514, 170] width 54 height 31
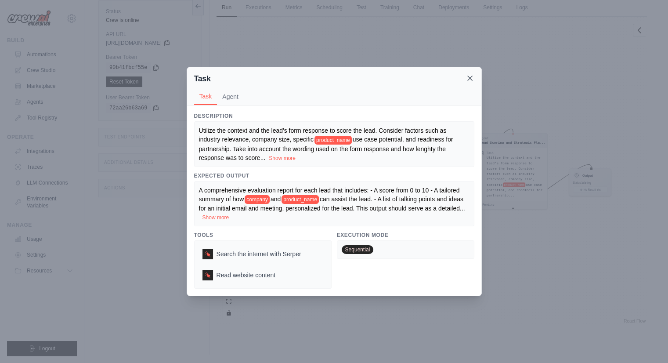
click at [467, 80] on icon at bounding box center [469, 78] width 9 height 9
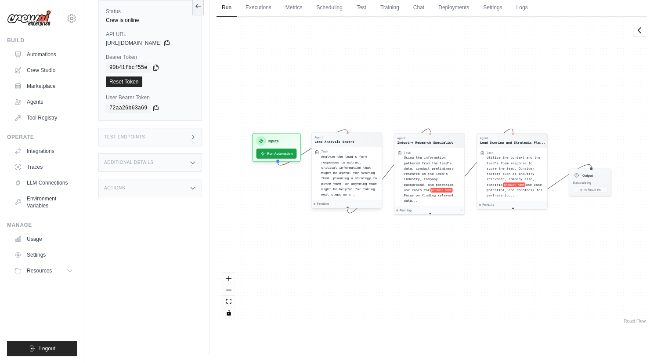
click at [355, 177] on span "Analyze the lead's form responses to extract critical information that might be…" at bounding box center [349, 175] width 56 height 41
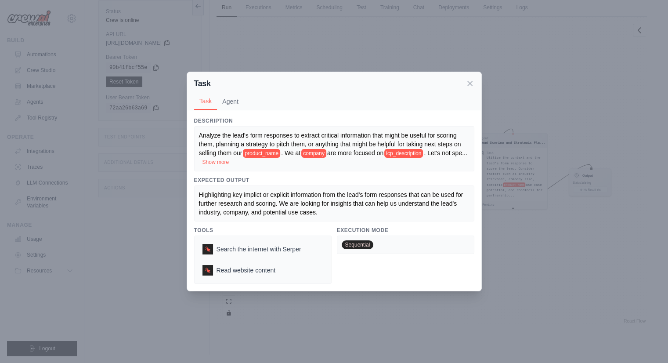
click at [228, 161] on button "Show more" at bounding box center [215, 162] width 27 height 7
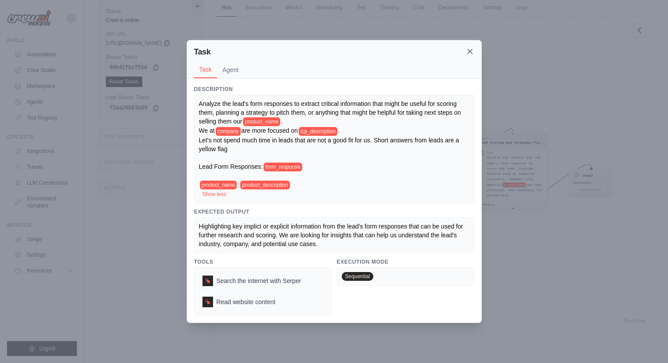
click at [467, 48] on icon at bounding box center [469, 51] width 9 height 9
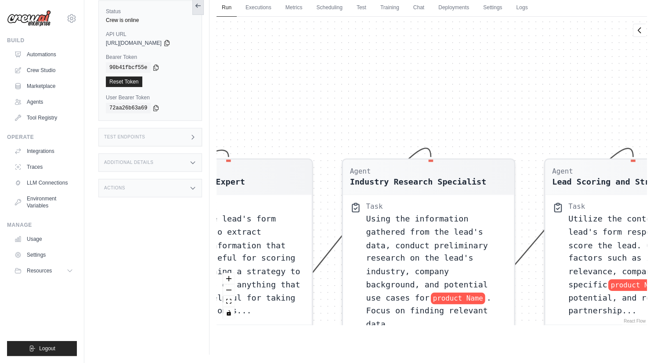
click at [197, 8] on icon at bounding box center [198, 5] width 7 height 7
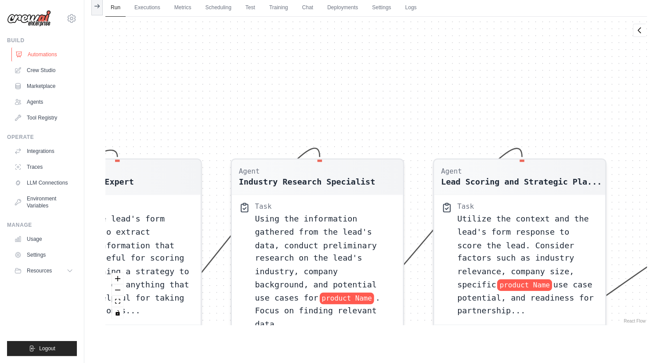
click at [47, 54] on link "Automations" at bounding box center [44, 54] width 66 height 14
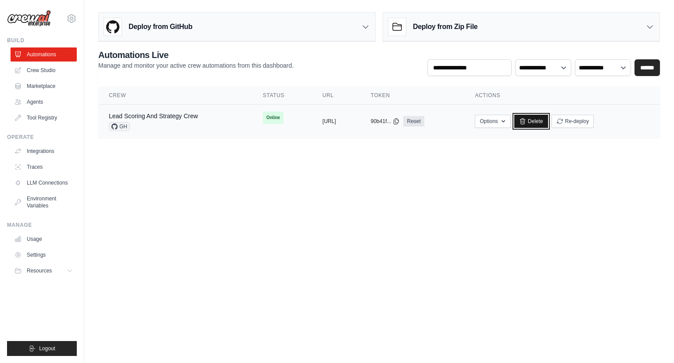
click at [548, 125] on link "Delete" at bounding box center [532, 121] width 34 height 13
click at [368, 29] on icon at bounding box center [365, 26] width 9 height 9
click at [548, 125] on link "Delete" at bounding box center [532, 121] width 34 height 13
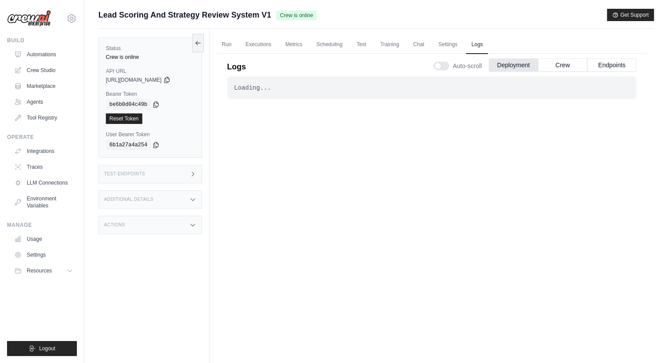
click at [164, 205] on div "Additional Details" at bounding box center [150, 199] width 104 height 18
click at [177, 177] on div "Test Endpoints" at bounding box center [150, 174] width 104 height 18
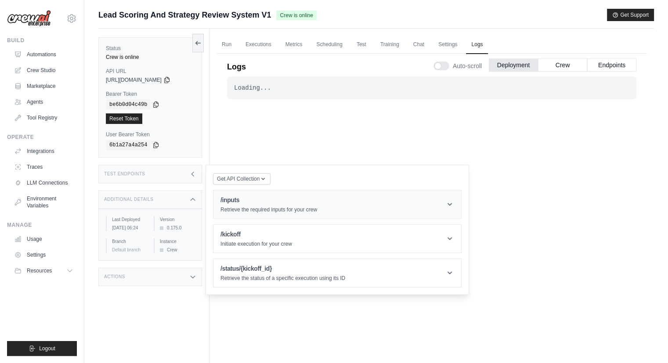
click at [327, 200] on header "/inputs Retrieve the required inputs for your crew" at bounding box center [337, 204] width 248 height 28
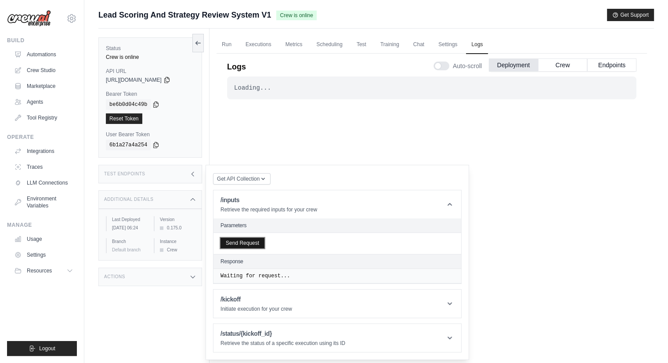
click at [245, 245] on button "Send Request" at bounding box center [242, 243] width 44 height 11
